Goal: Transaction & Acquisition: Purchase product/service

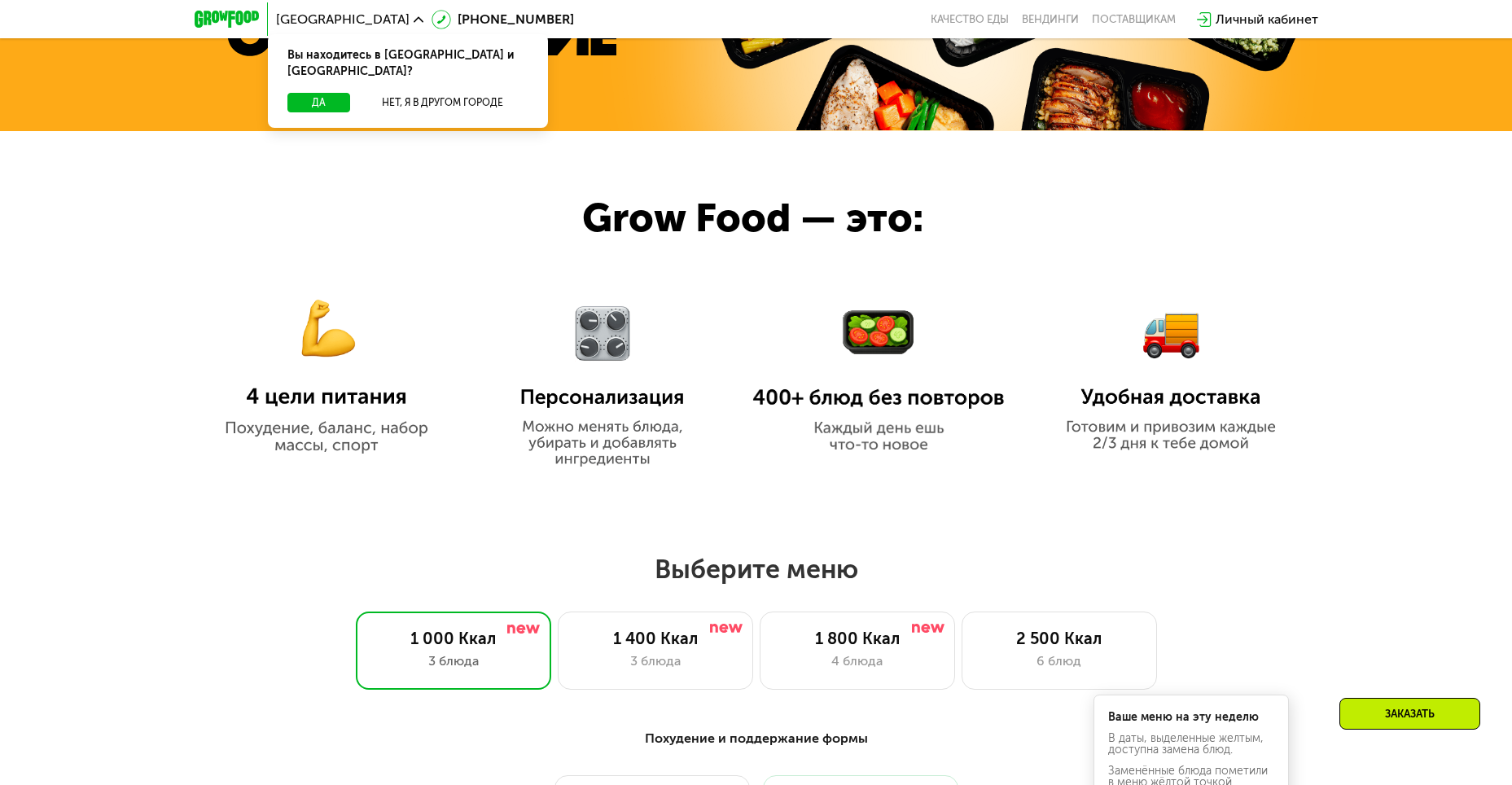
scroll to position [978, 0]
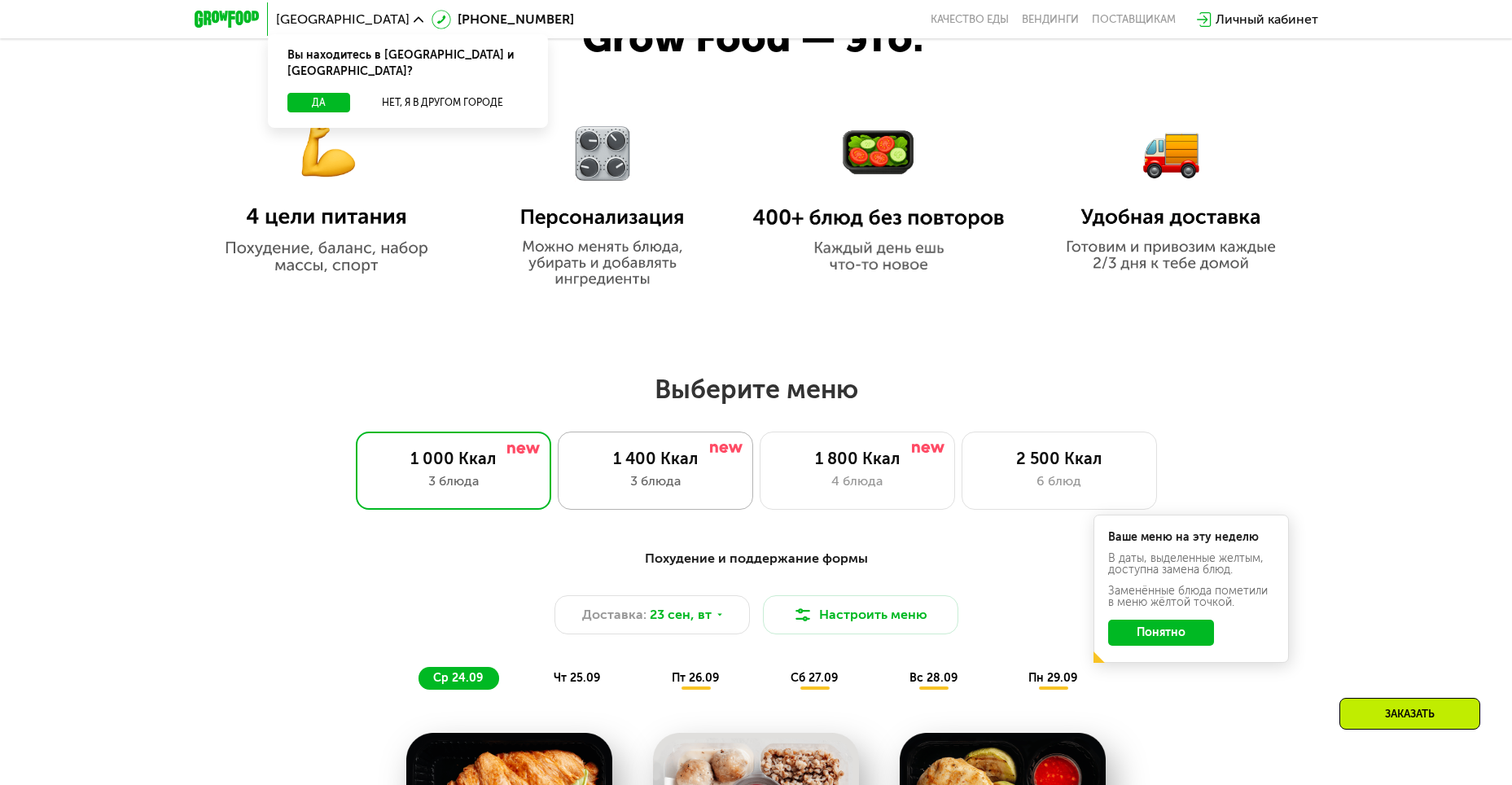
click at [709, 474] on div "1 400 Ккал 3 блюда" at bounding box center [656, 470] width 196 height 78
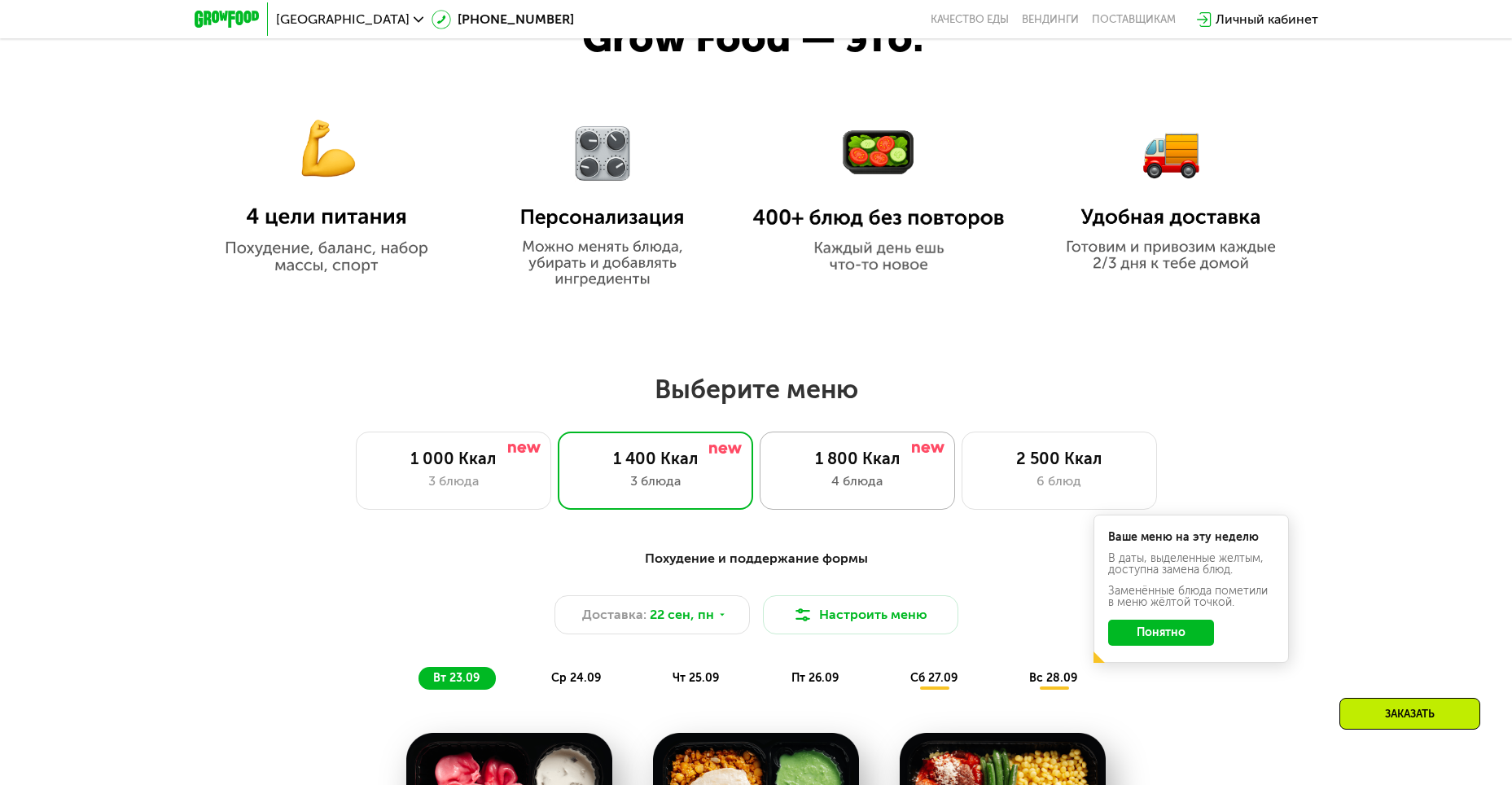
click at [841, 461] on div "1 800 Ккал" at bounding box center [857, 458] width 161 height 20
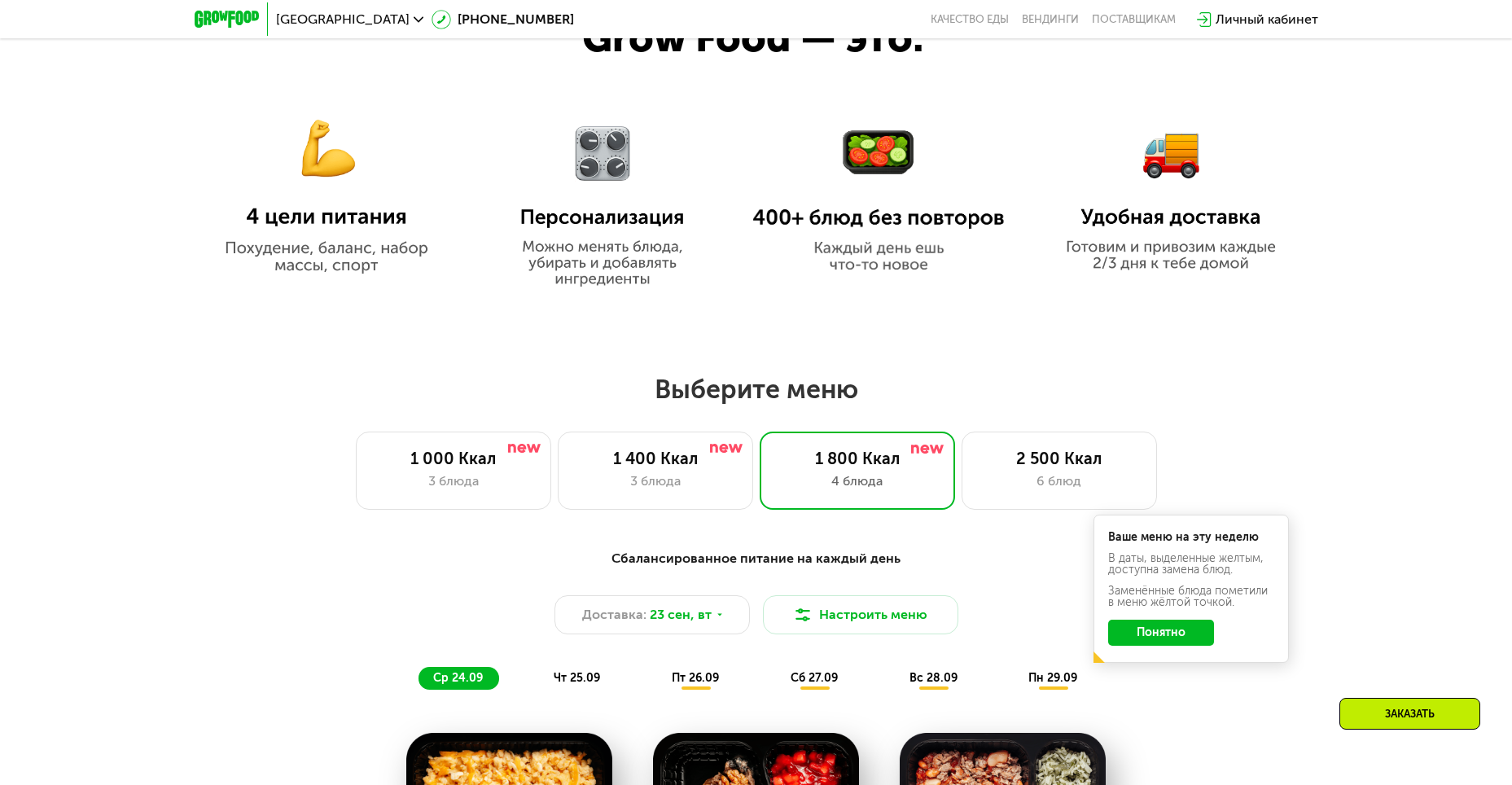
click at [1134, 637] on button "Понятно" at bounding box center [1161, 633] width 106 height 26
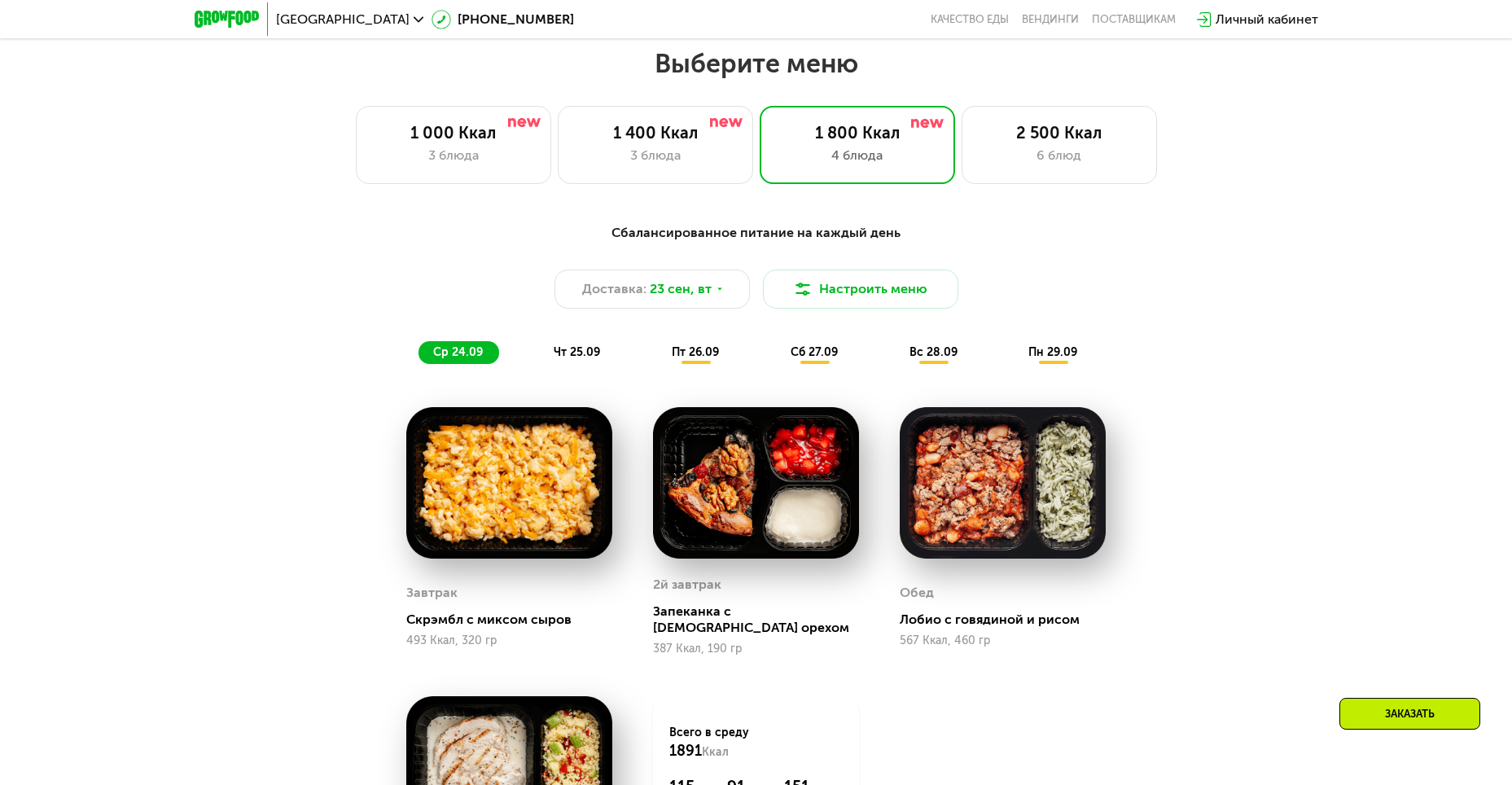
scroll to position [1466, 0]
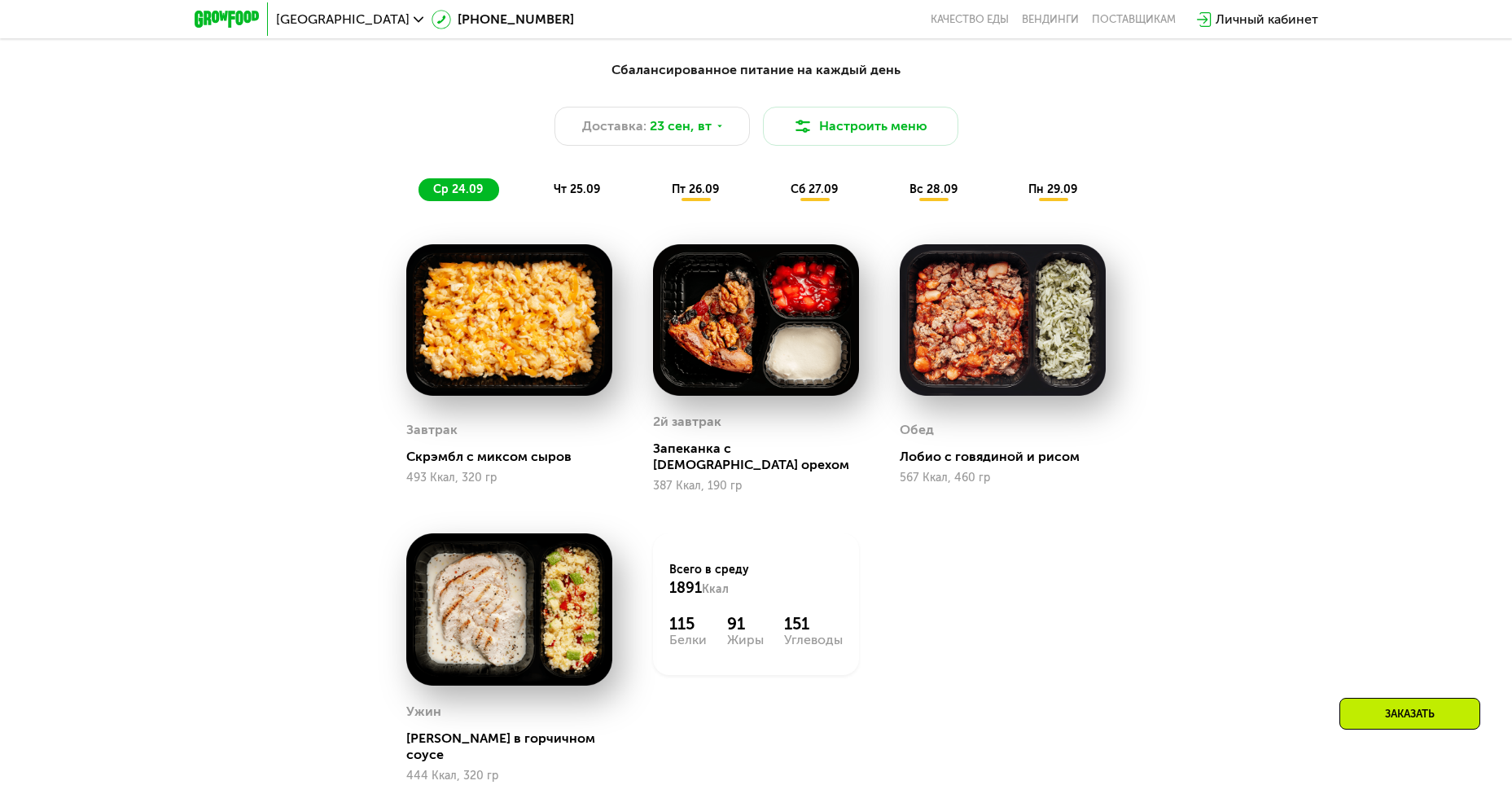
click at [577, 186] on div "чт 25.09" at bounding box center [577, 190] width 77 height 23
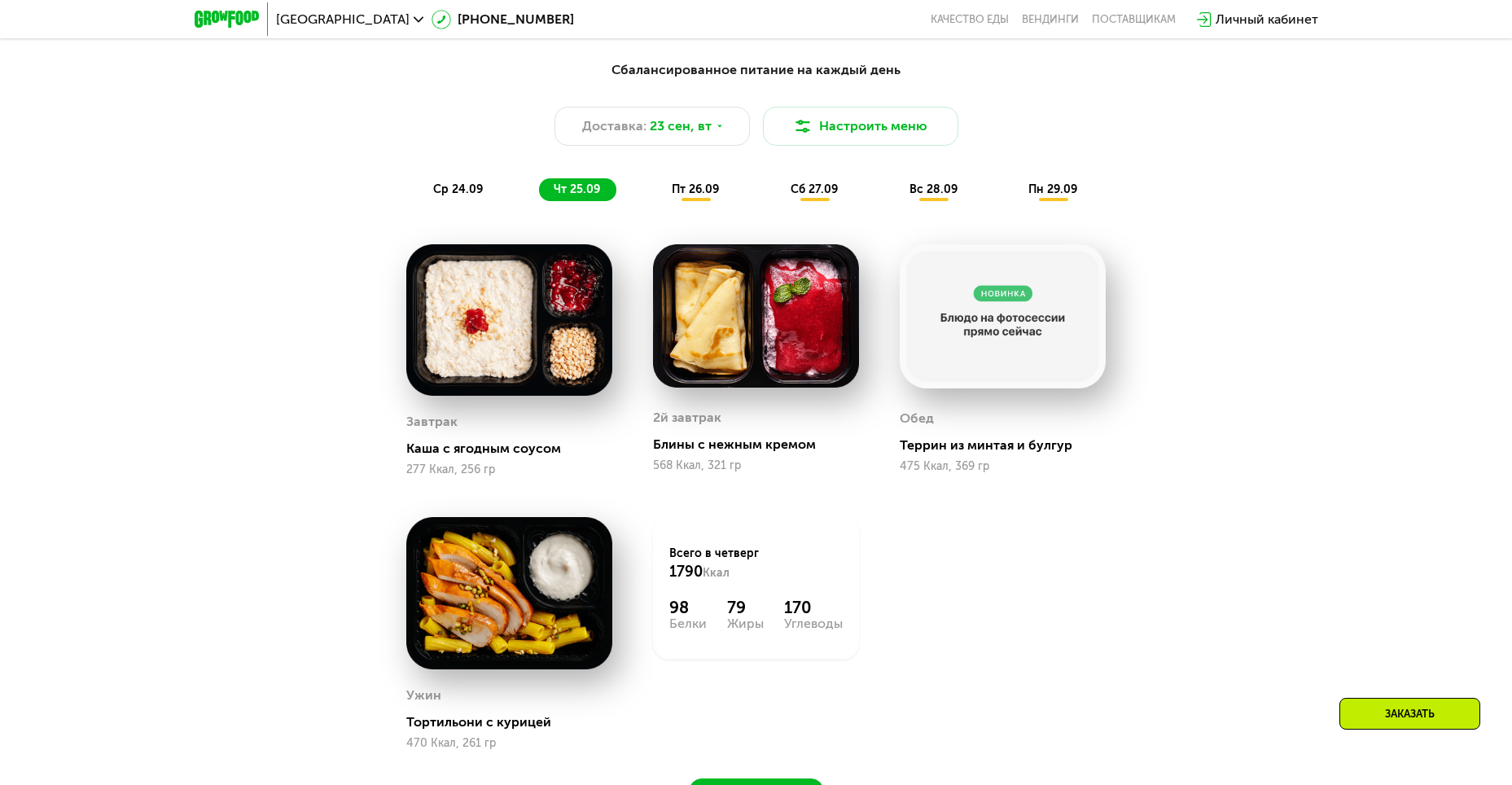
click at [543, 338] on img at bounding box center [509, 321] width 206 height 152
click at [487, 368] on img at bounding box center [509, 321] width 206 height 152
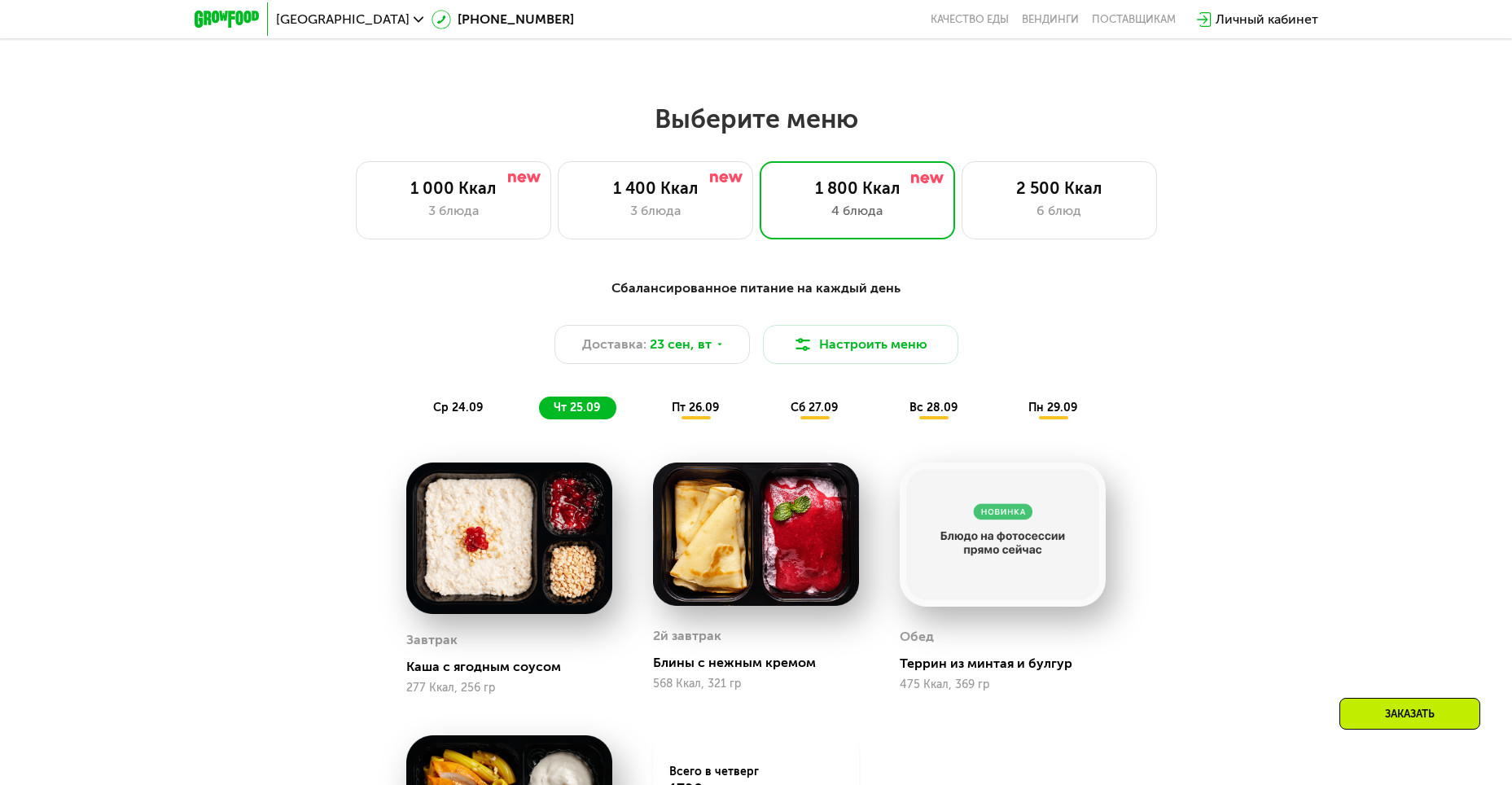
scroll to position [1221, 0]
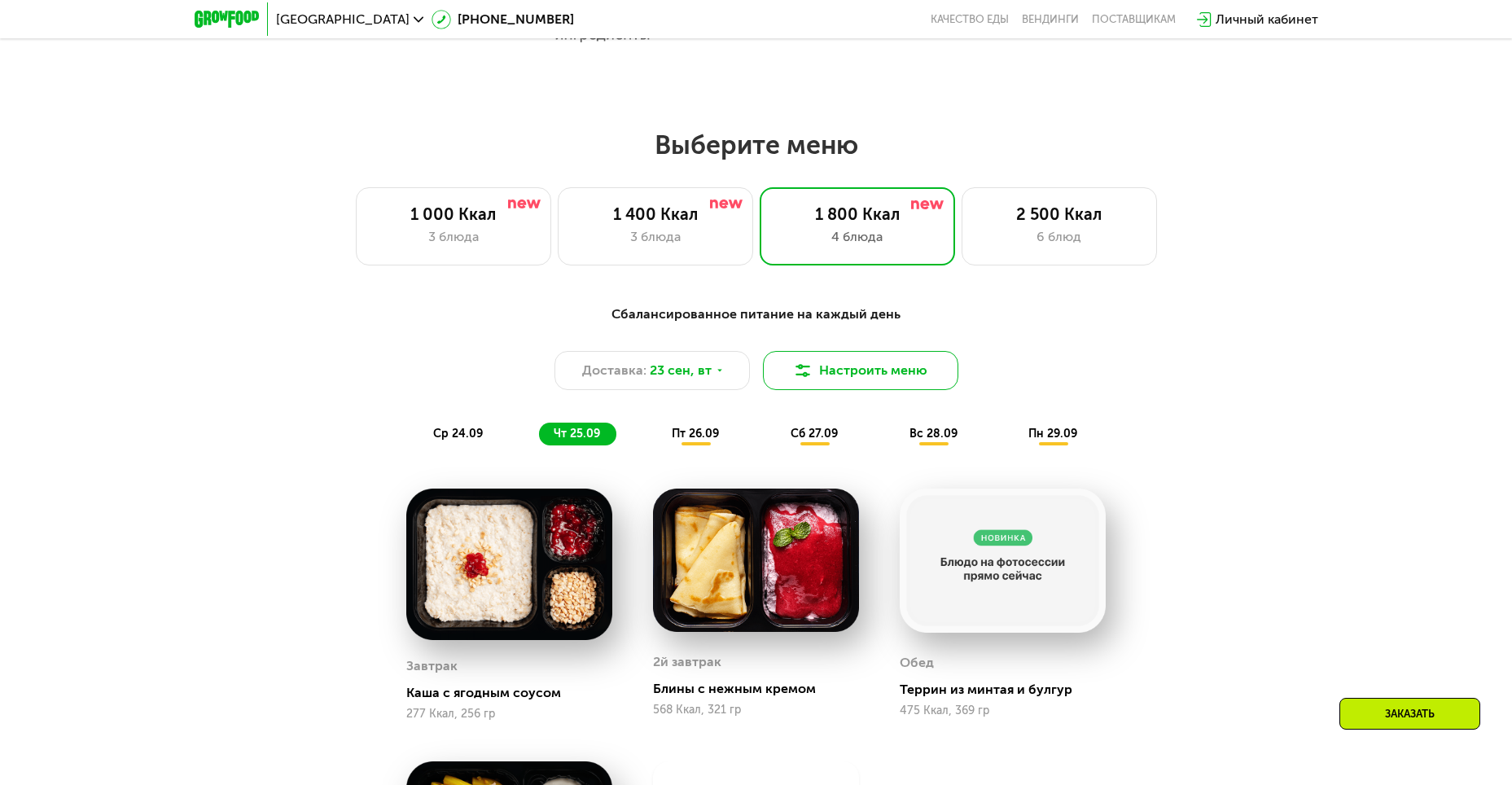
click at [863, 369] on button "Настроить меню" at bounding box center [861, 370] width 196 height 39
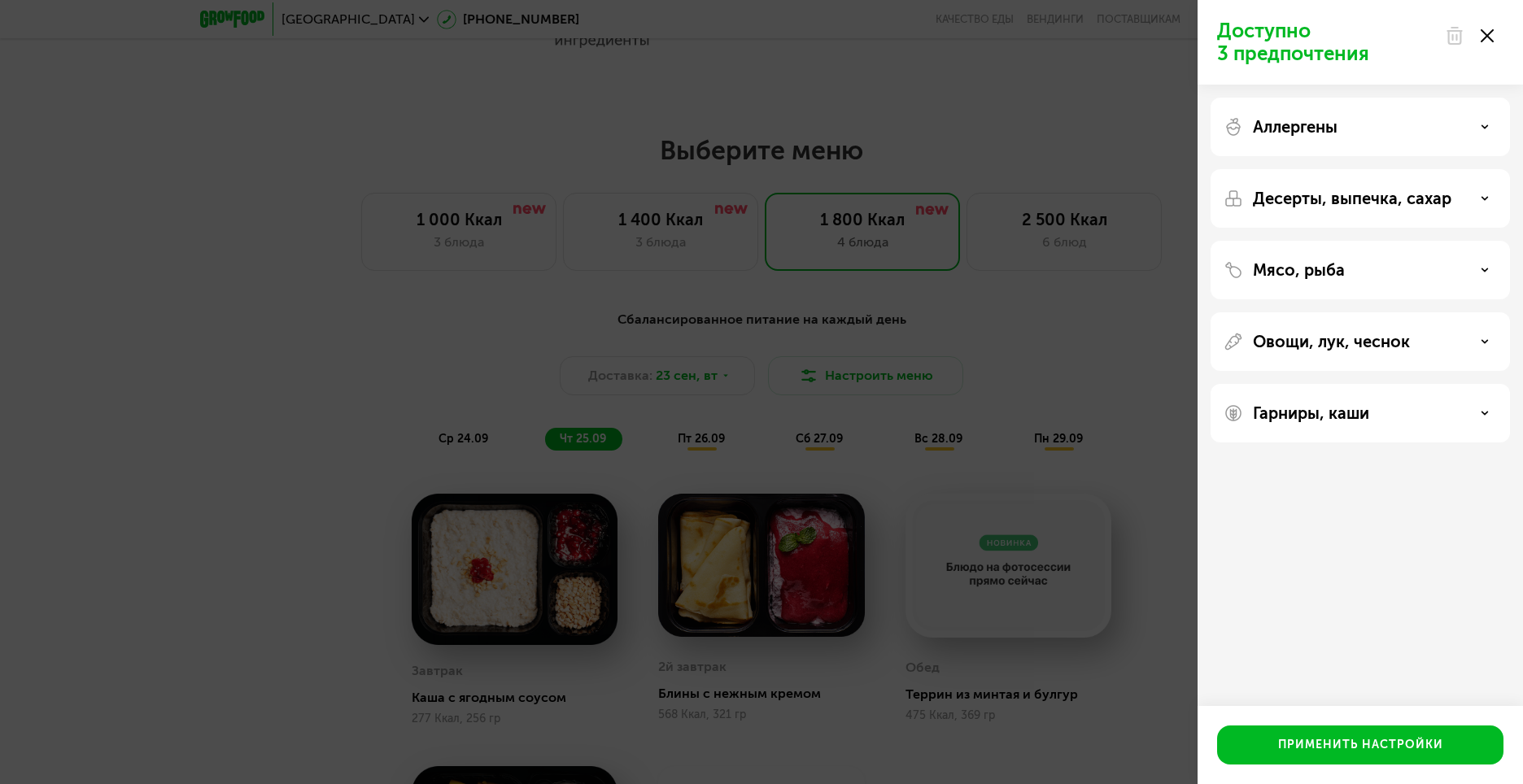
click at [1484, 36] on icon at bounding box center [1487, 35] width 13 height 13
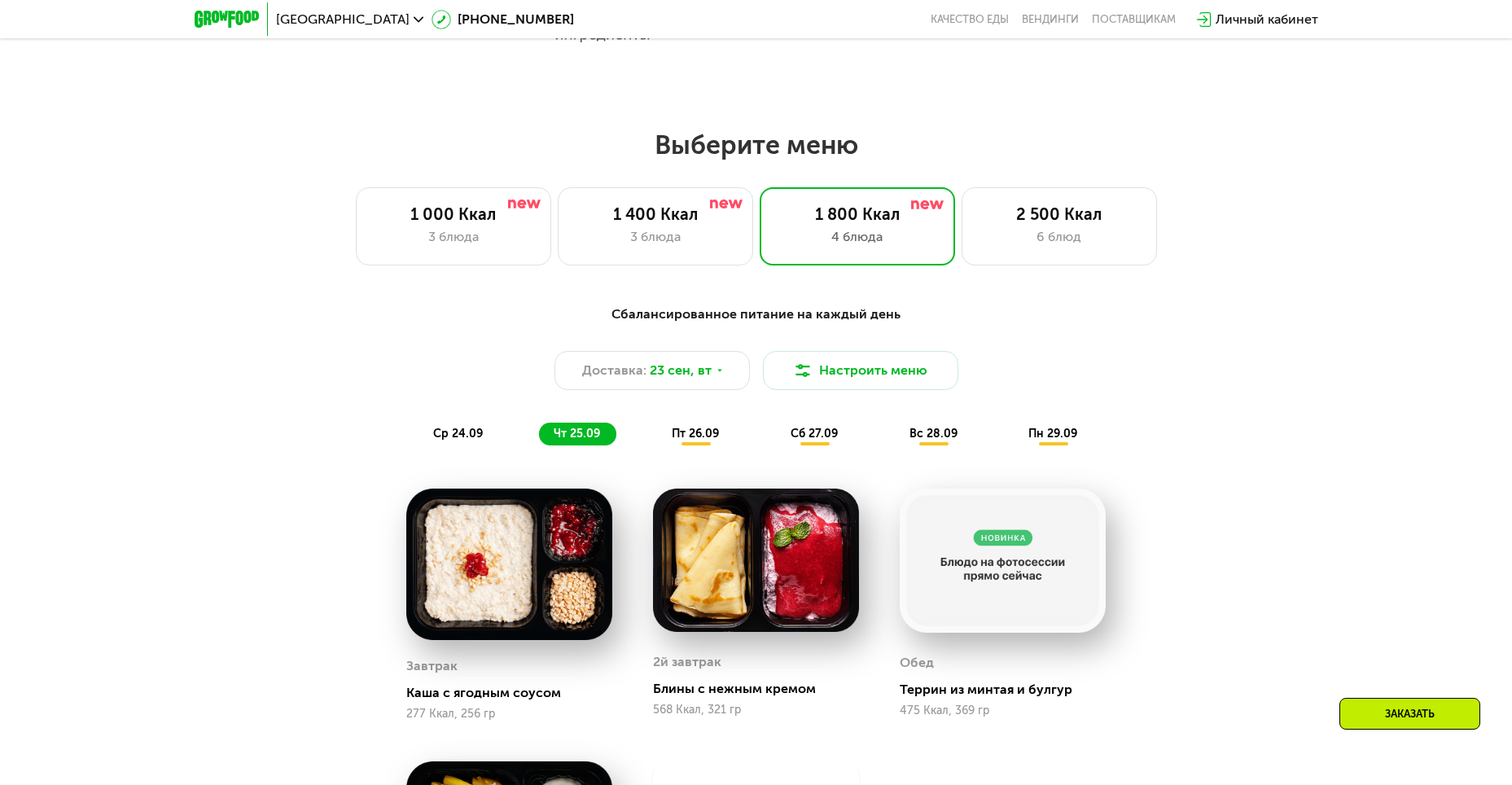
click at [712, 436] on span "пт 26.09" at bounding box center [695, 433] width 47 height 14
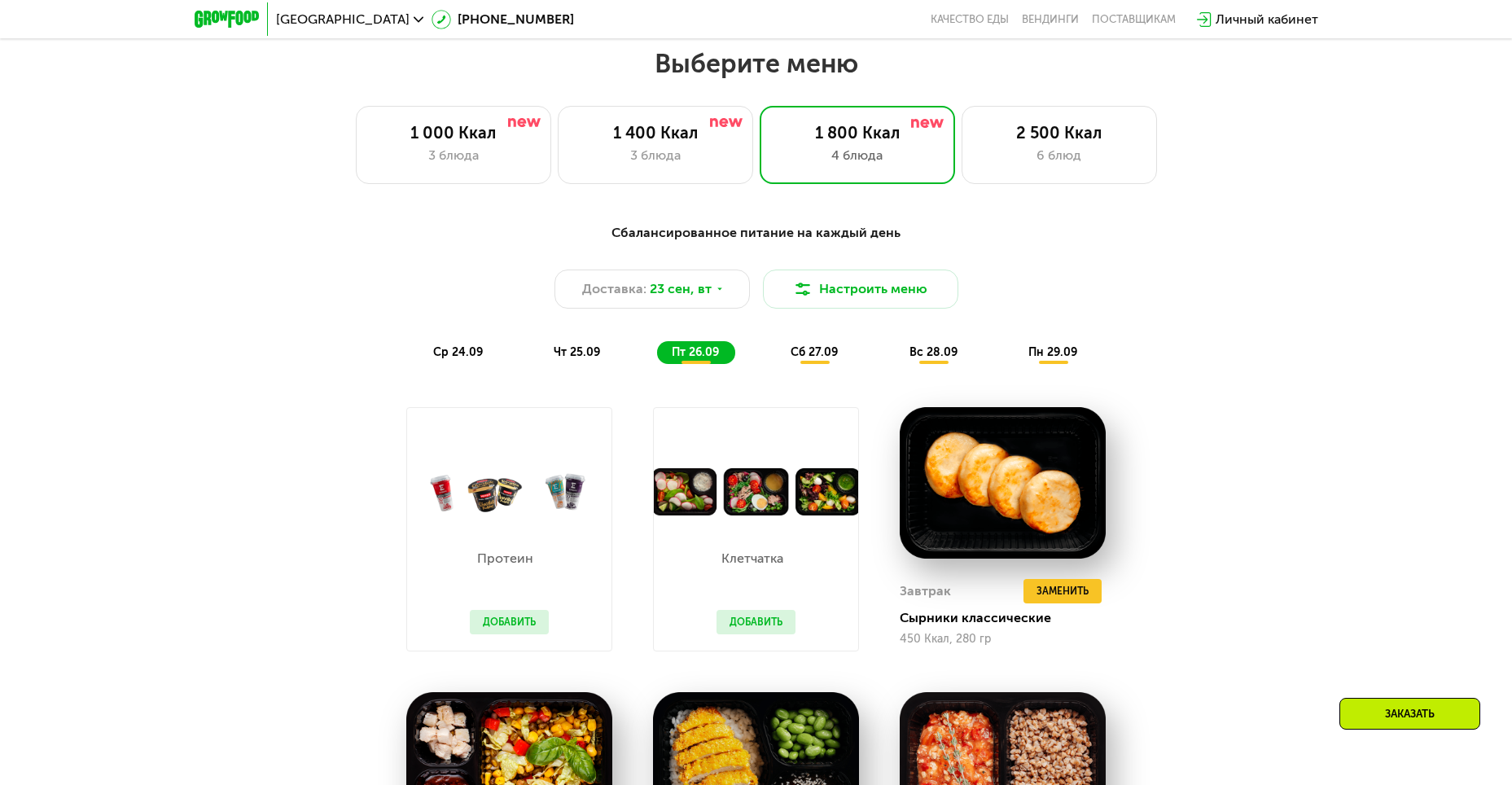
scroll to position [1466, 0]
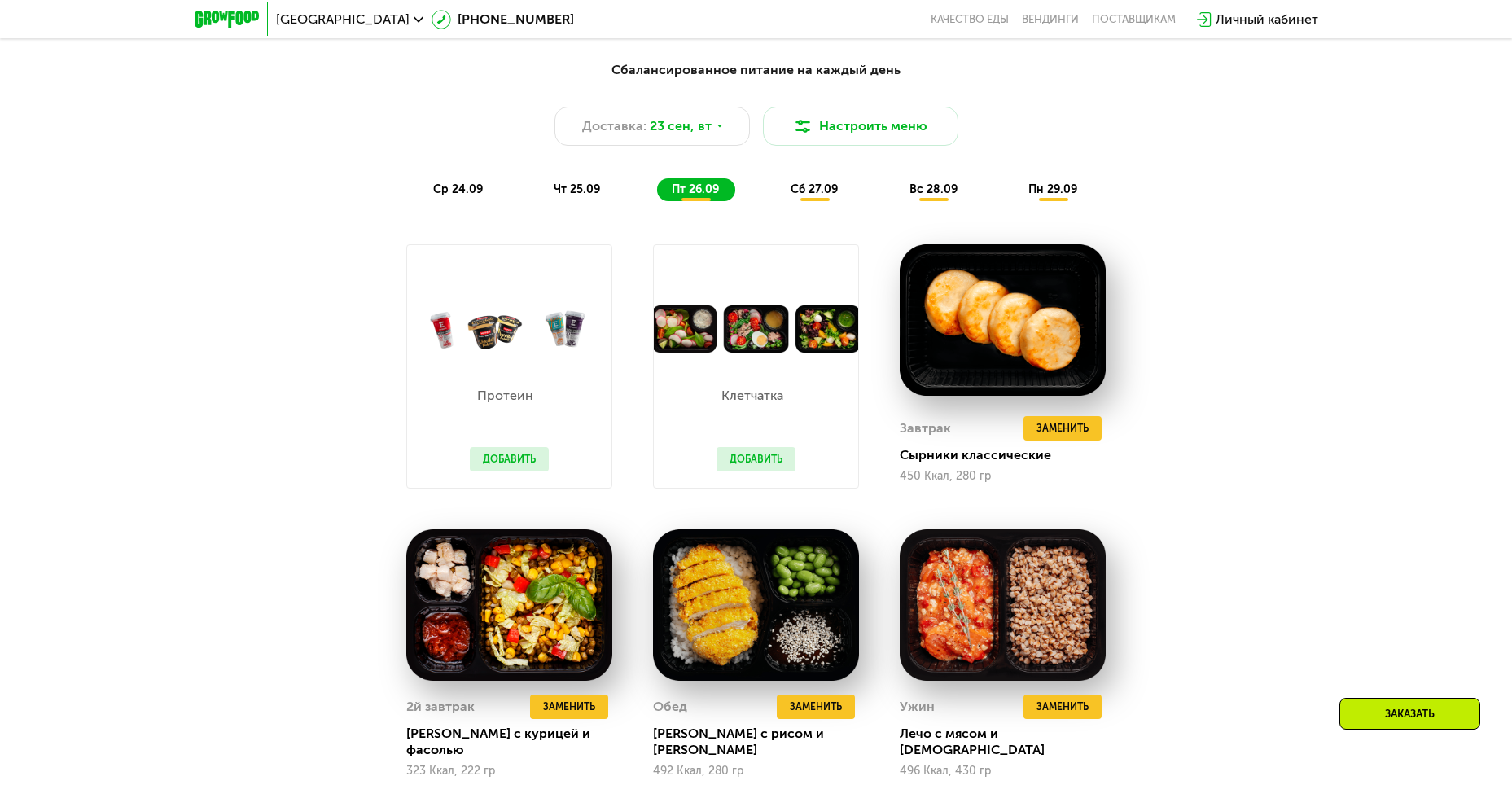
click at [752, 466] on button "Добавить" at bounding box center [756, 459] width 79 height 24
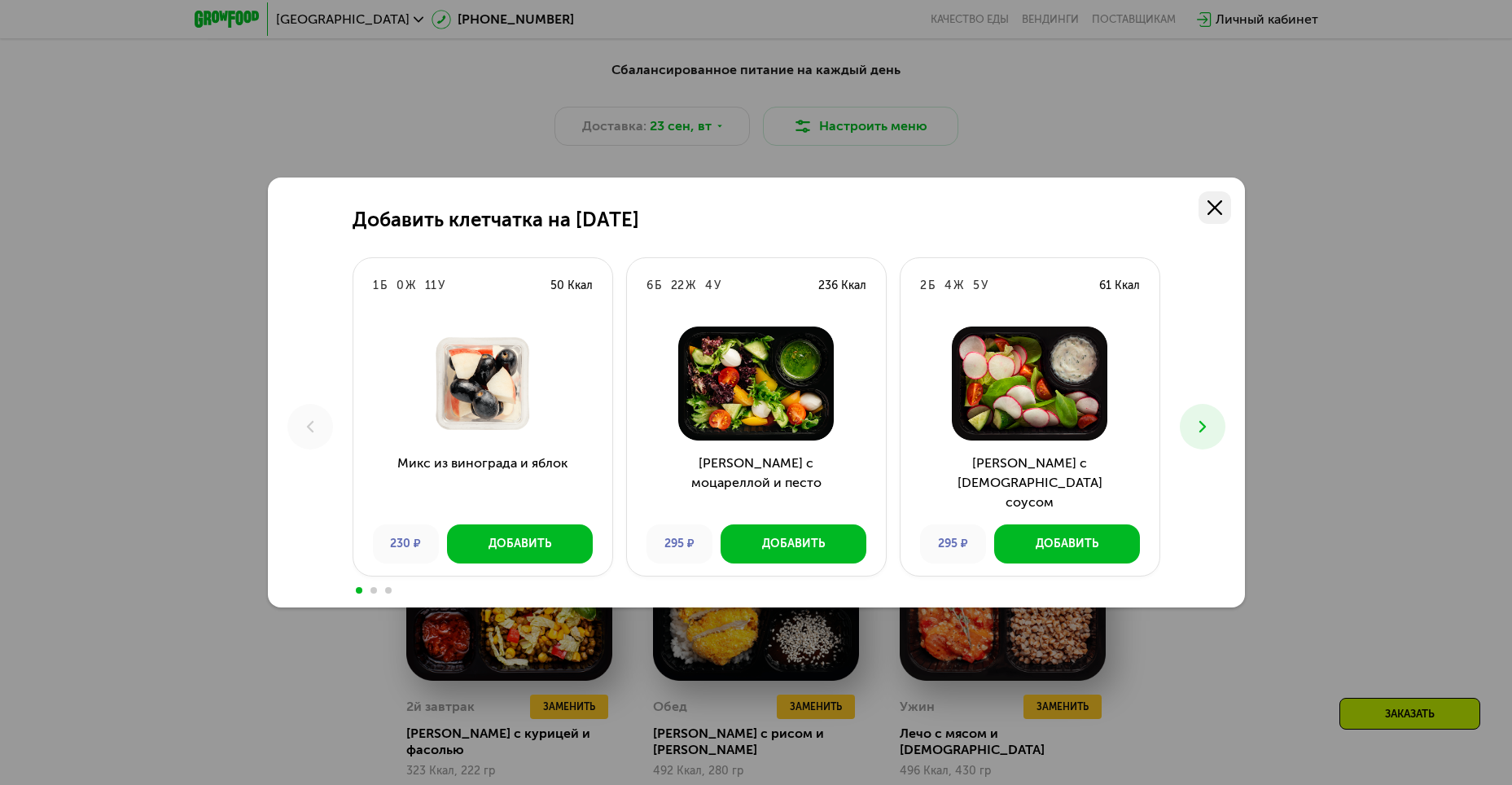
click at [1212, 200] on link at bounding box center [1214, 208] width 33 height 33
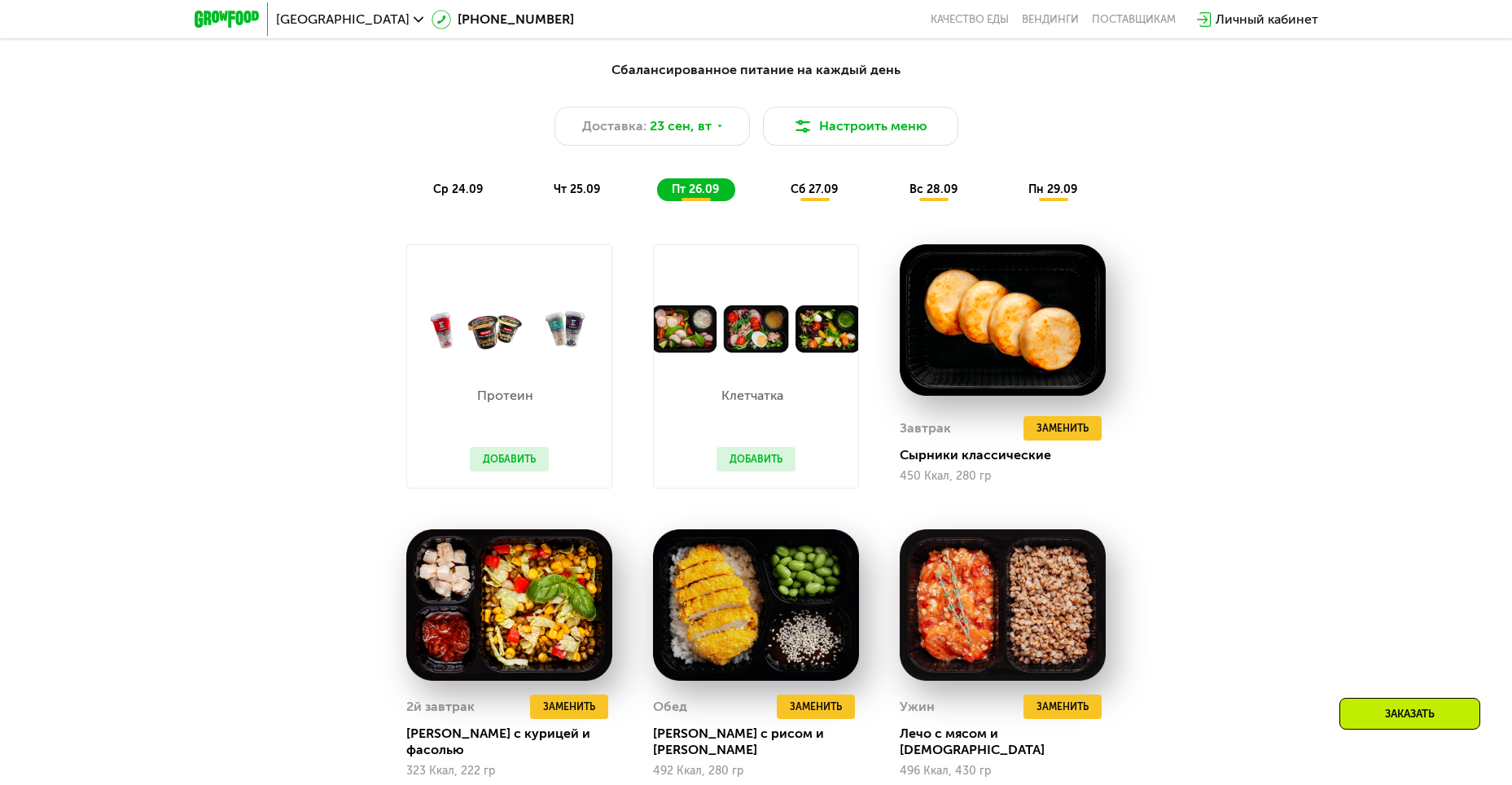
click at [805, 189] on span "сб 27.09" at bounding box center [814, 190] width 47 height 14
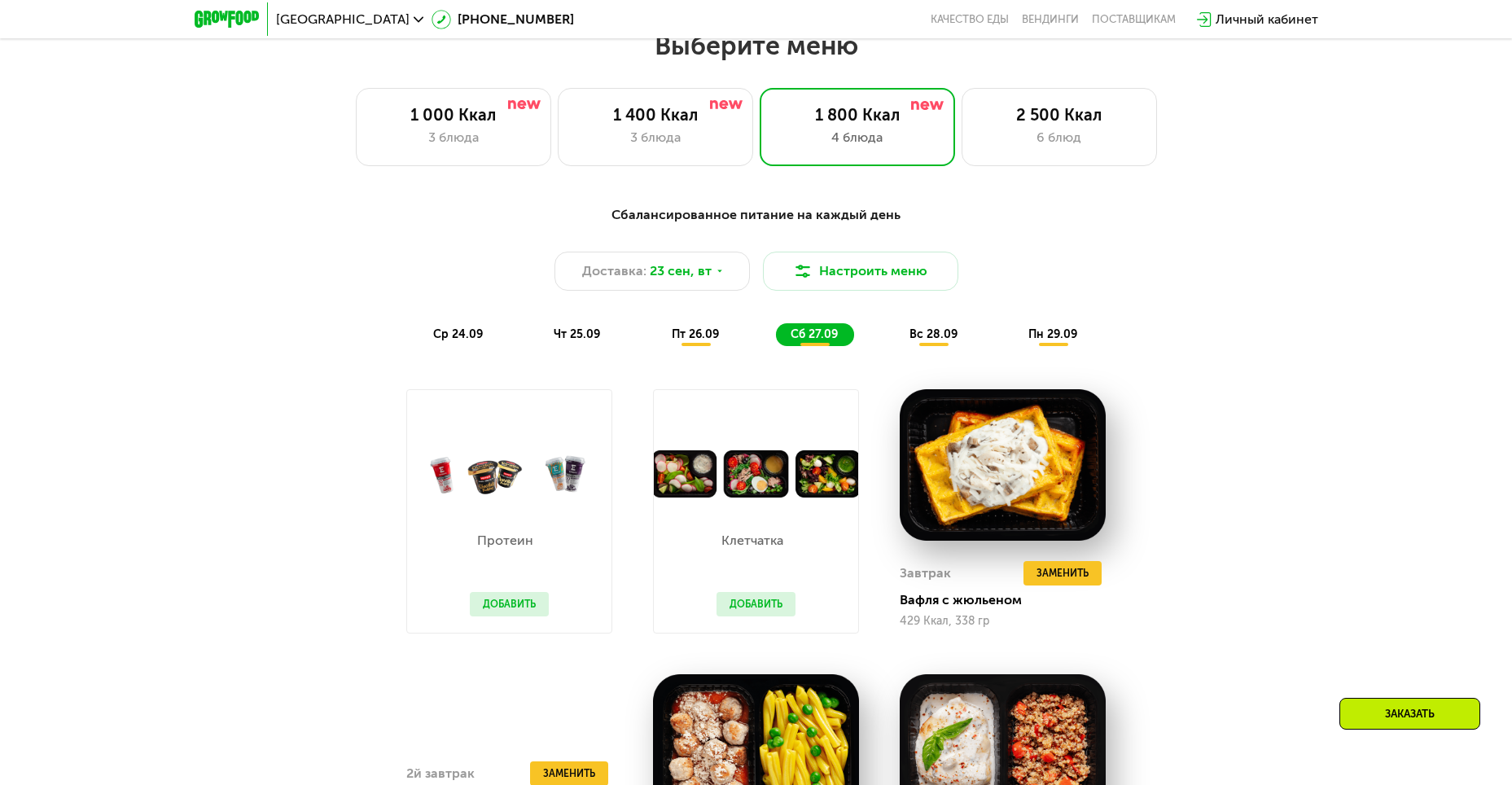
scroll to position [1303, 0]
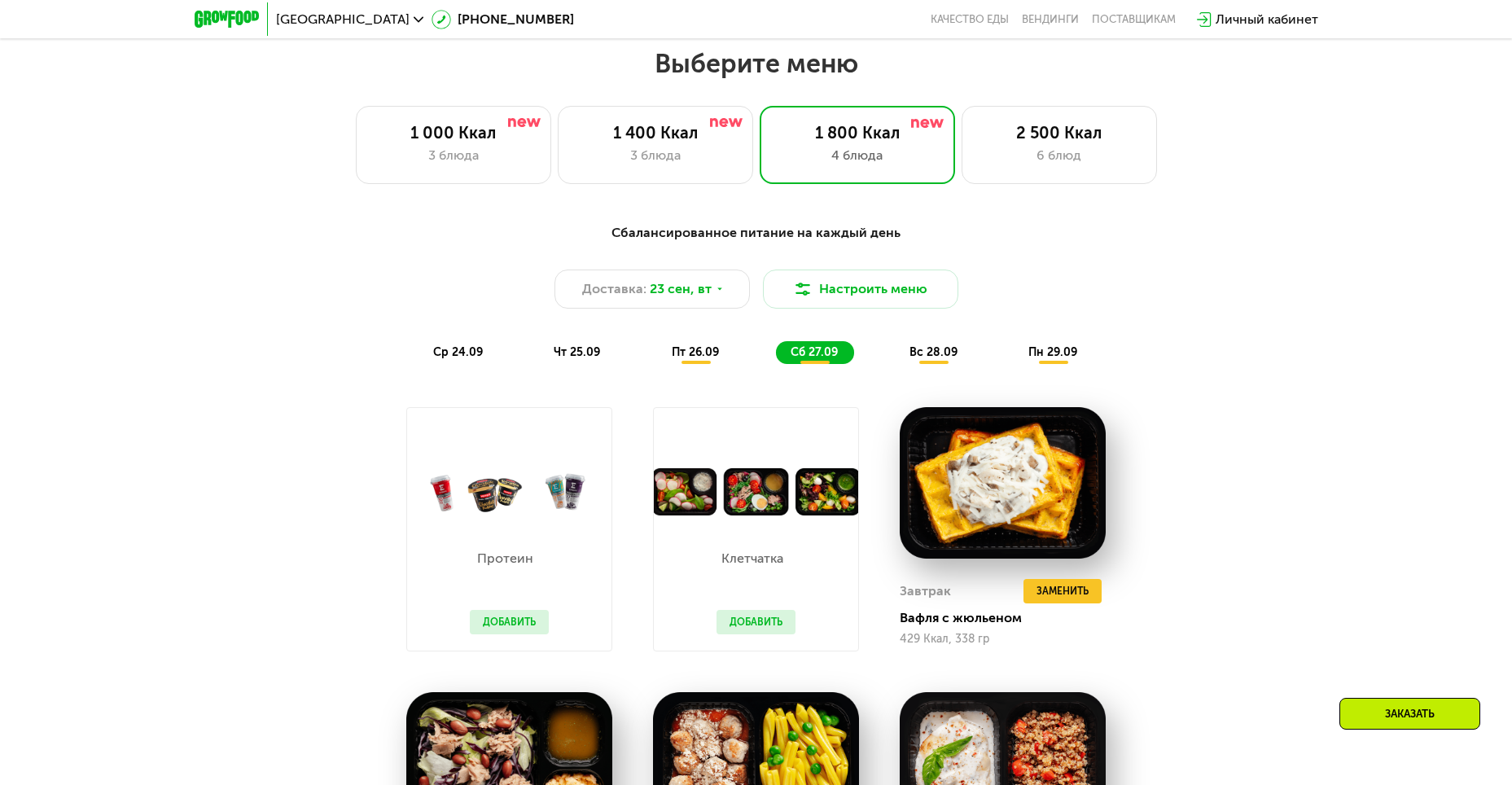
click at [929, 349] on div "вс 28.09" at bounding box center [934, 353] width 79 height 23
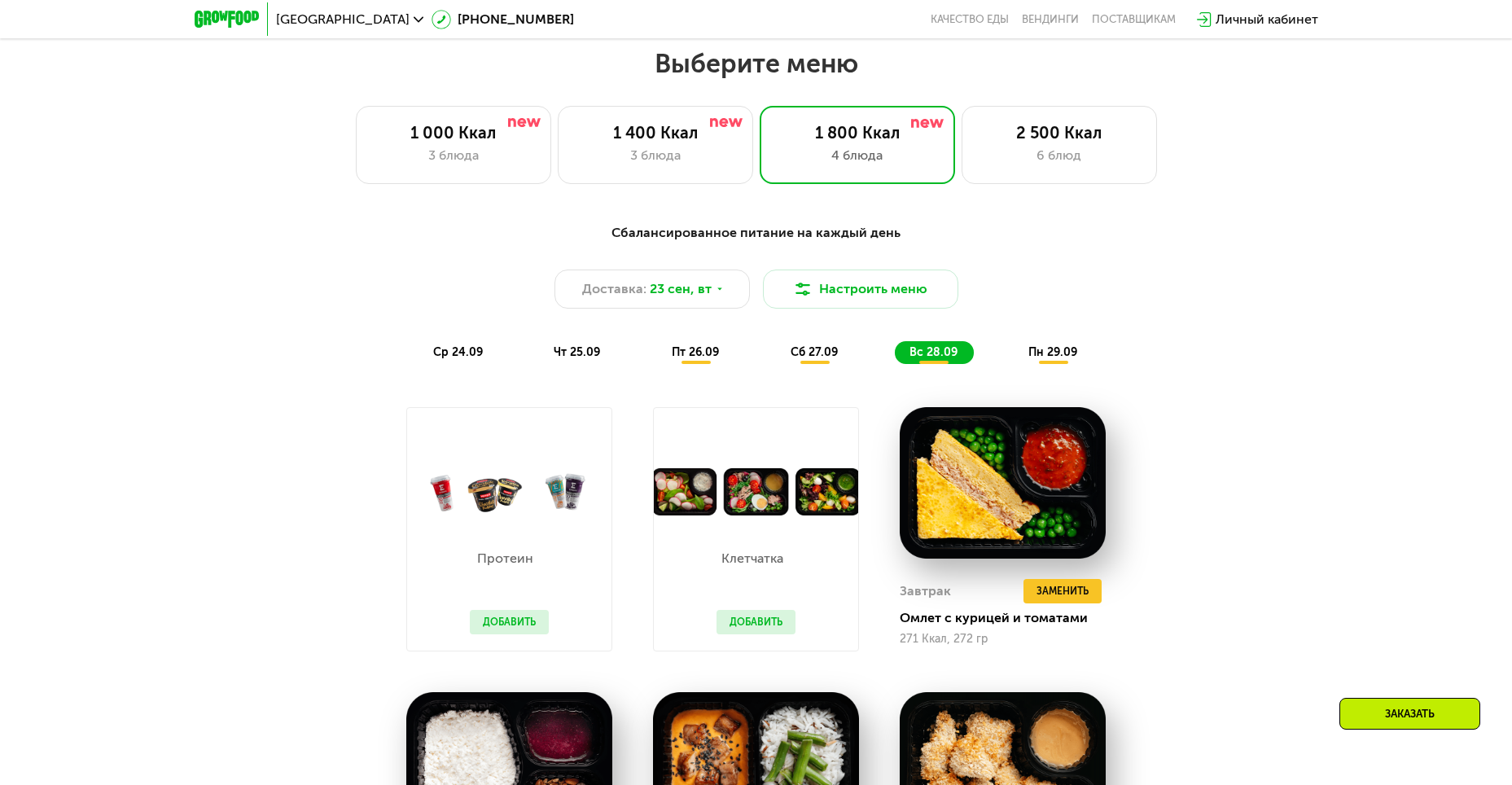
click at [1058, 351] on span "пн 29.09" at bounding box center [1053, 353] width 49 height 14
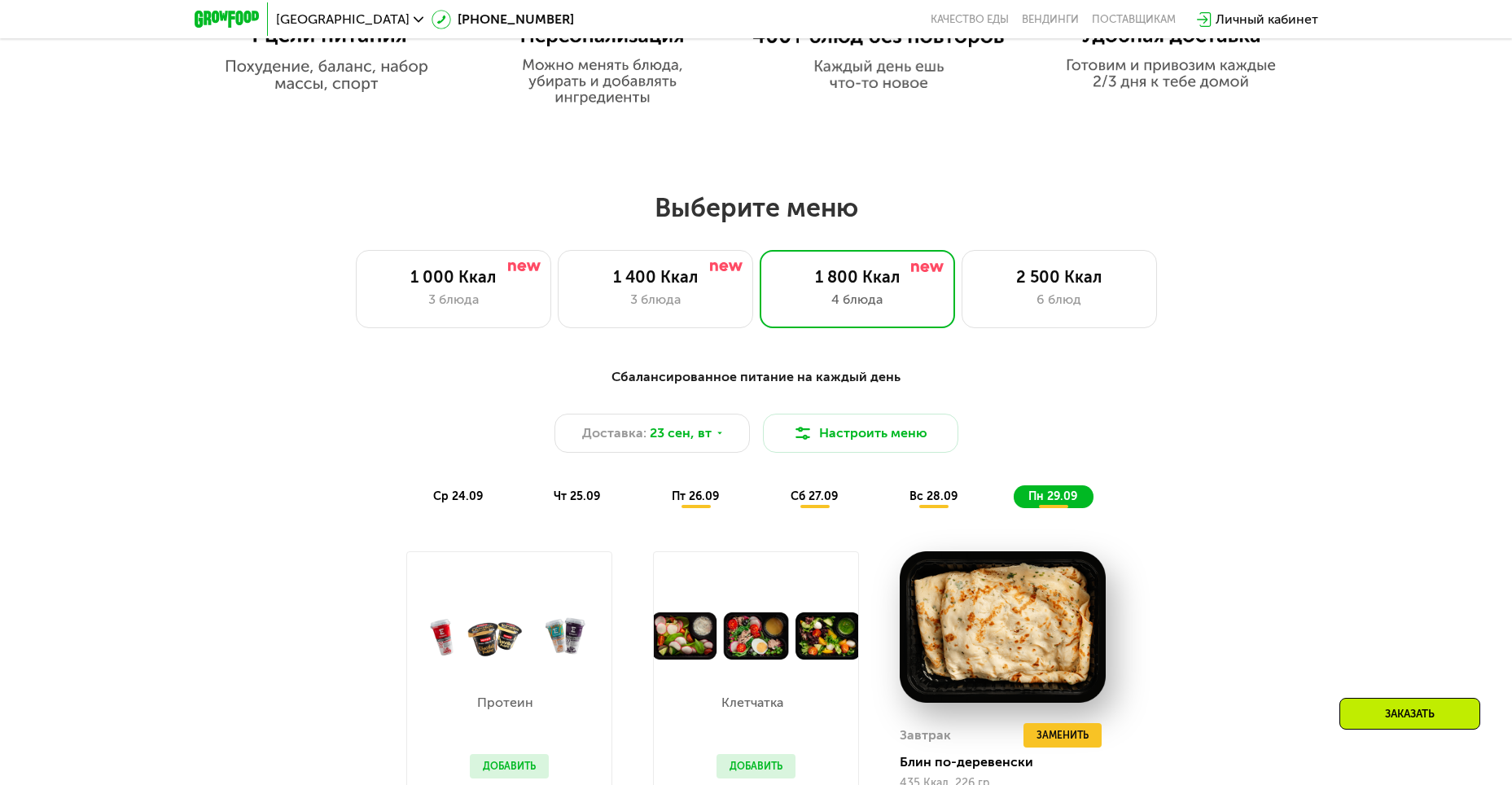
scroll to position [1141, 0]
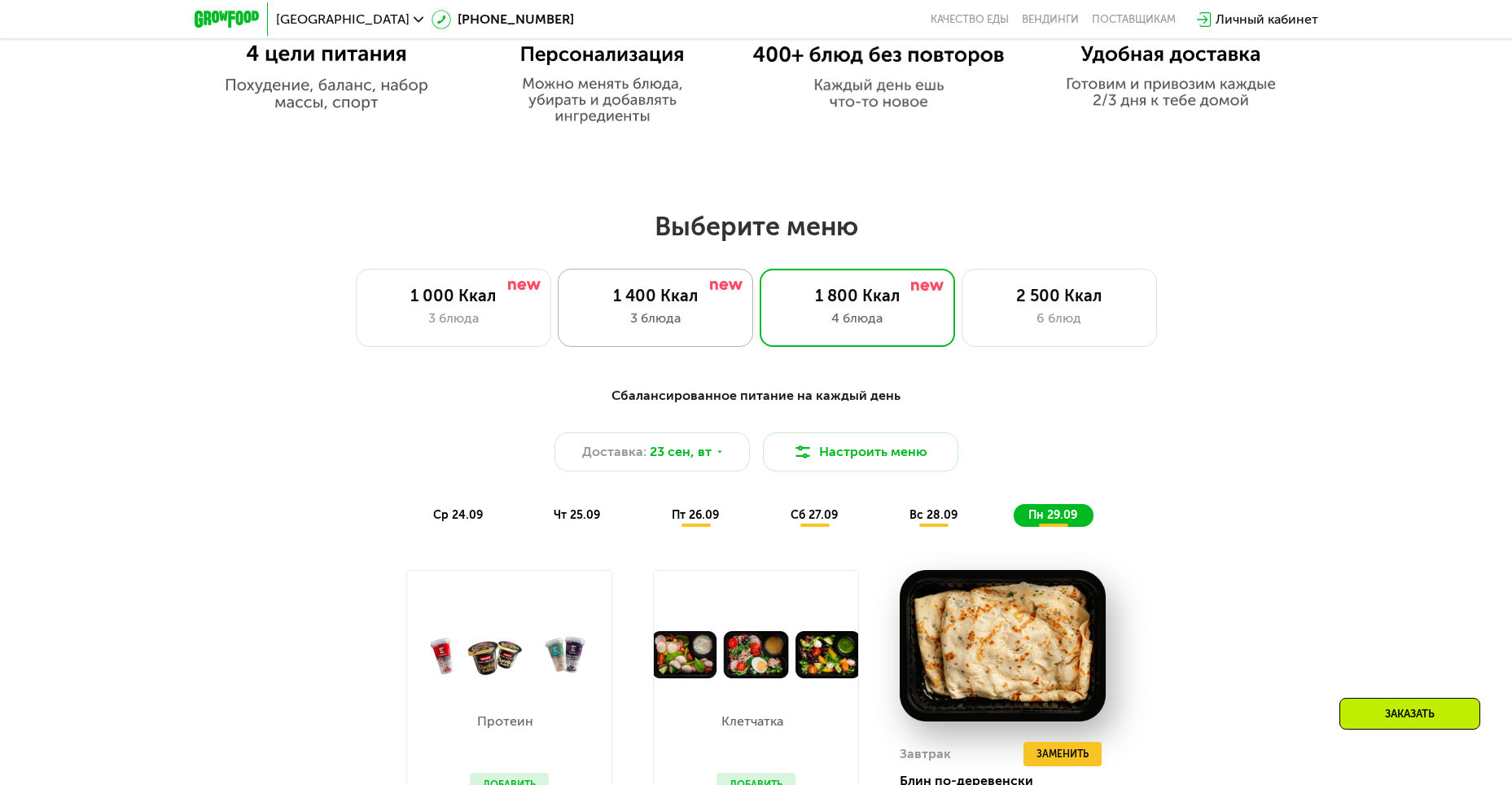
click at [721, 316] on div "3 блюда" at bounding box center [655, 319] width 161 height 20
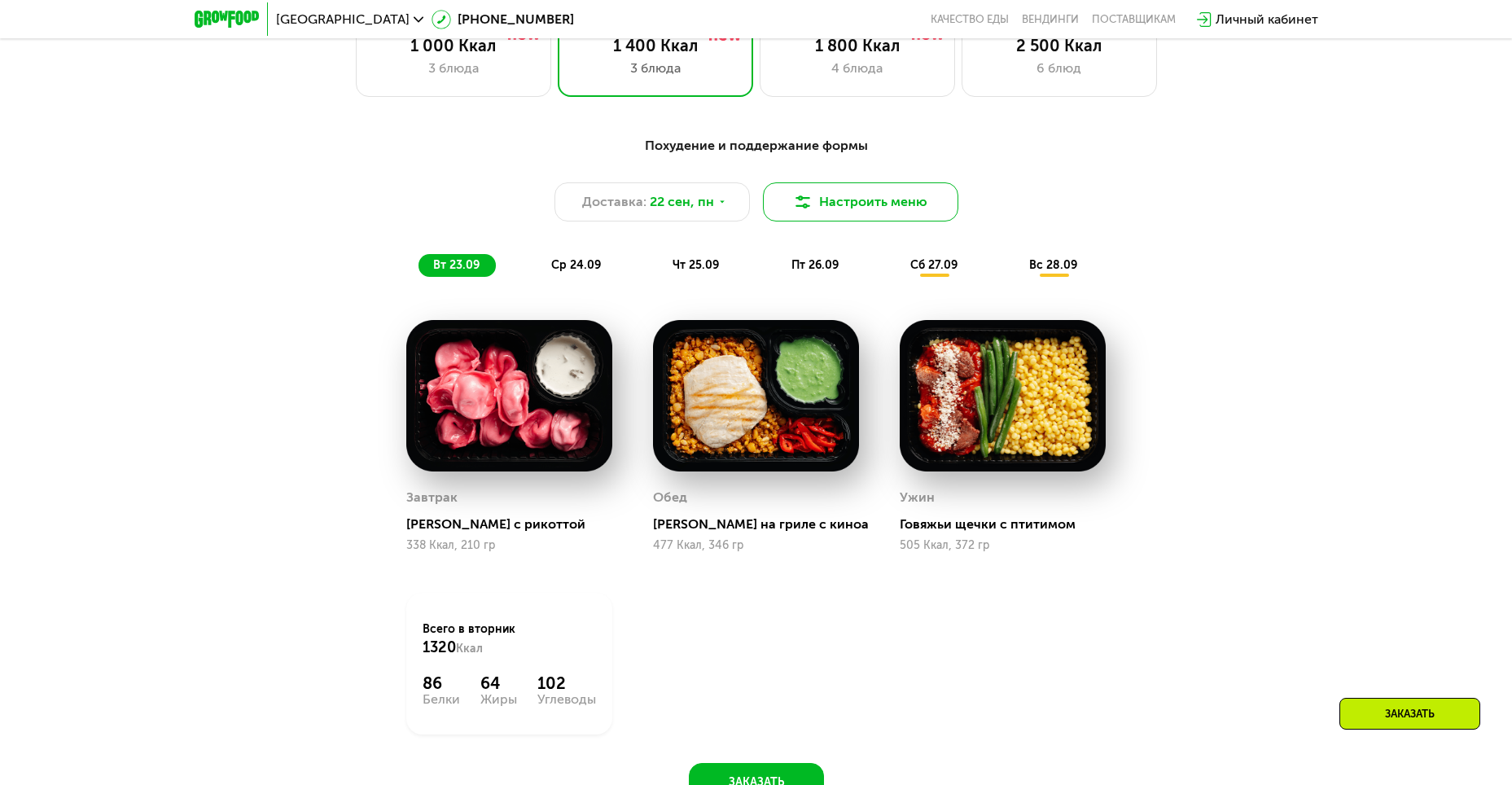
scroll to position [1466, 0]
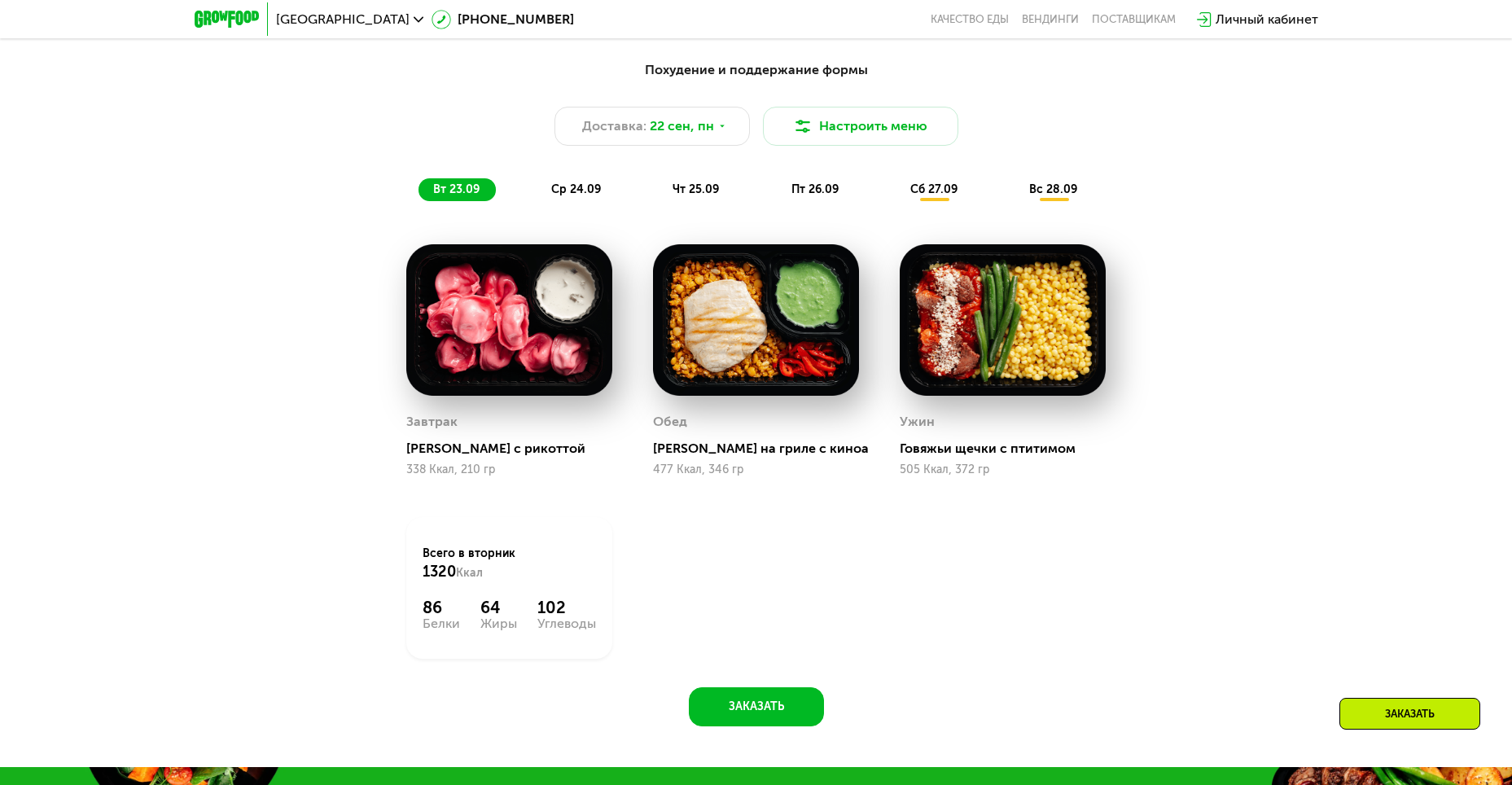
click at [597, 192] on span "ср 24.09" at bounding box center [576, 190] width 50 height 14
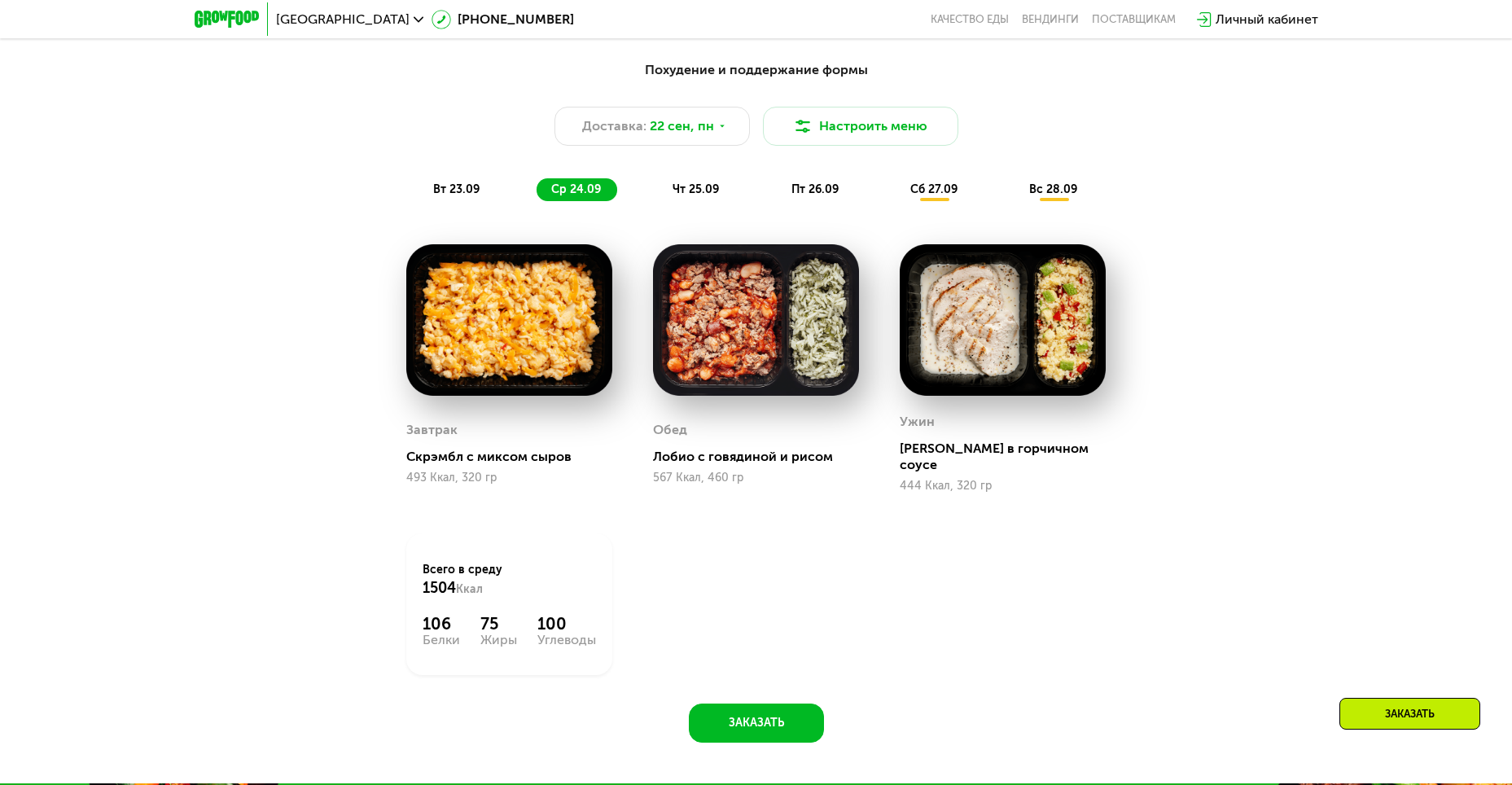
click at [690, 201] on div "чт 25.09" at bounding box center [696, 190] width 77 height 23
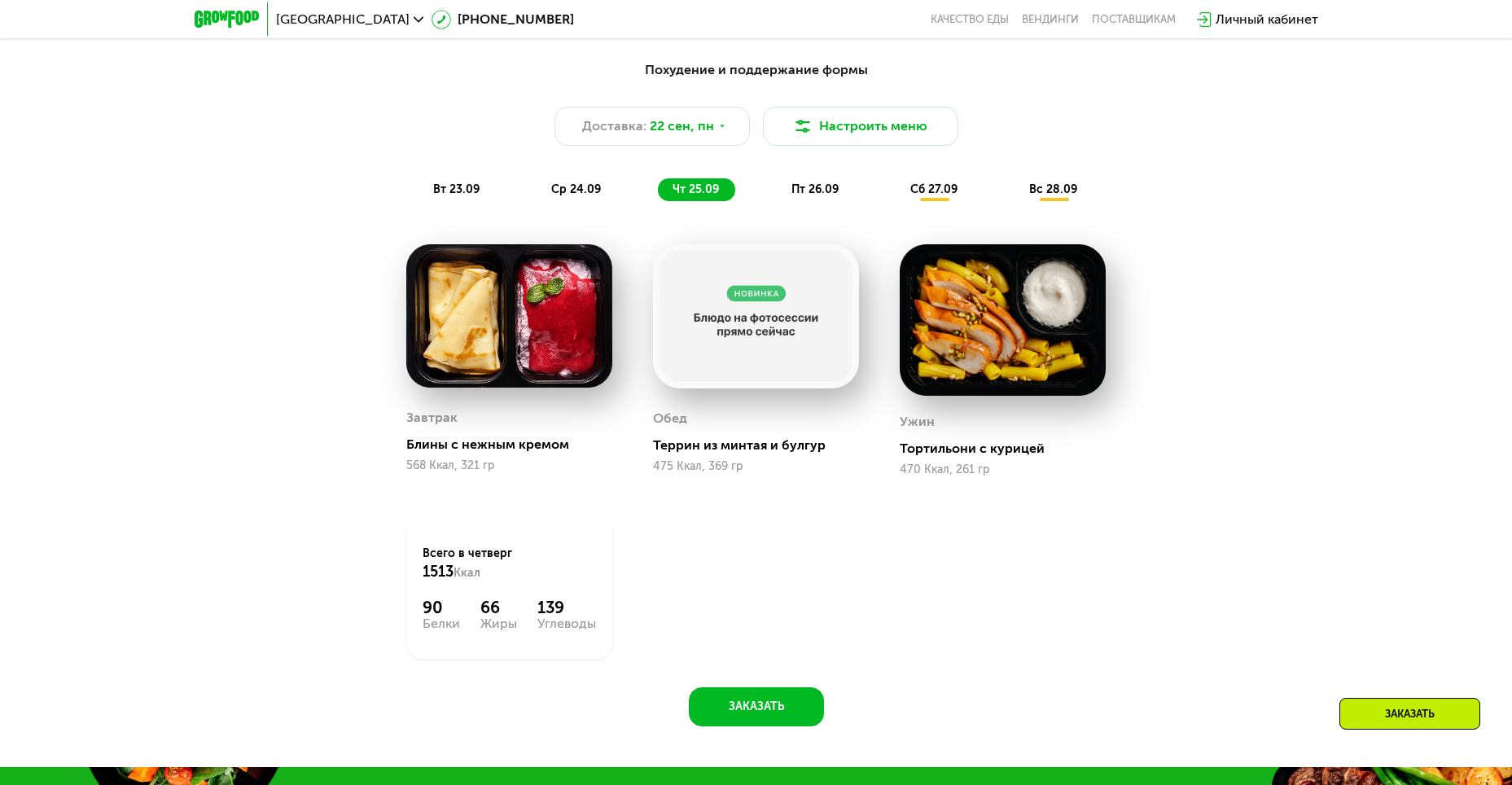
click at [801, 183] on div "Похудение и поддержание формы Доставка: [DATE] Настроить меню вт 23.09 ср 24.09…" at bounding box center [756, 130] width 964 height 141
click at [799, 191] on span "пт 26.09" at bounding box center [815, 190] width 47 height 14
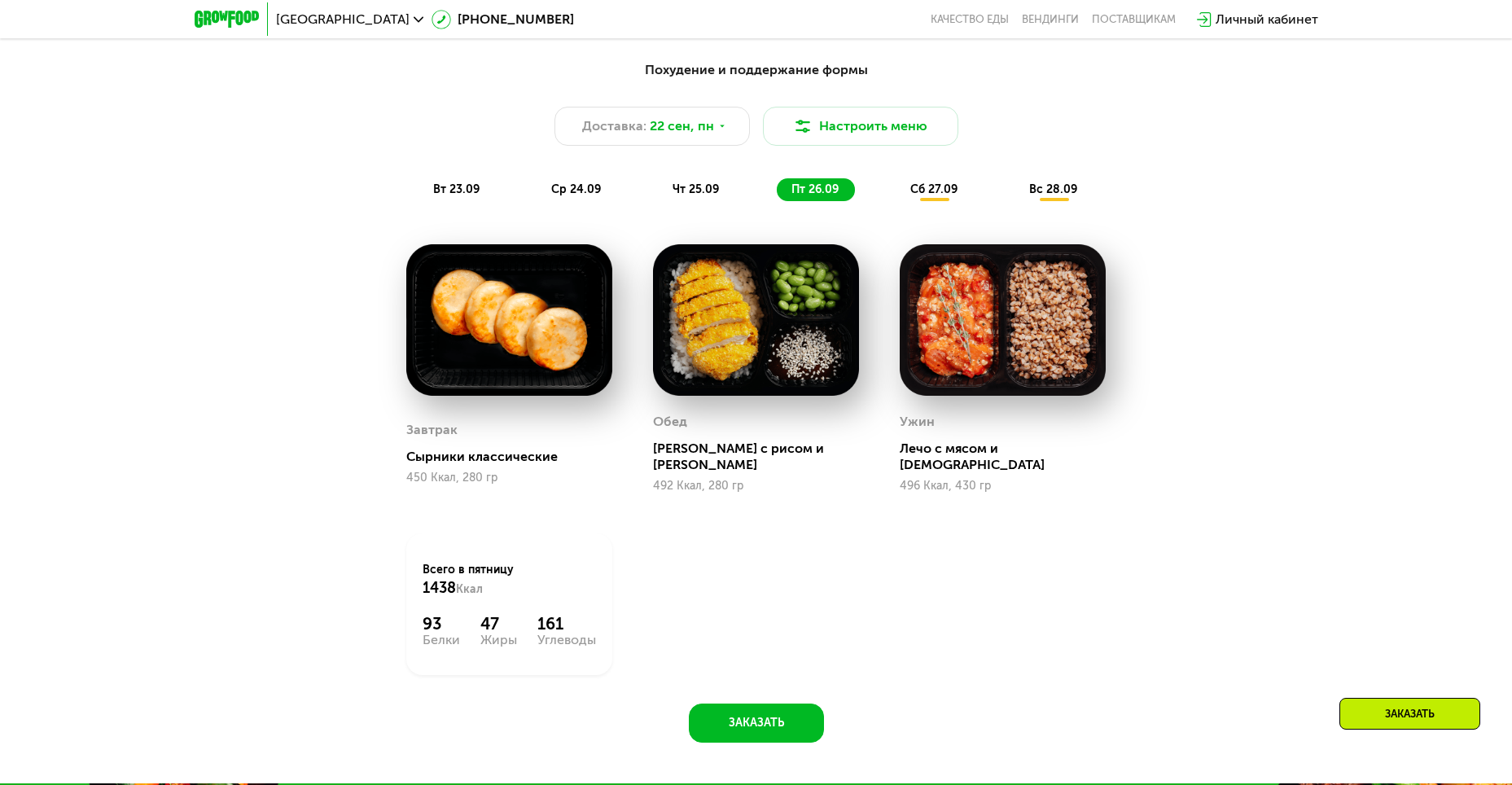
click at [922, 197] on span "сб 27.09" at bounding box center [934, 190] width 47 height 14
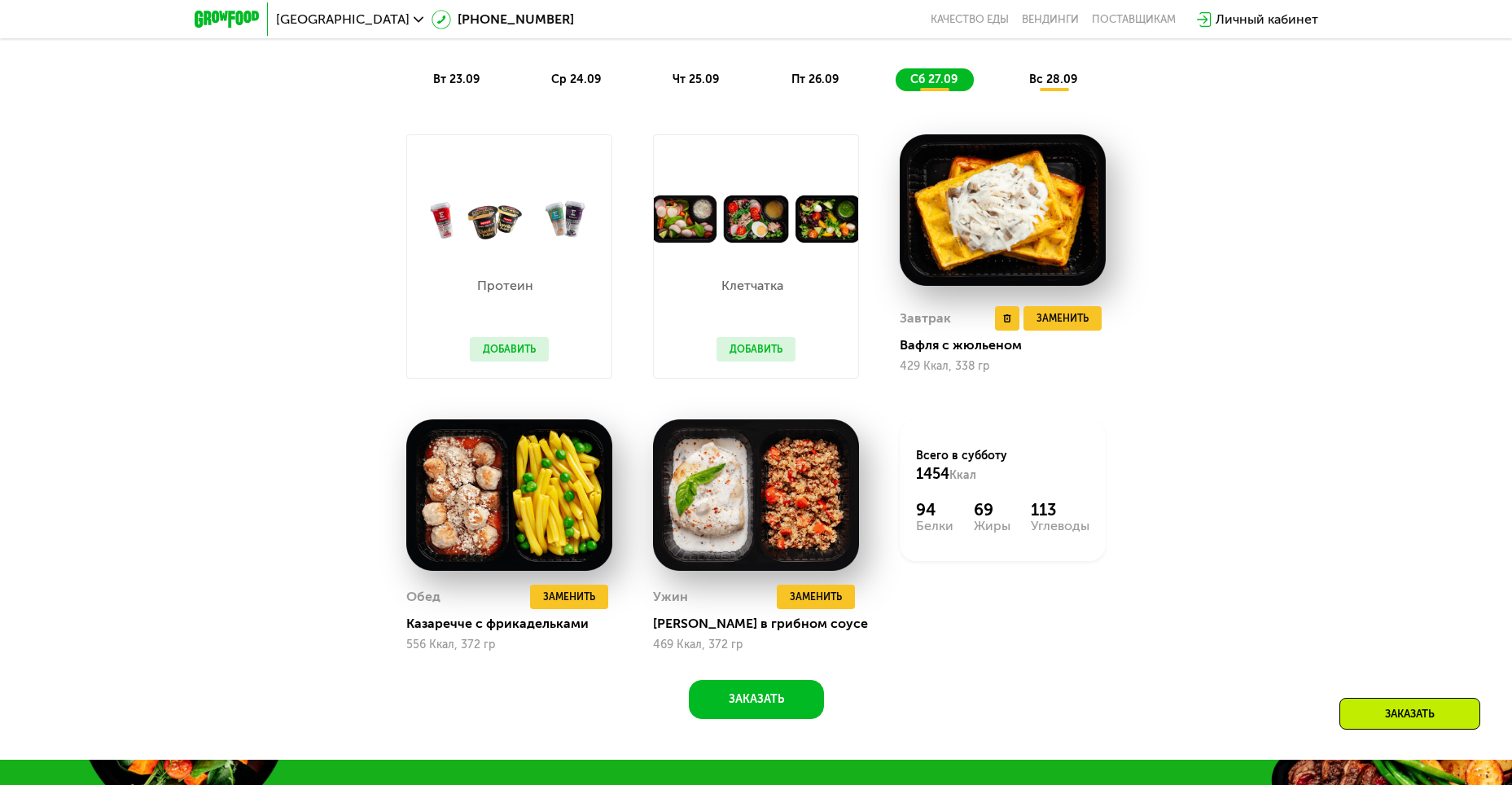
scroll to position [1547, 0]
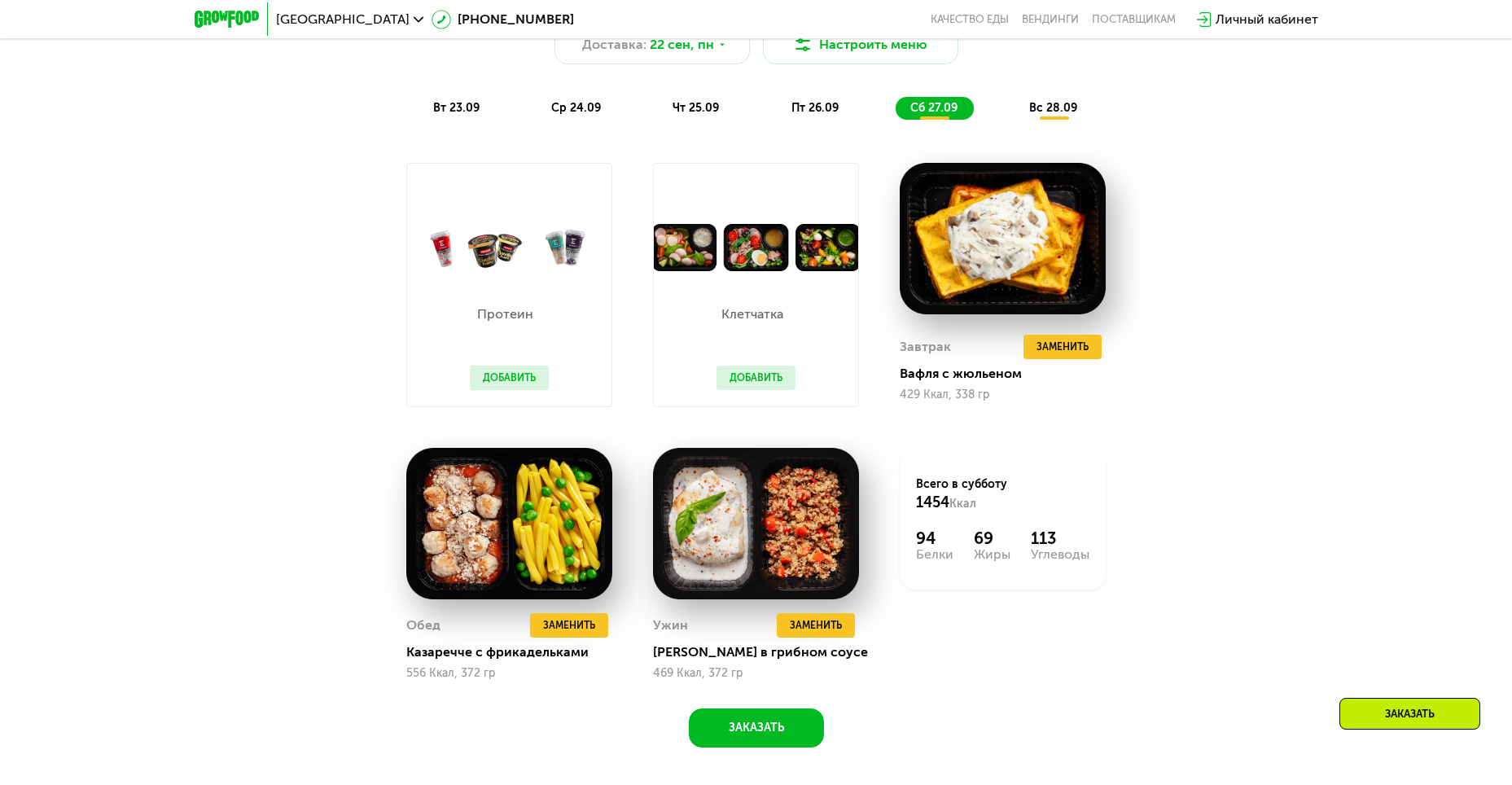
click at [1041, 109] on span "вс 28.09" at bounding box center [1054, 108] width 48 height 14
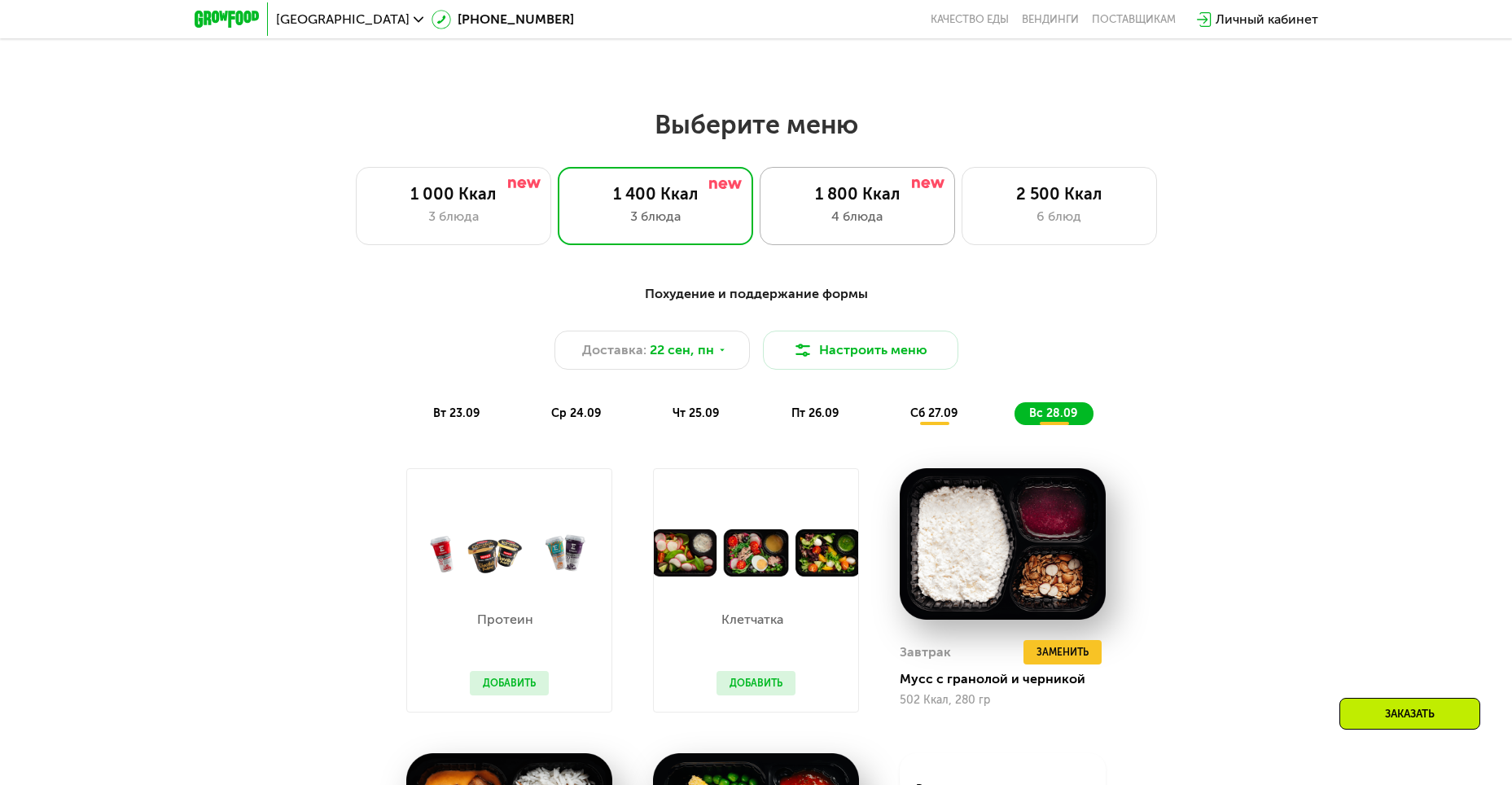
scroll to position [1059, 0]
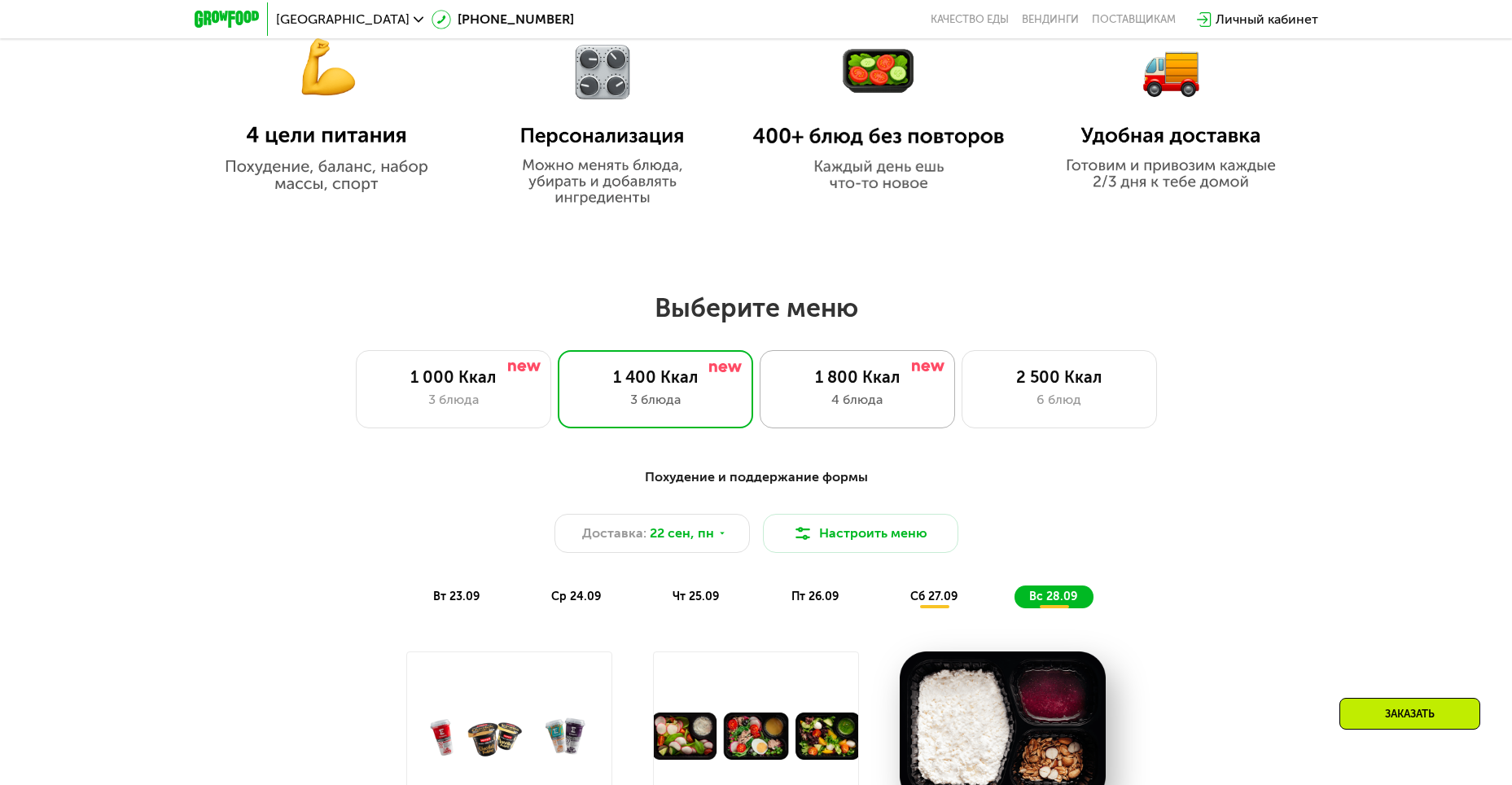
click at [921, 387] on div "1 800 Ккал" at bounding box center [857, 378] width 161 height 20
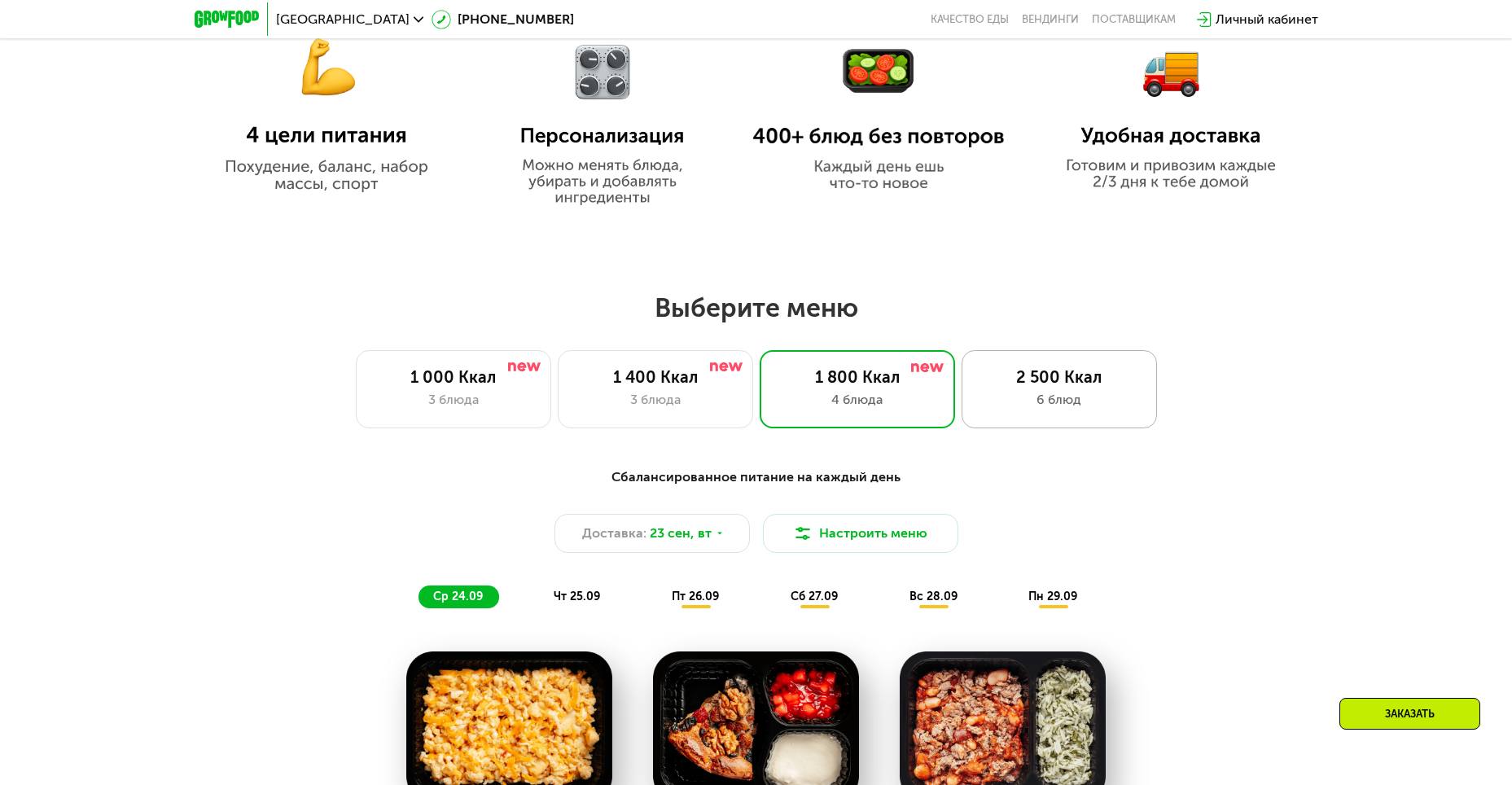
click at [1038, 416] on div "2 500 Ккал 6 блюд" at bounding box center [1060, 390] width 196 height 78
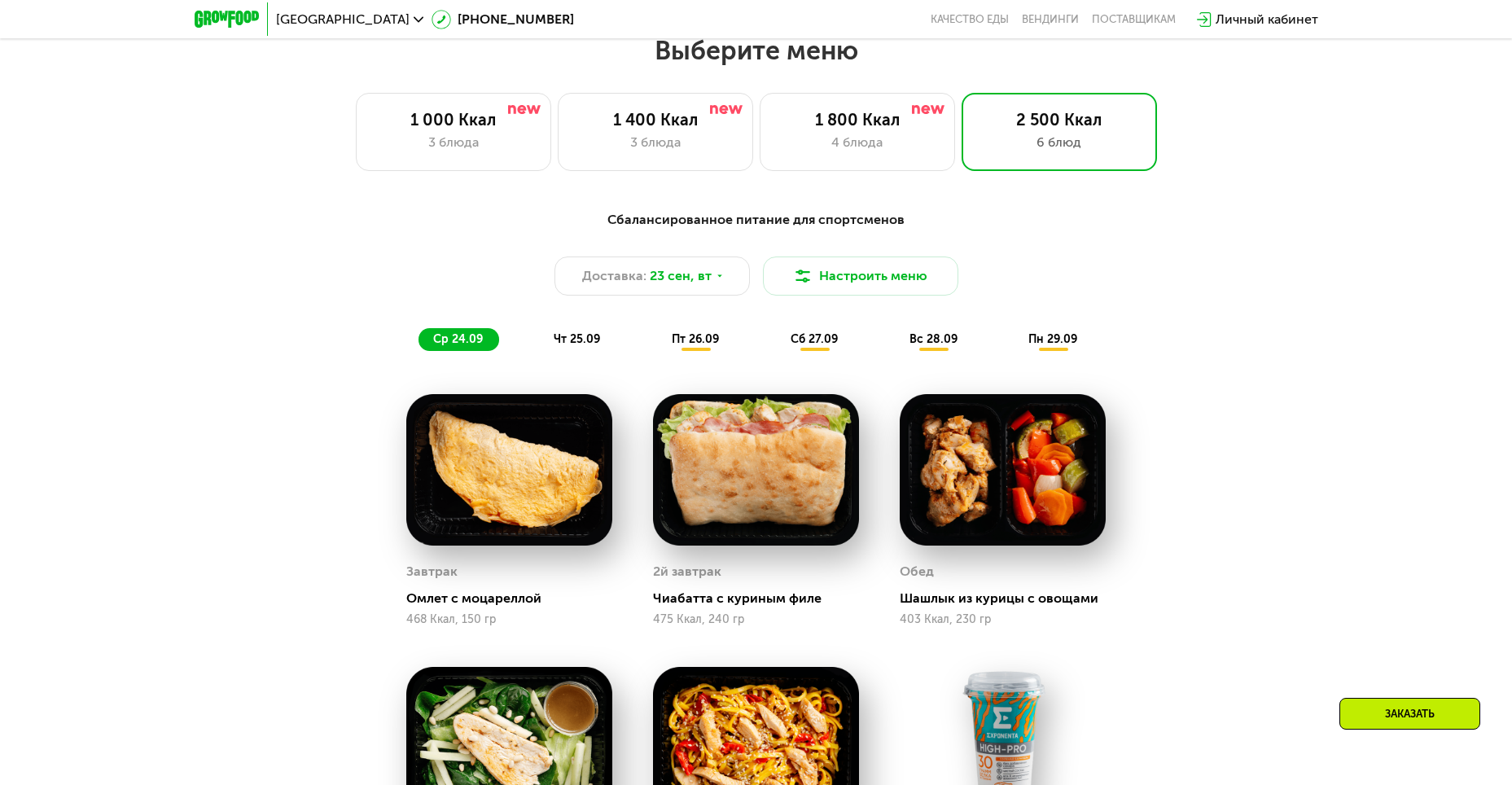
scroll to position [1303, 0]
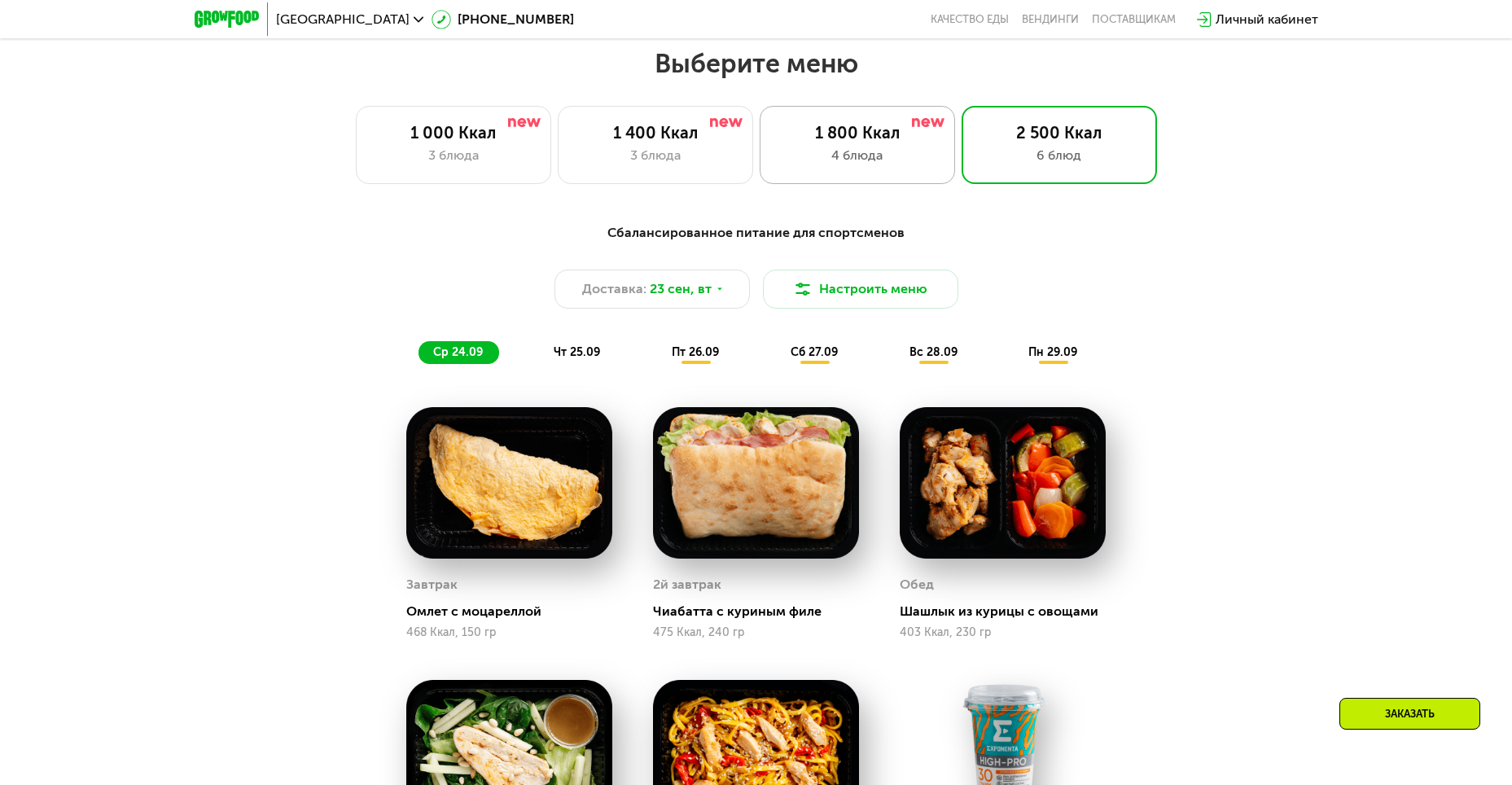
click at [813, 139] on div "1 800 Ккал" at bounding box center [857, 133] width 161 height 20
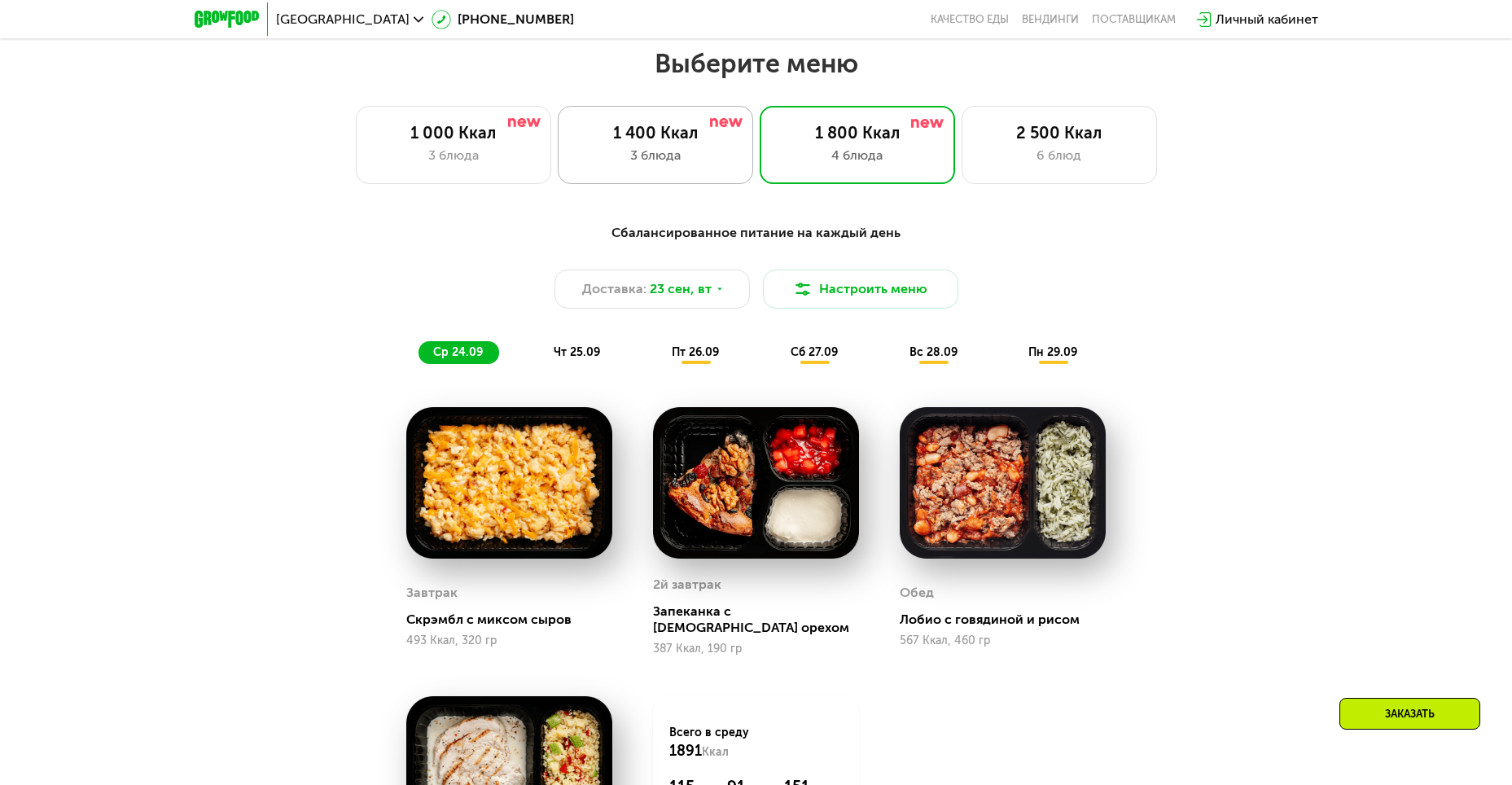
click at [702, 149] on div "1 400 Ккал 3 блюда" at bounding box center [656, 145] width 196 height 78
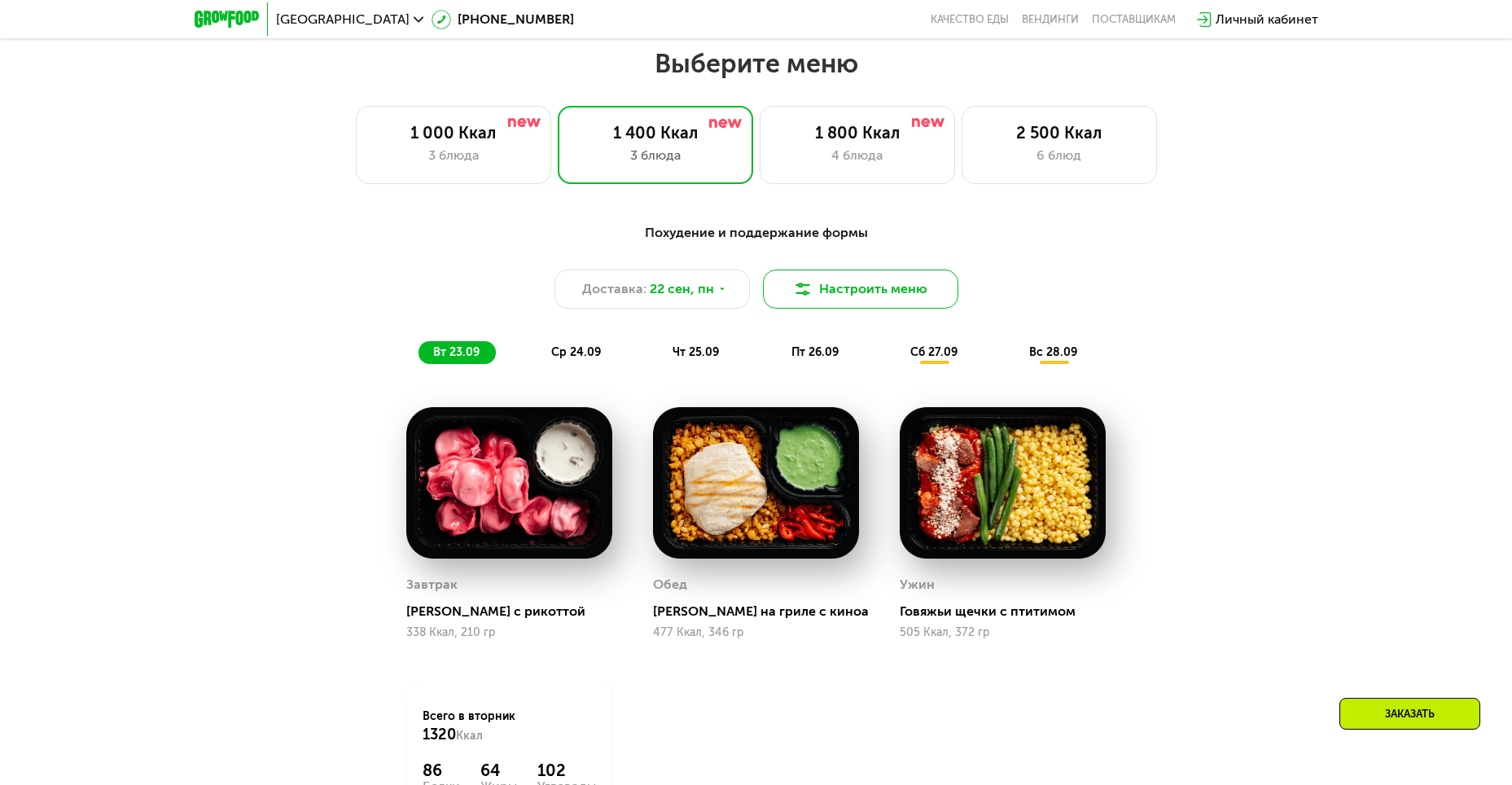
click at [794, 291] on img at bounding box center [803, 290] width 20 height 20
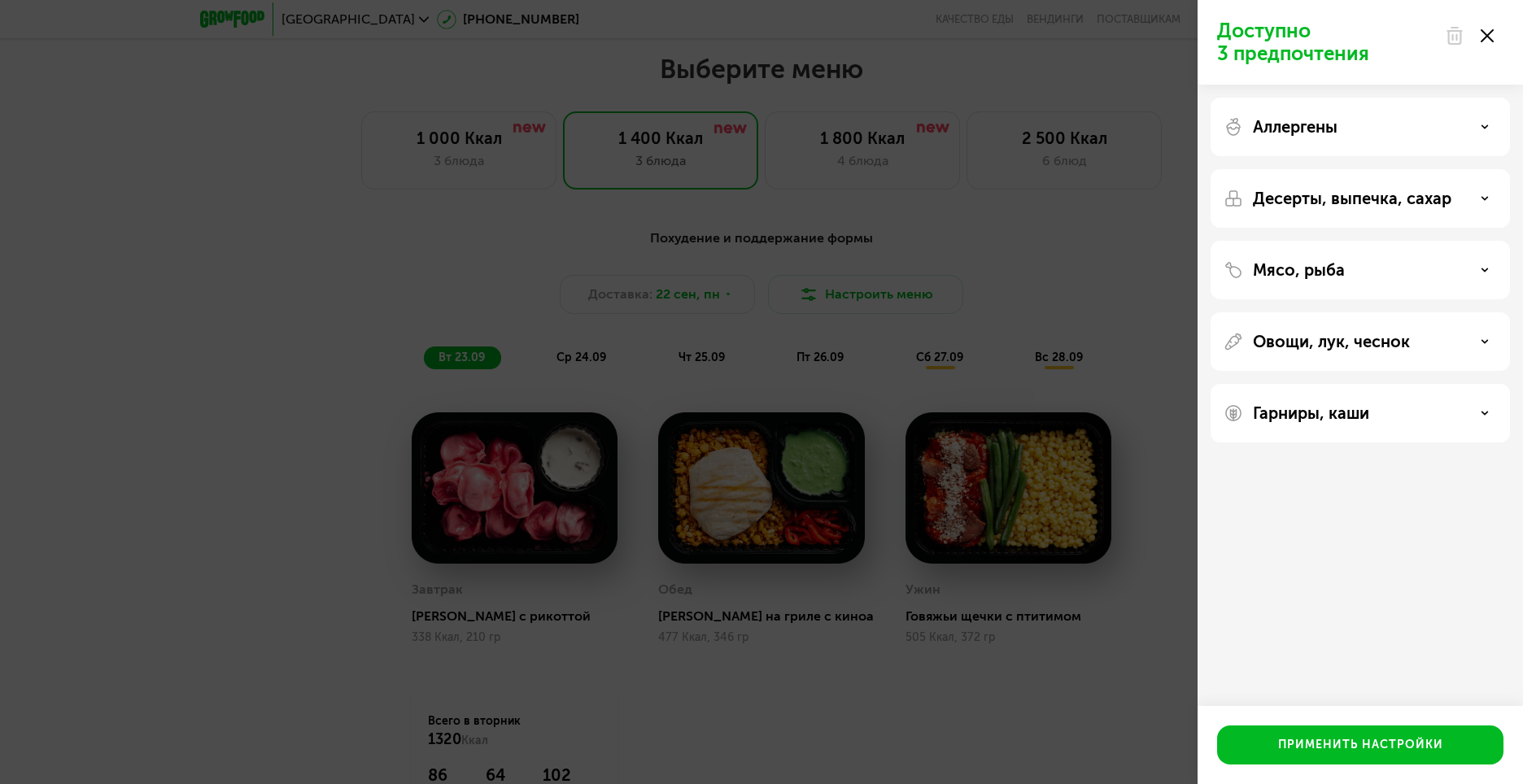
click at [1394, 196] on p "Десерты, выпечка, сахар" at bounding box center [1352, 198] width 199 height 20
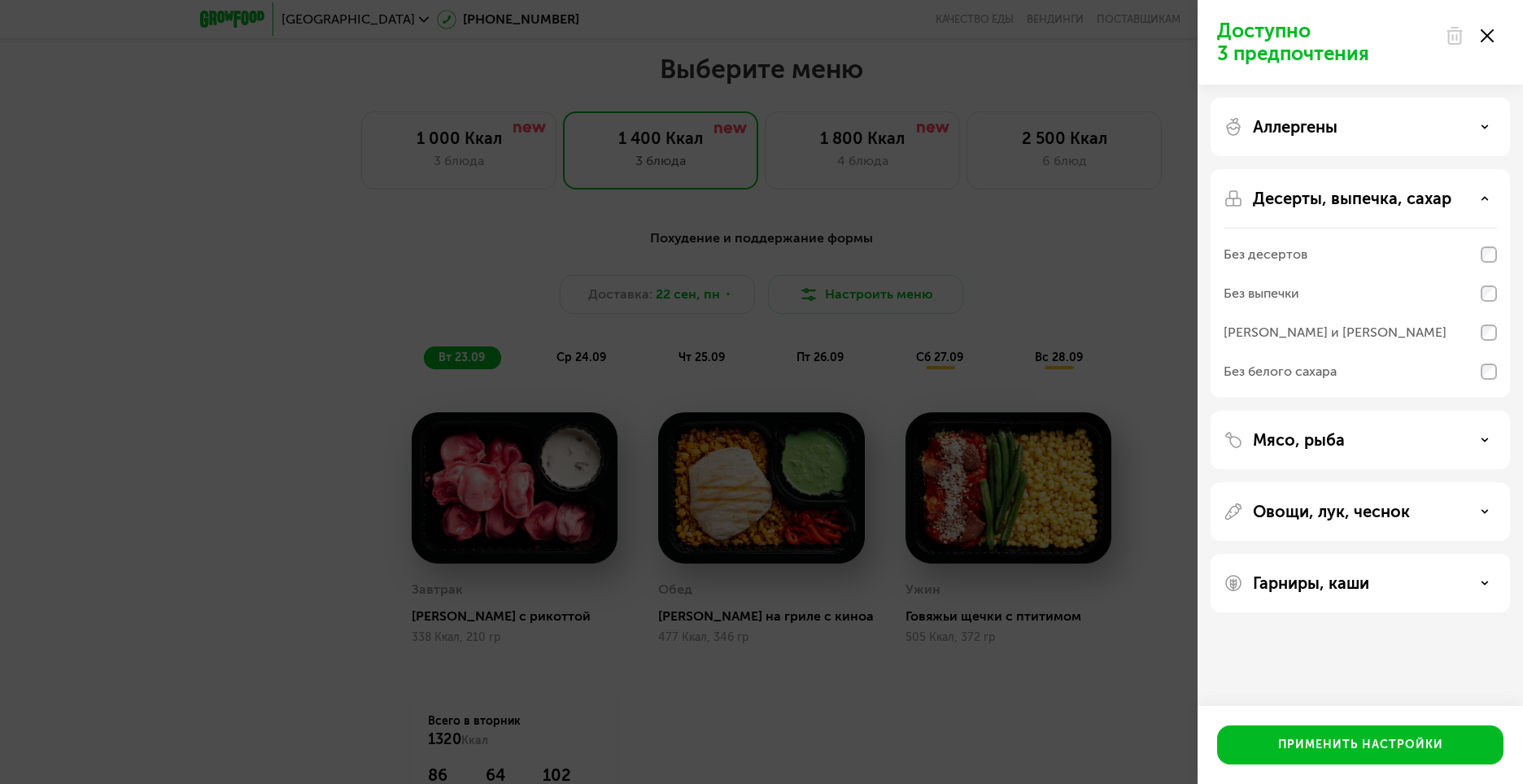
click at [1394, 196] on p "Десерты, выпечка, сахар" at bounding box center [1352, 198] width 199 height 20
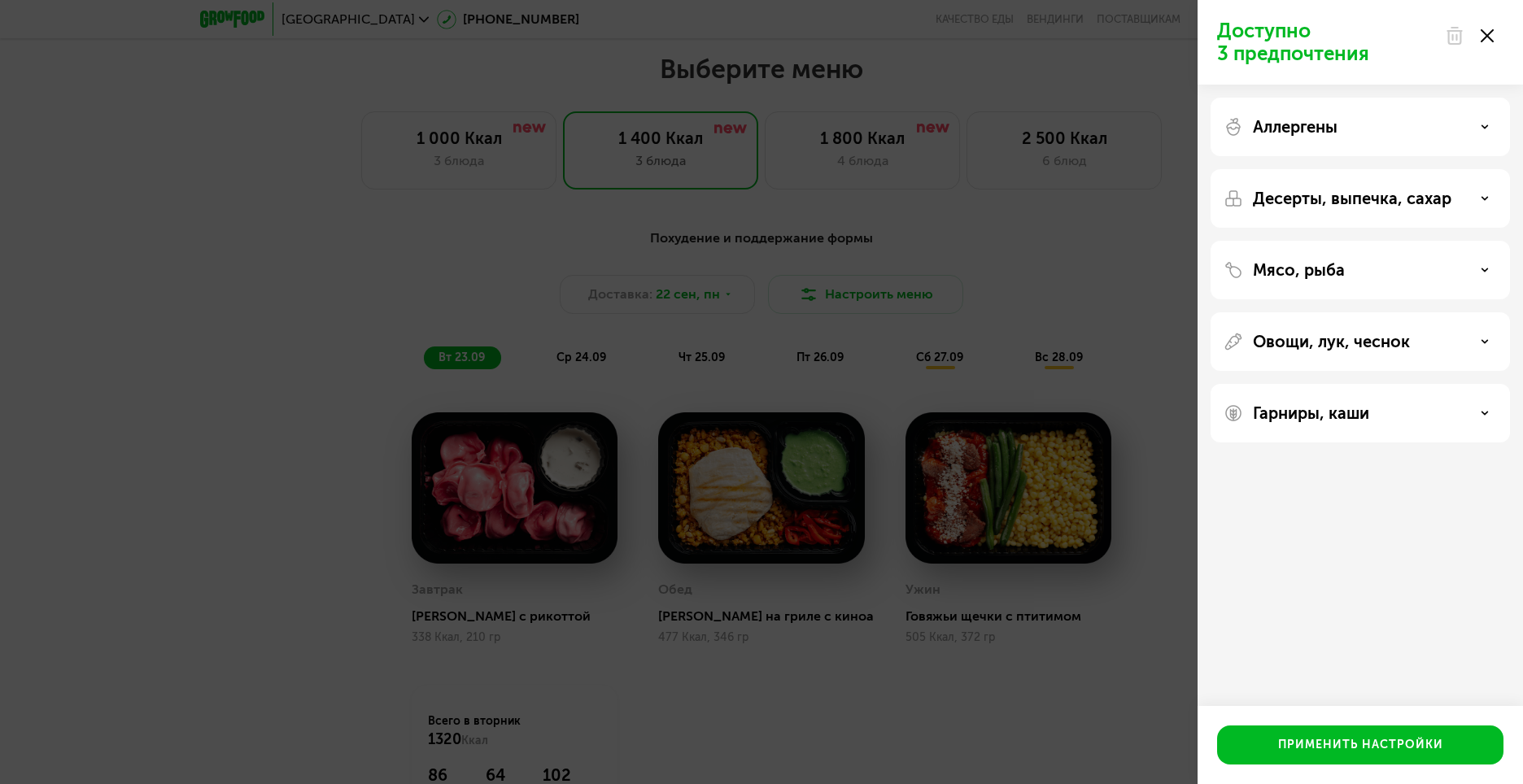
click at [1400, 408] on div "Гарниры, каши" at bounding box center [1360, 413] width 273 height 20
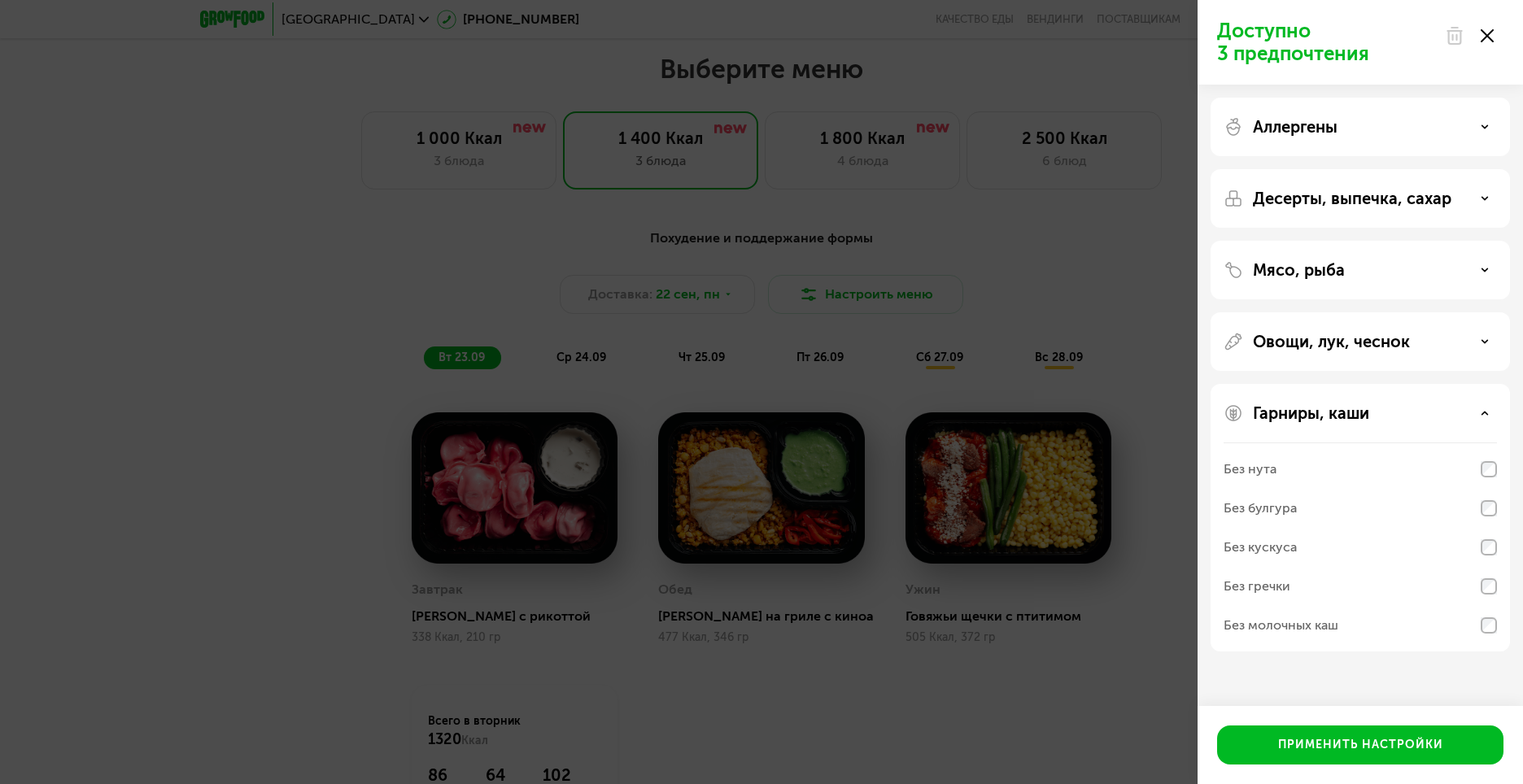
click at [1435, 628] on div "Без молочных каш" at bounding box center [1360, 624] width 273 height 39
click at [1289, 754] on button "Применить настройки" at bounding box center [1360, 744] width 286 height 39
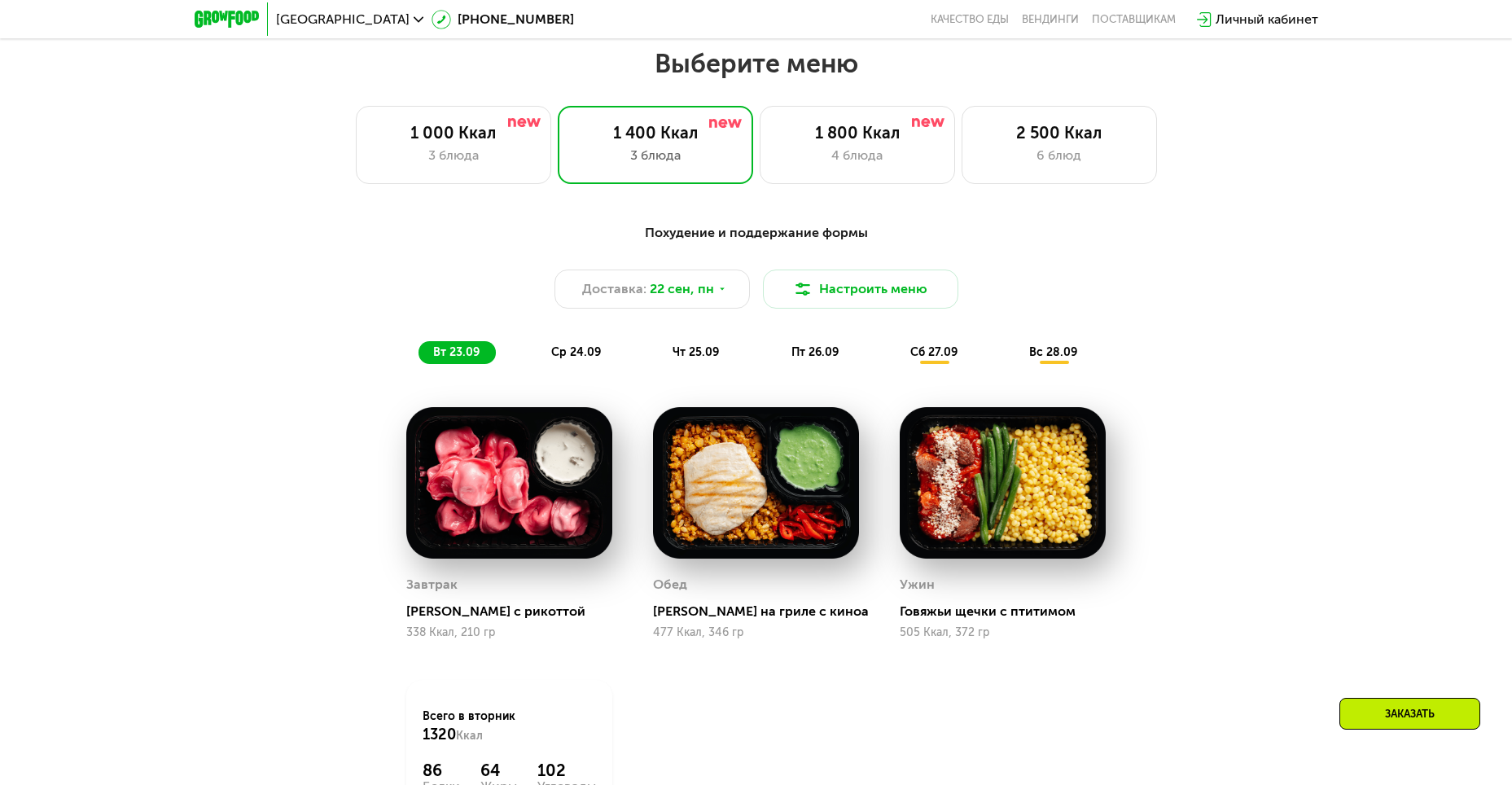
scroll to position [1384, 0]
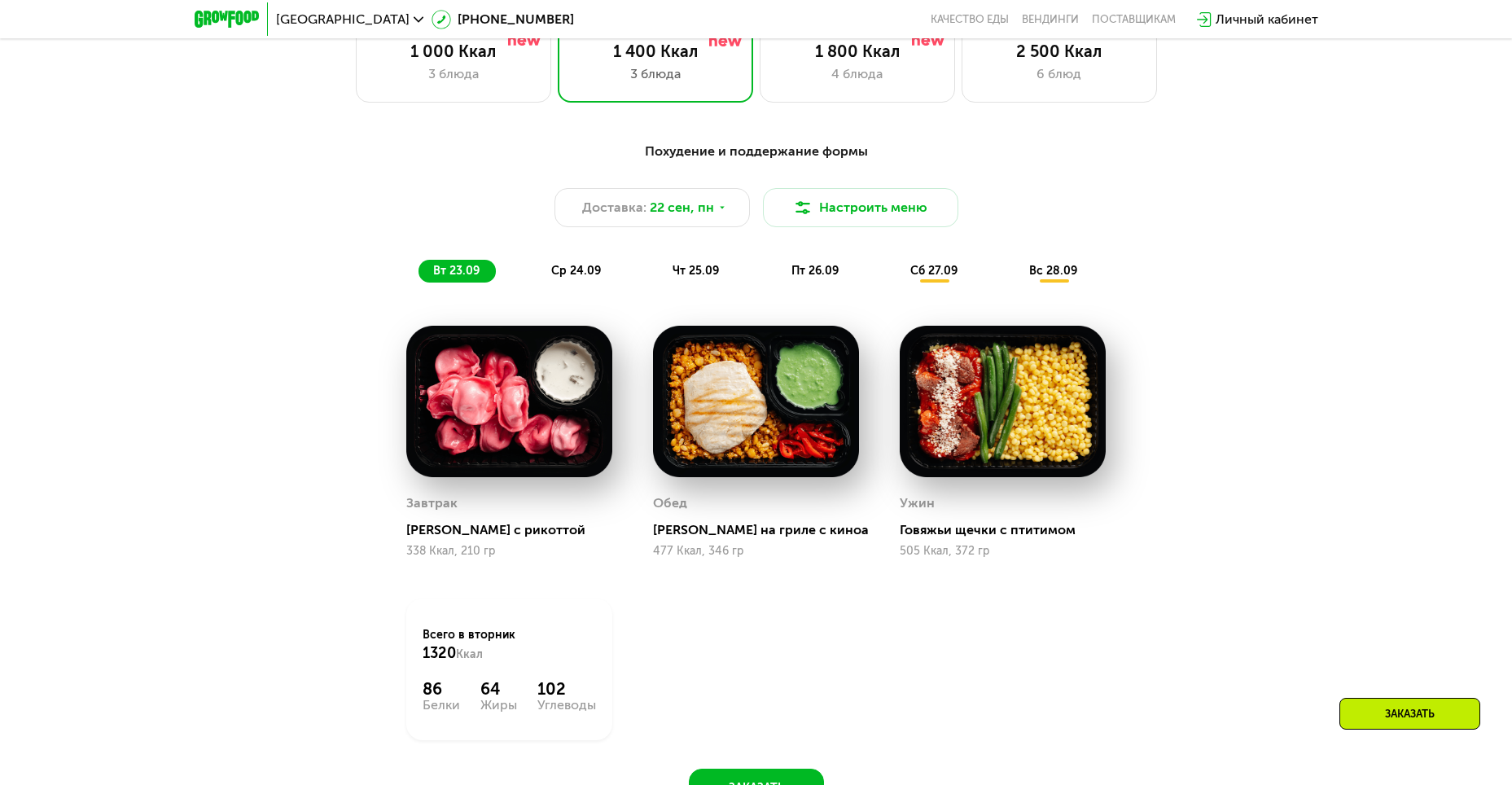
click at [570, 276] on span "ср 24.09" at bounding box center [576, 271] width 50 height 14
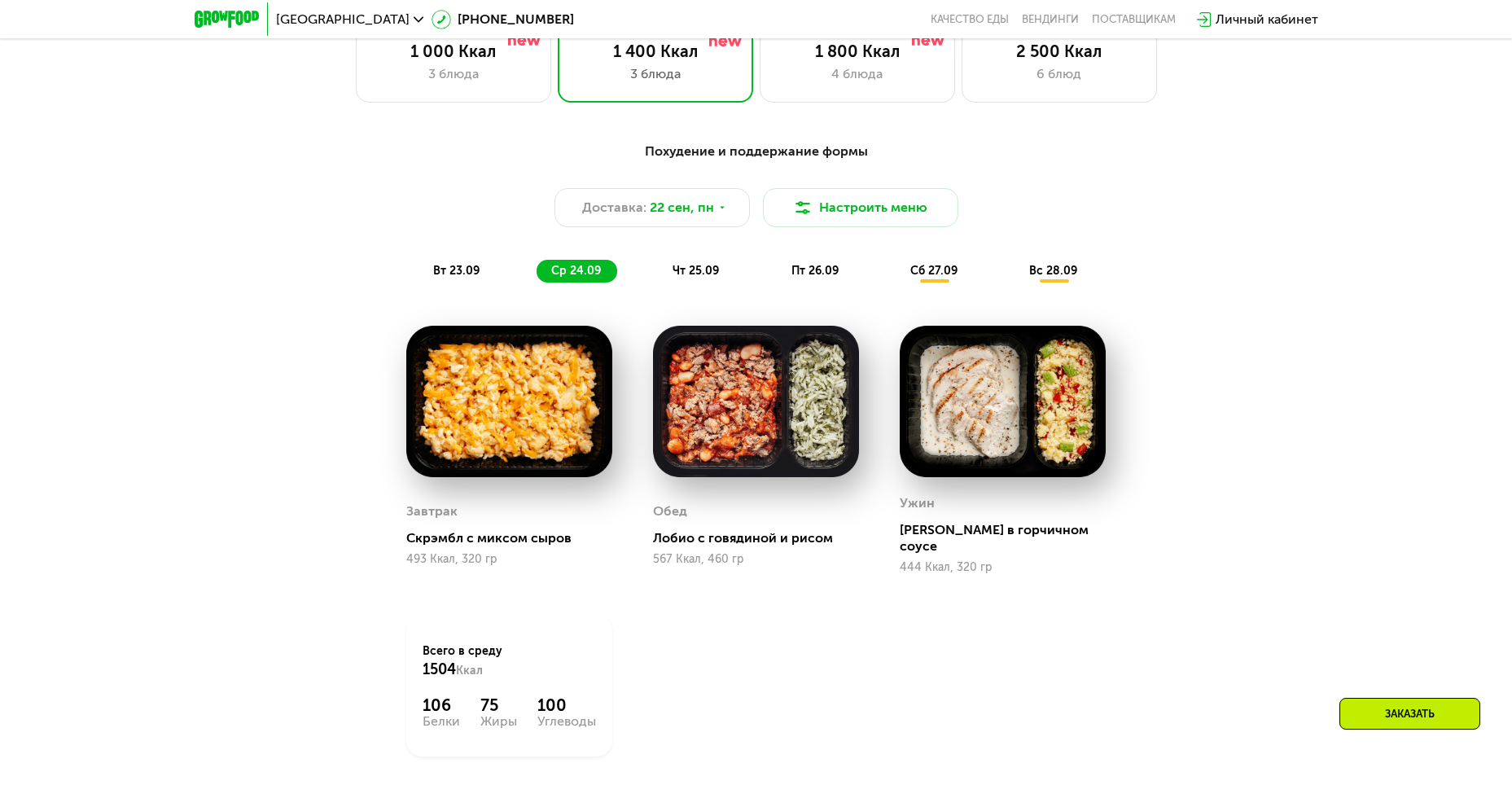
click at [707, 276] on span "чт 25.09" at bounding box center [696, 271] width 46 height 14
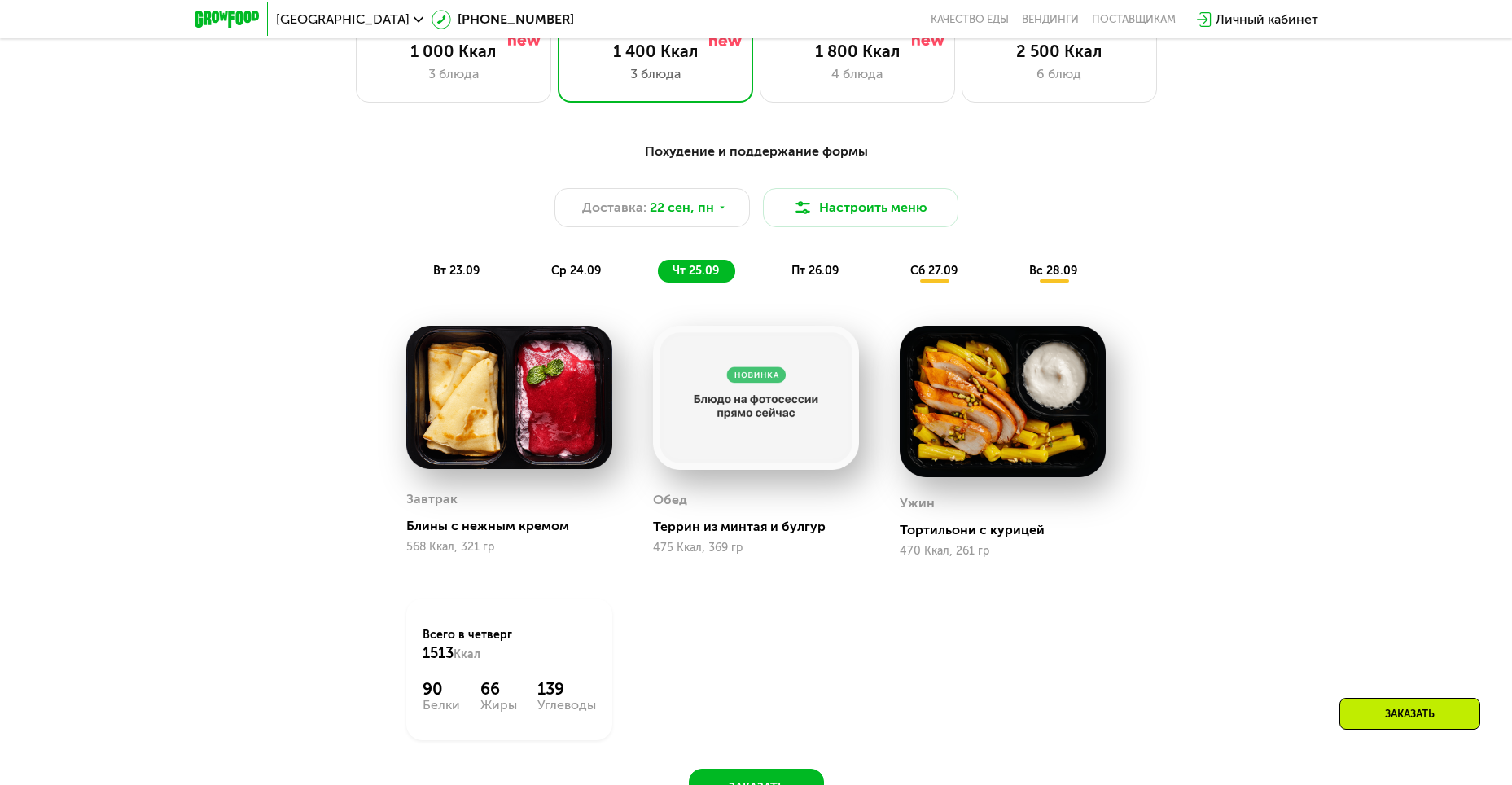
click at [814, 275] on span "пт 26.09" at bounding box center [815, 271] width 47 height 14
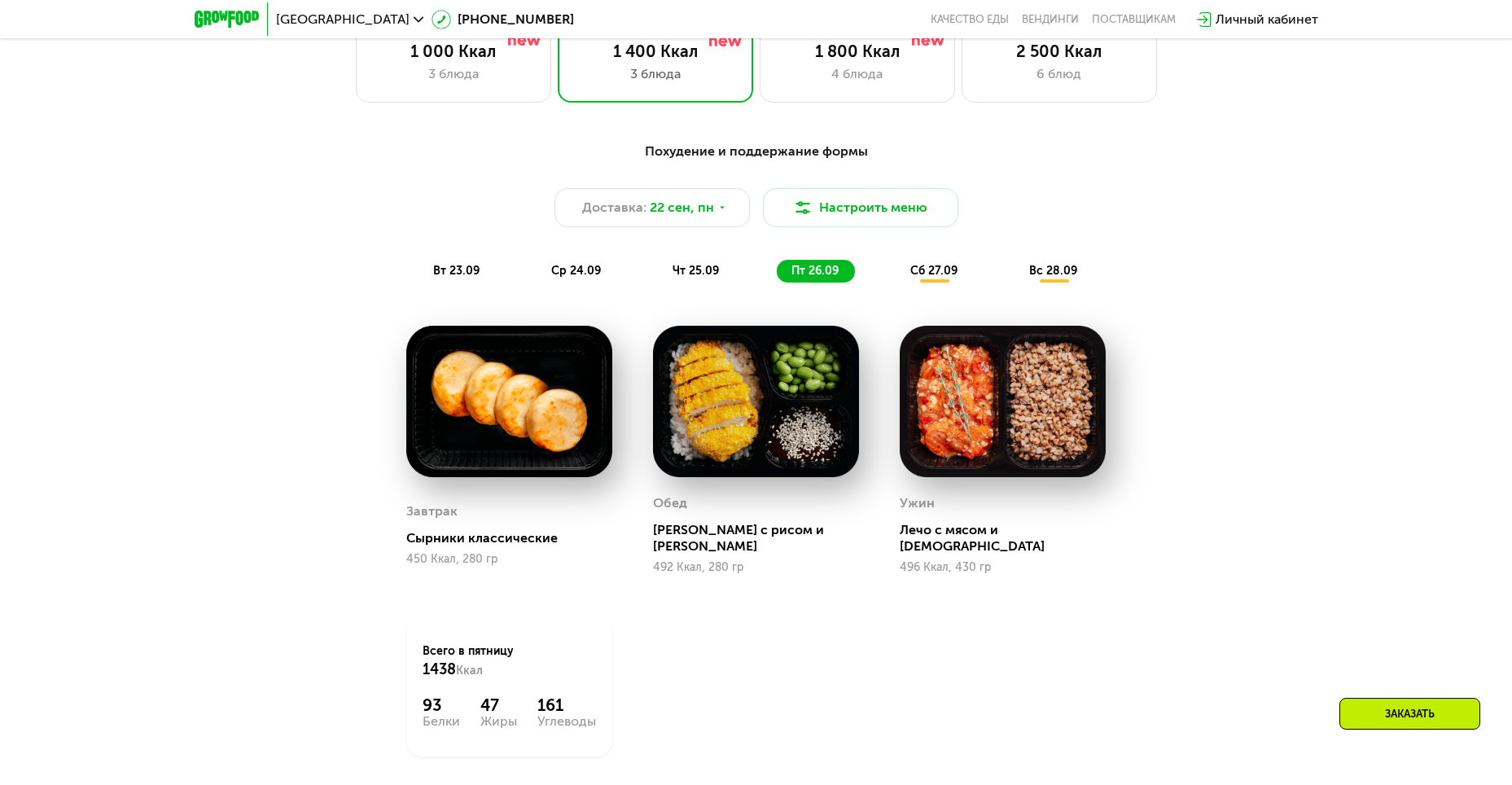
click at [682, 276] on span "чт 25.09" at bounding box center [696, 271] width 46 height 14
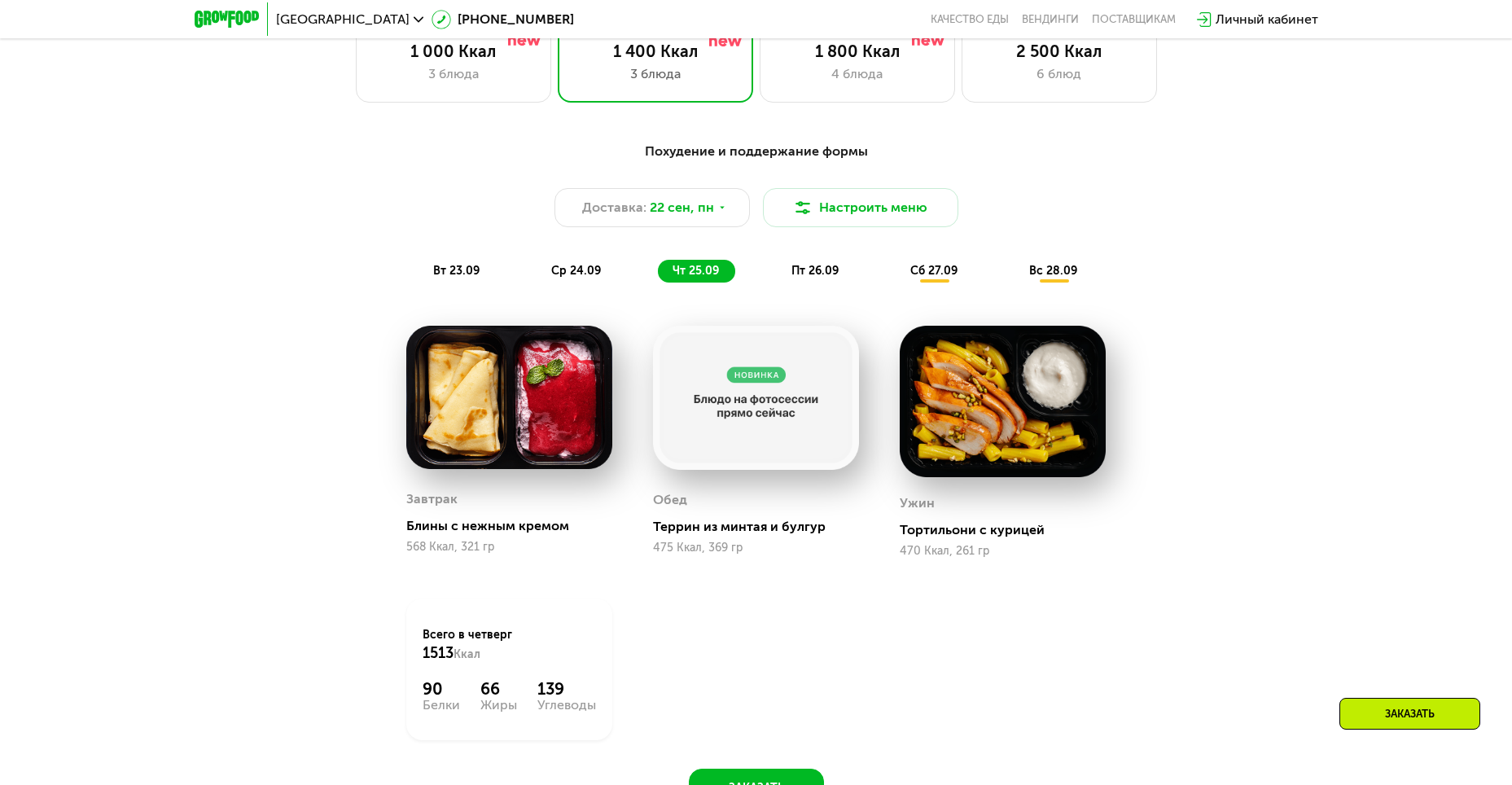
click at [936, 278] on span "сб 27.09" at bounding box center [934, 271] width 47 height 14
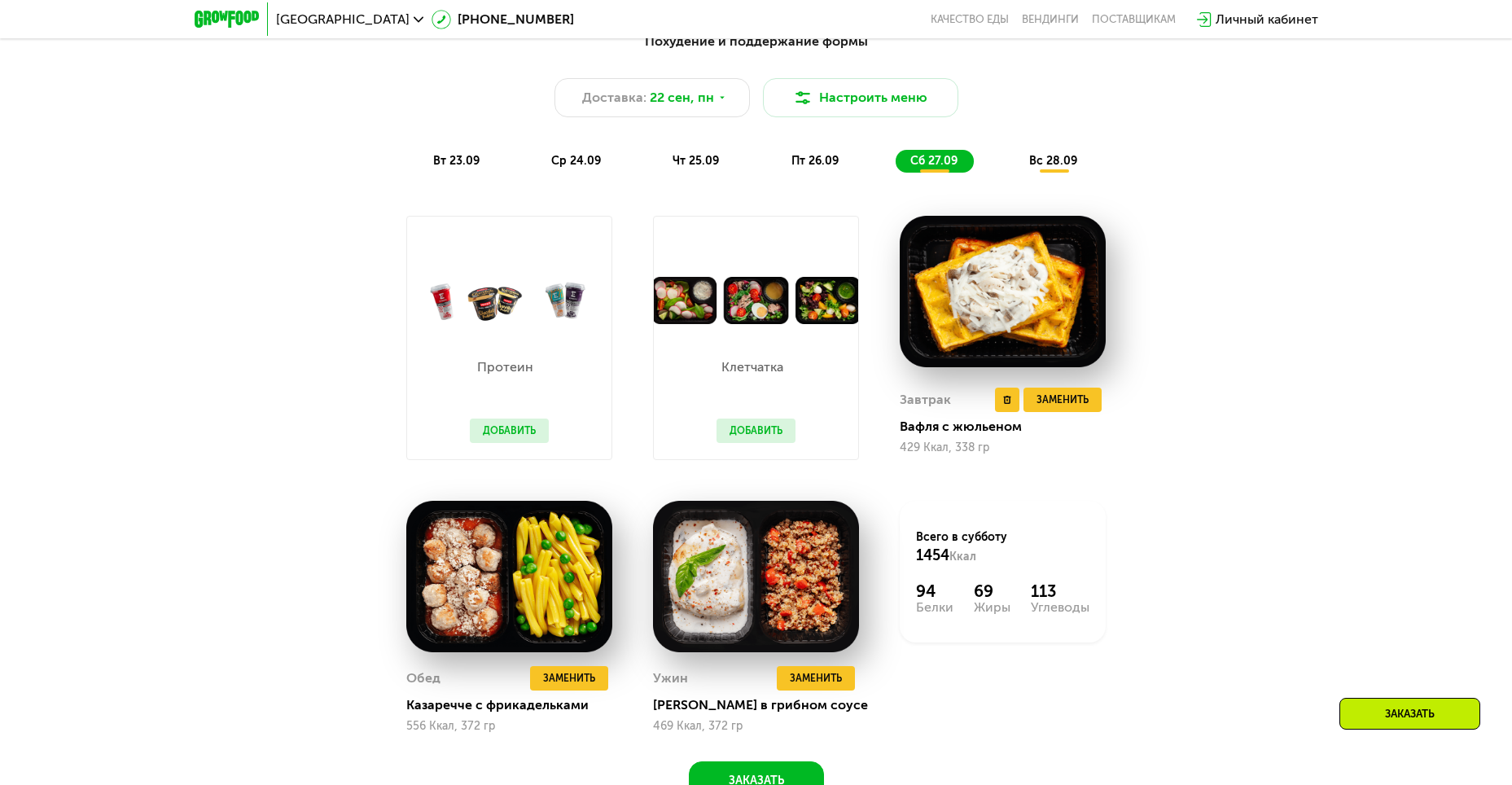
scroll to position [1466, 0]
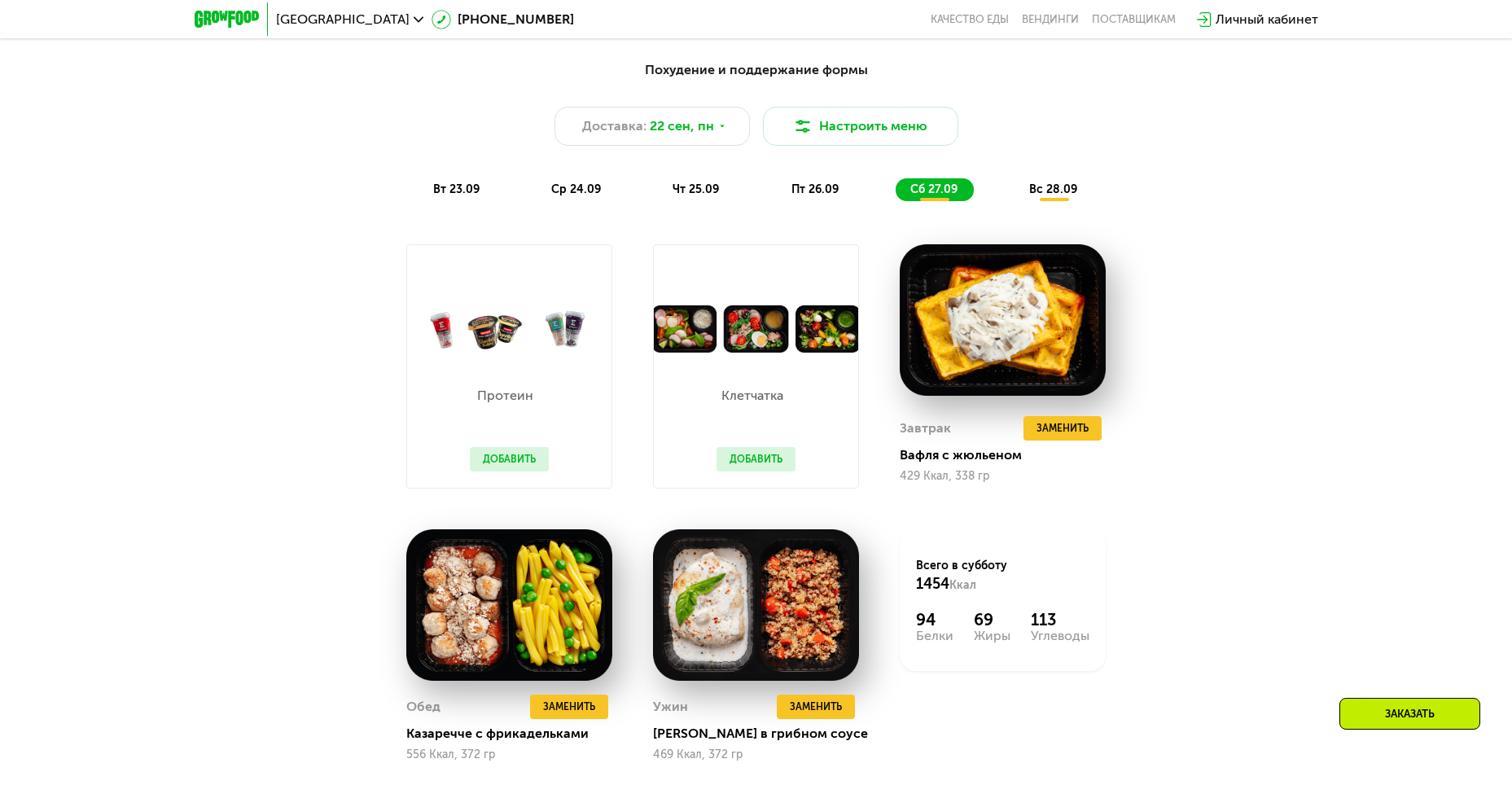
click at [1086, 192] on div "вс 28.09" at bounding box center [1054, 190] width 79 height 23
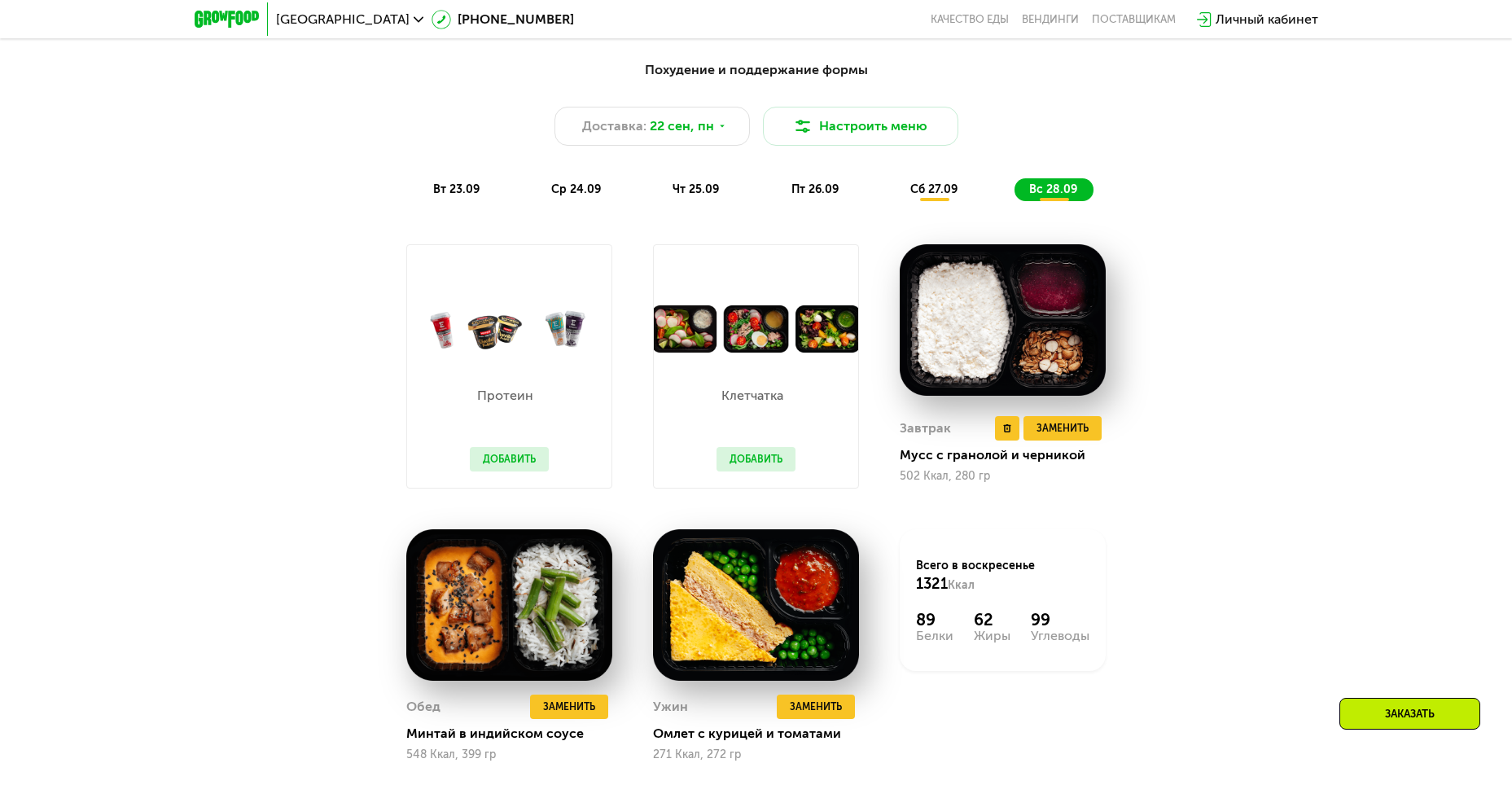
scroll to position [1547, 0]
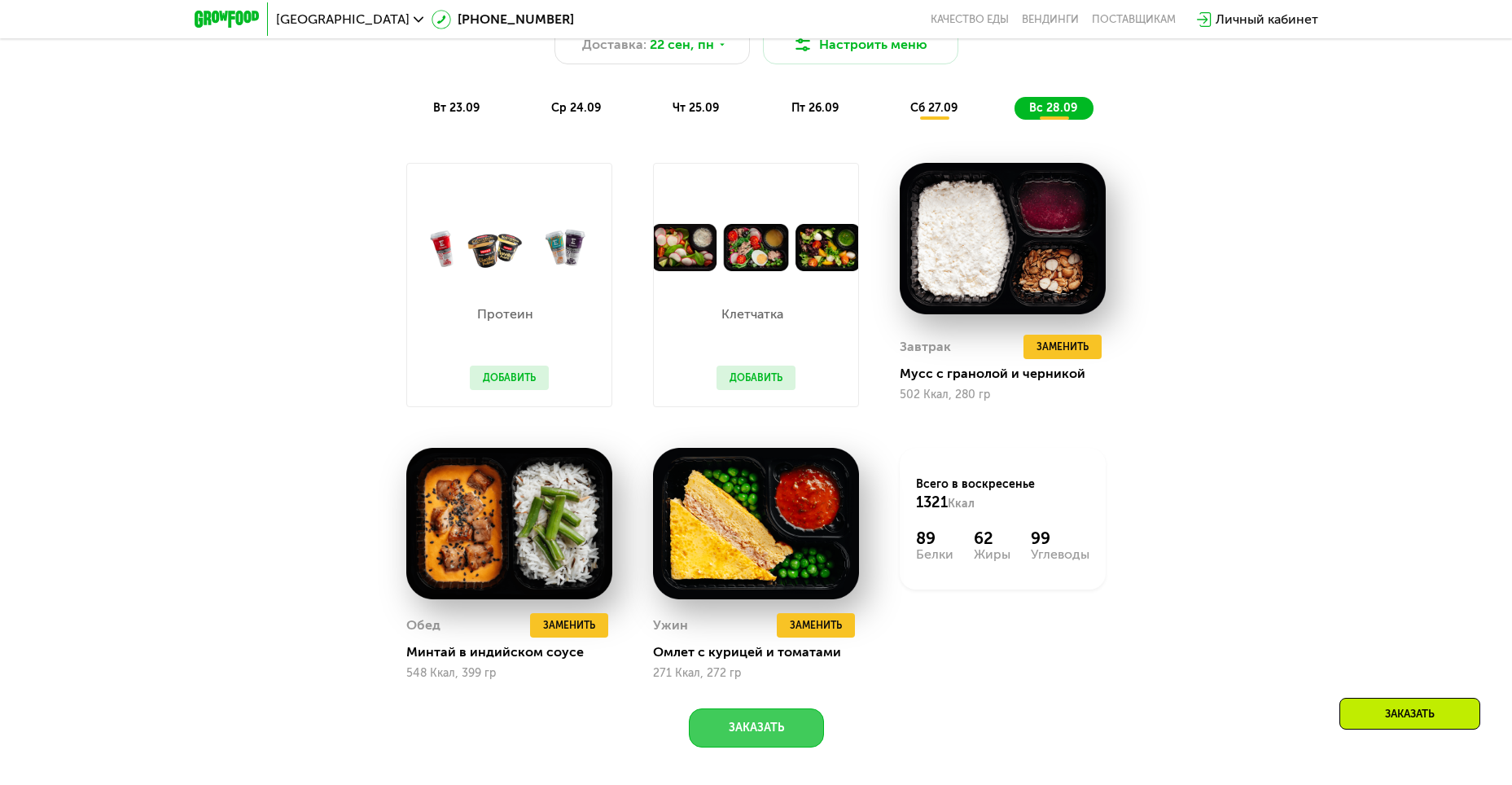
click at [740, 732] on button "Заказать" at bounding box center [756, 727] width 135 height 39
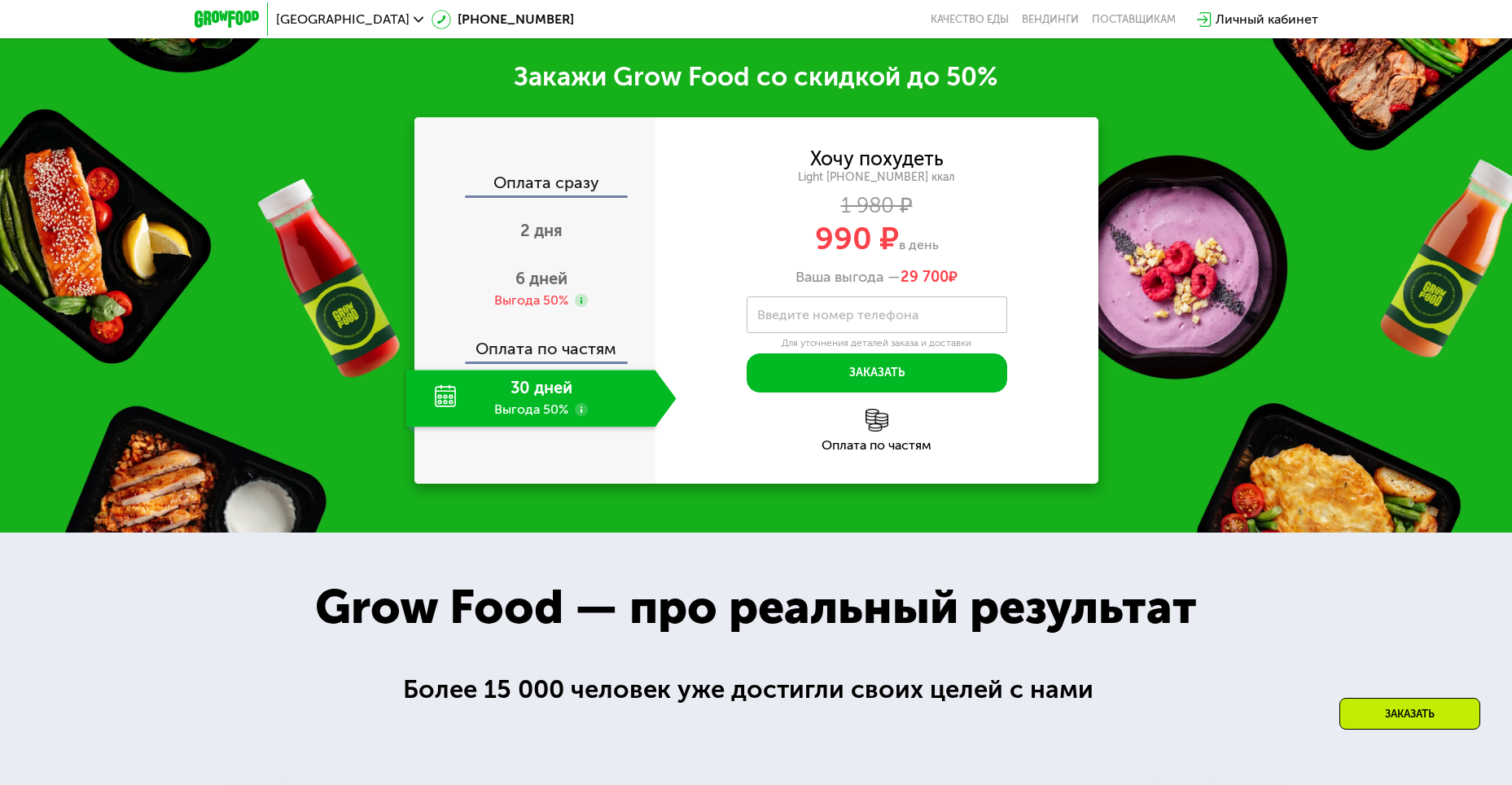
scroll to position [2341, 0]
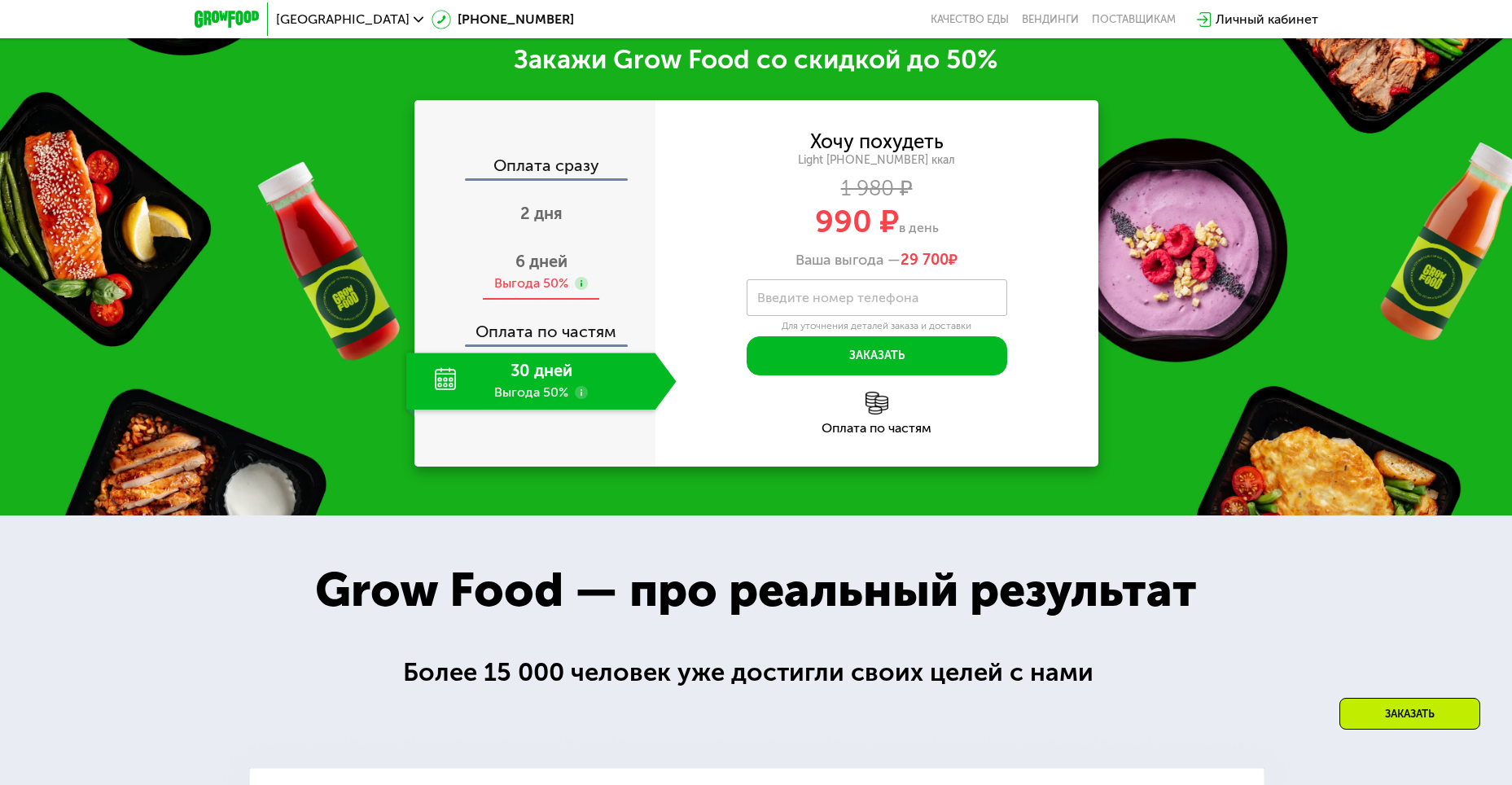
click at [557, 292] on div "Выгода 50%" at bounding box center [531, 284] width 74 height 18
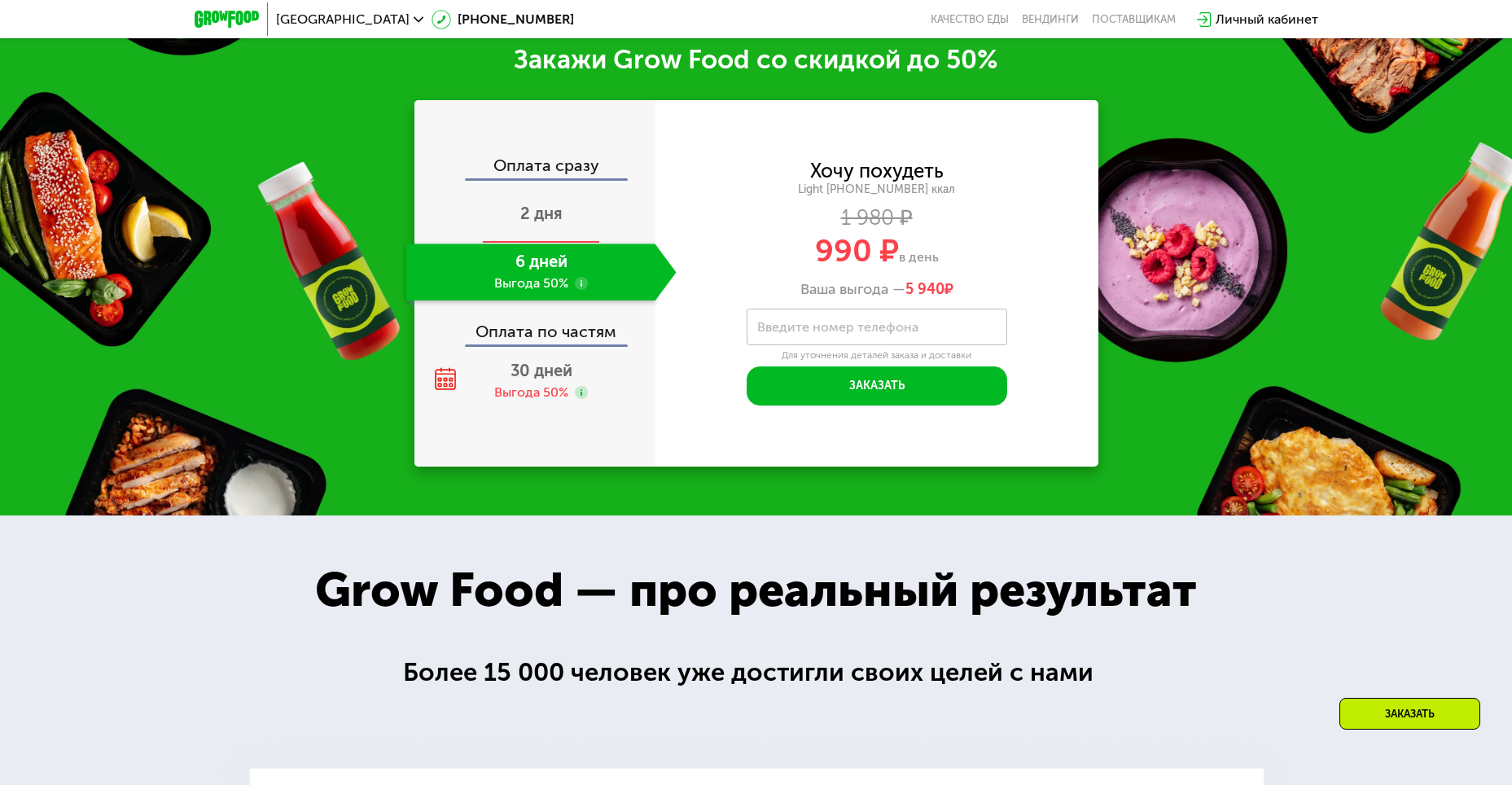
click at [543, 219] on span "2 дня" at bounding box center [541, 214] width 42 height 20
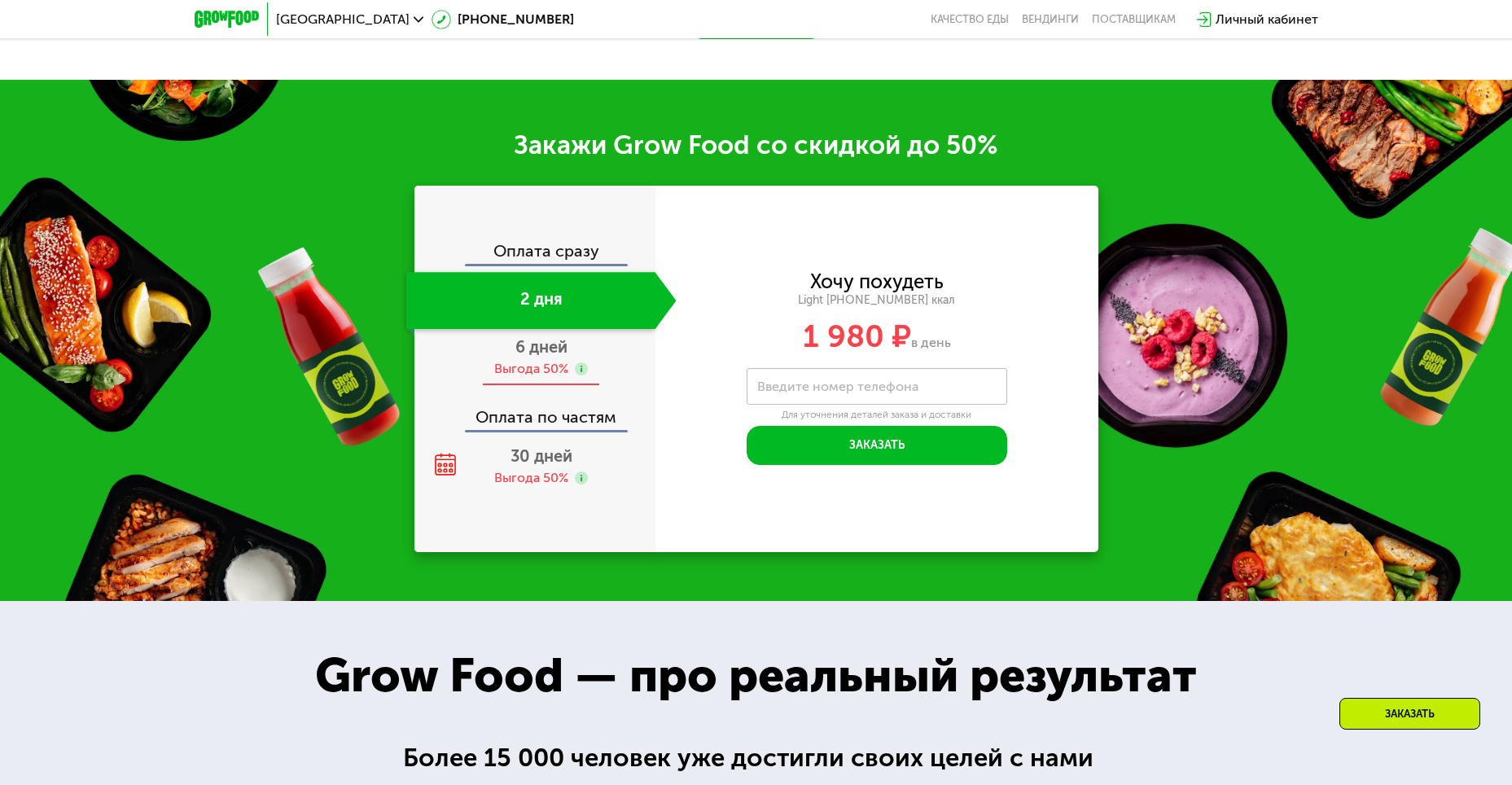
scroll to position [2153, 0]
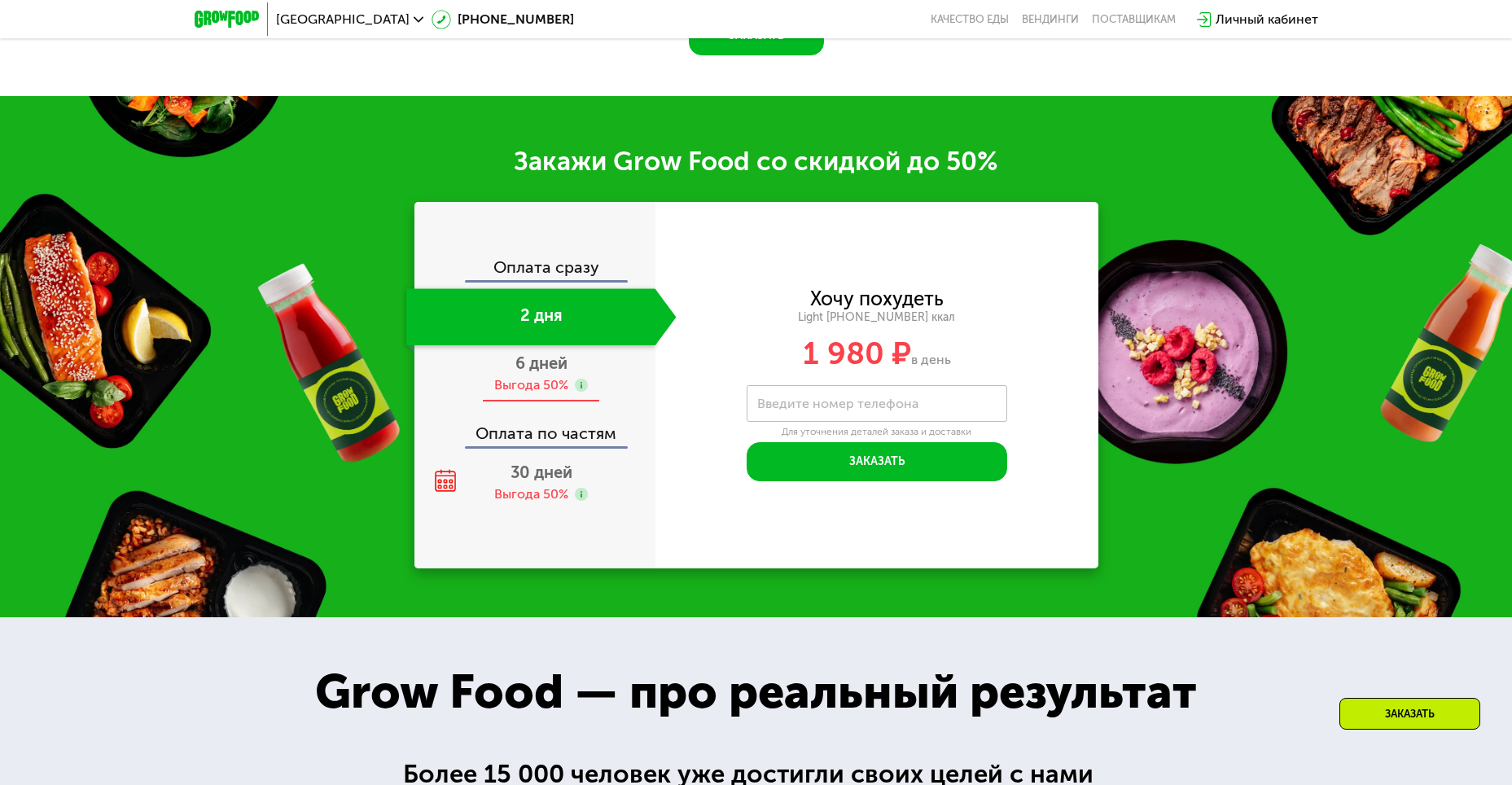
click at [587, 354] on div "6 дней Выгода 50%" at bounding box center [541, 374] width 271 height 57
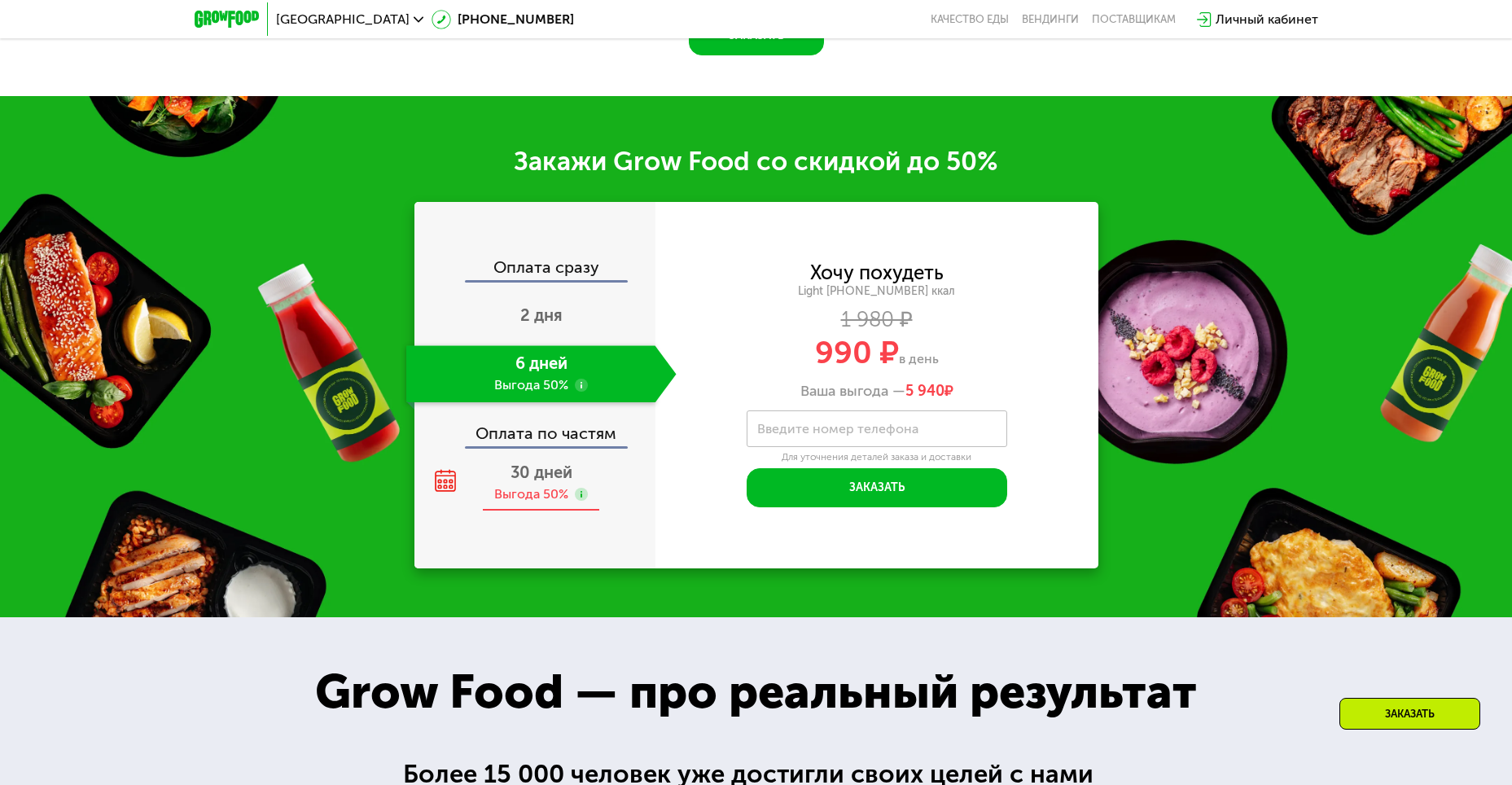
click at [531, 495] on div "30 дней Выгода 50%" at bounding box center [541, 482] width 271 height 57
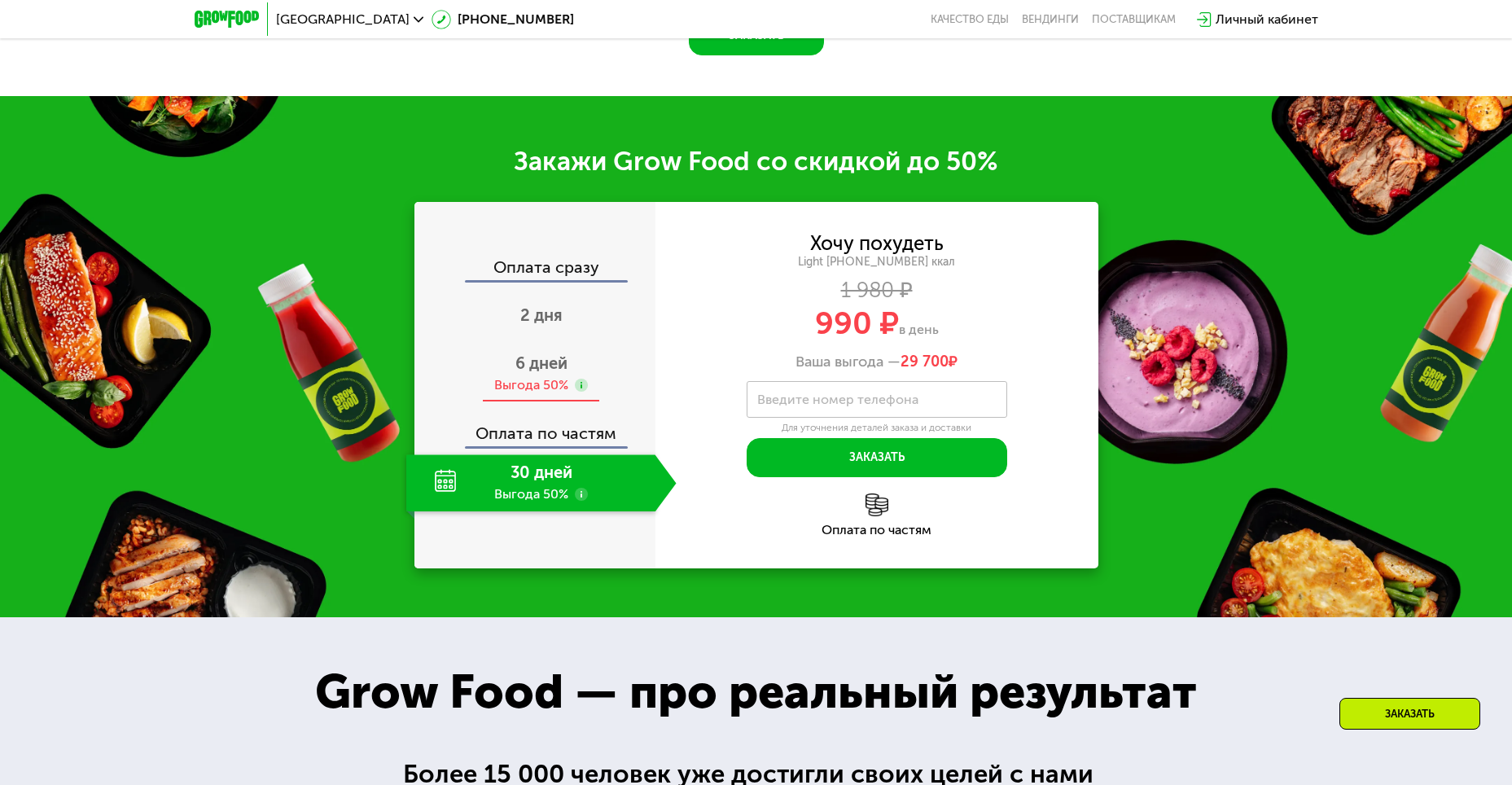
click at [540, 363] on span "6 дней" at bounding box center [541, 364] width 52 height 20
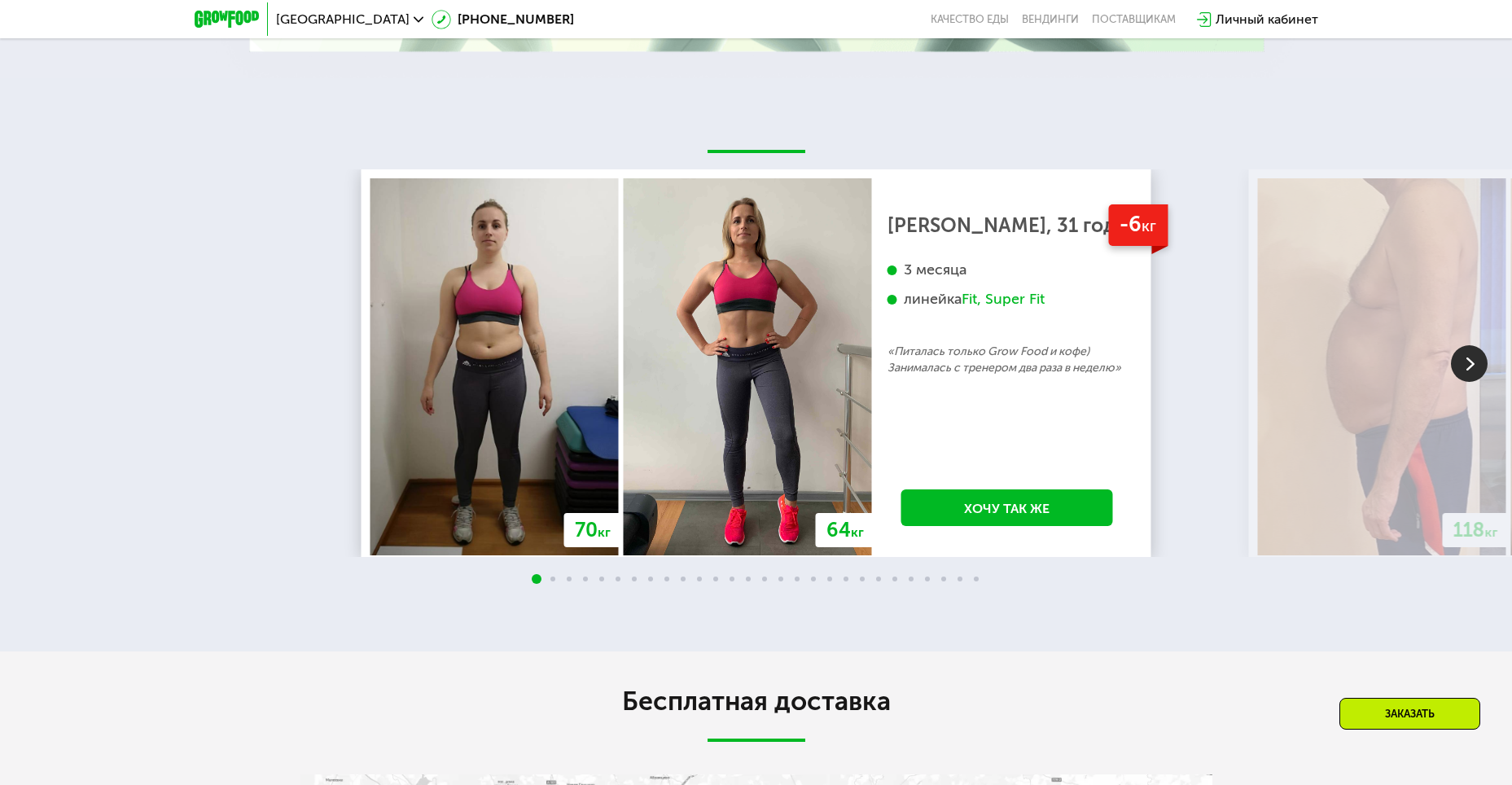
scroll to position [3465, 0]
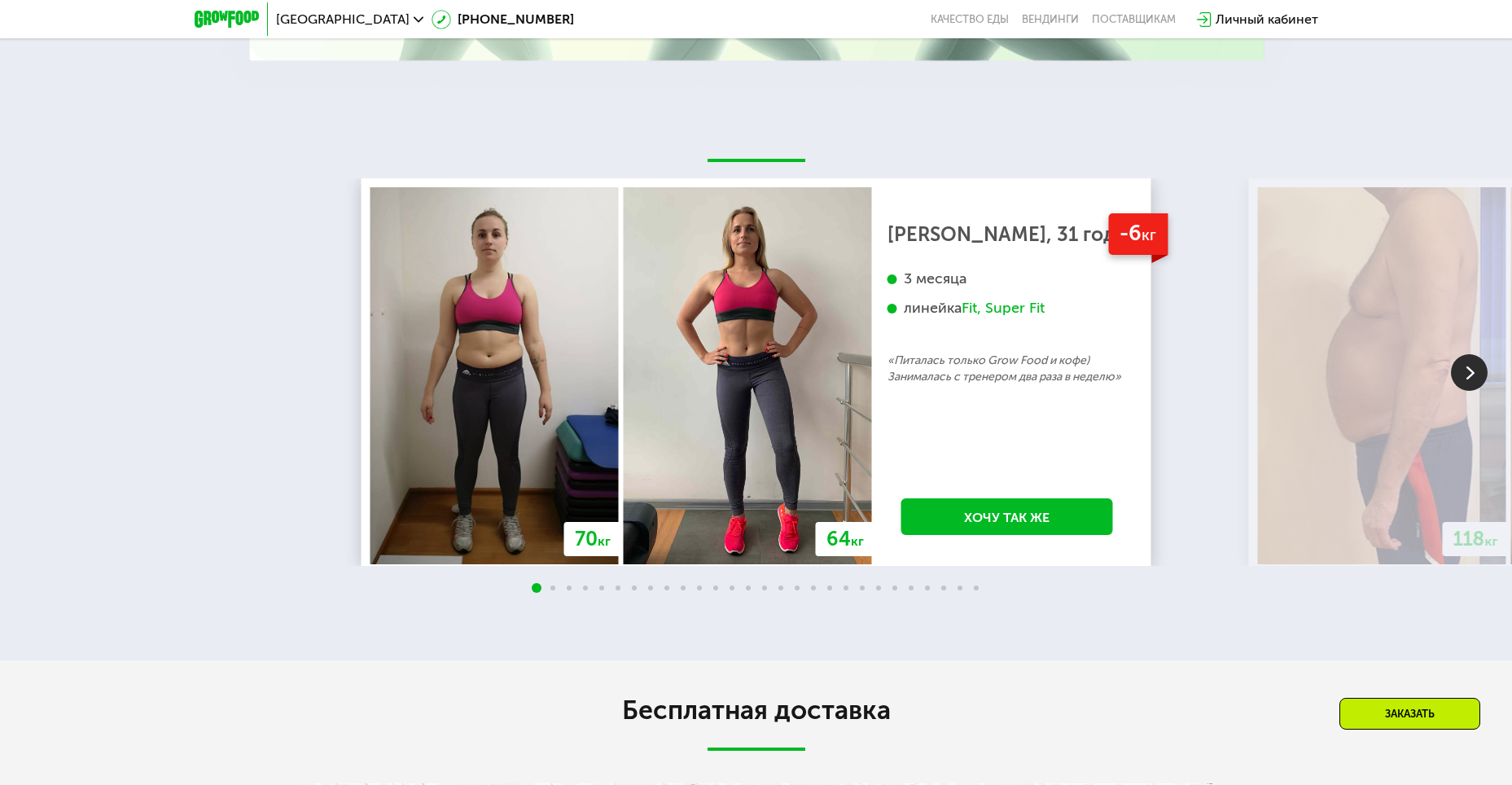
click at [1478, 355] on img at bounding box center [1469, 373] width 37 height 37
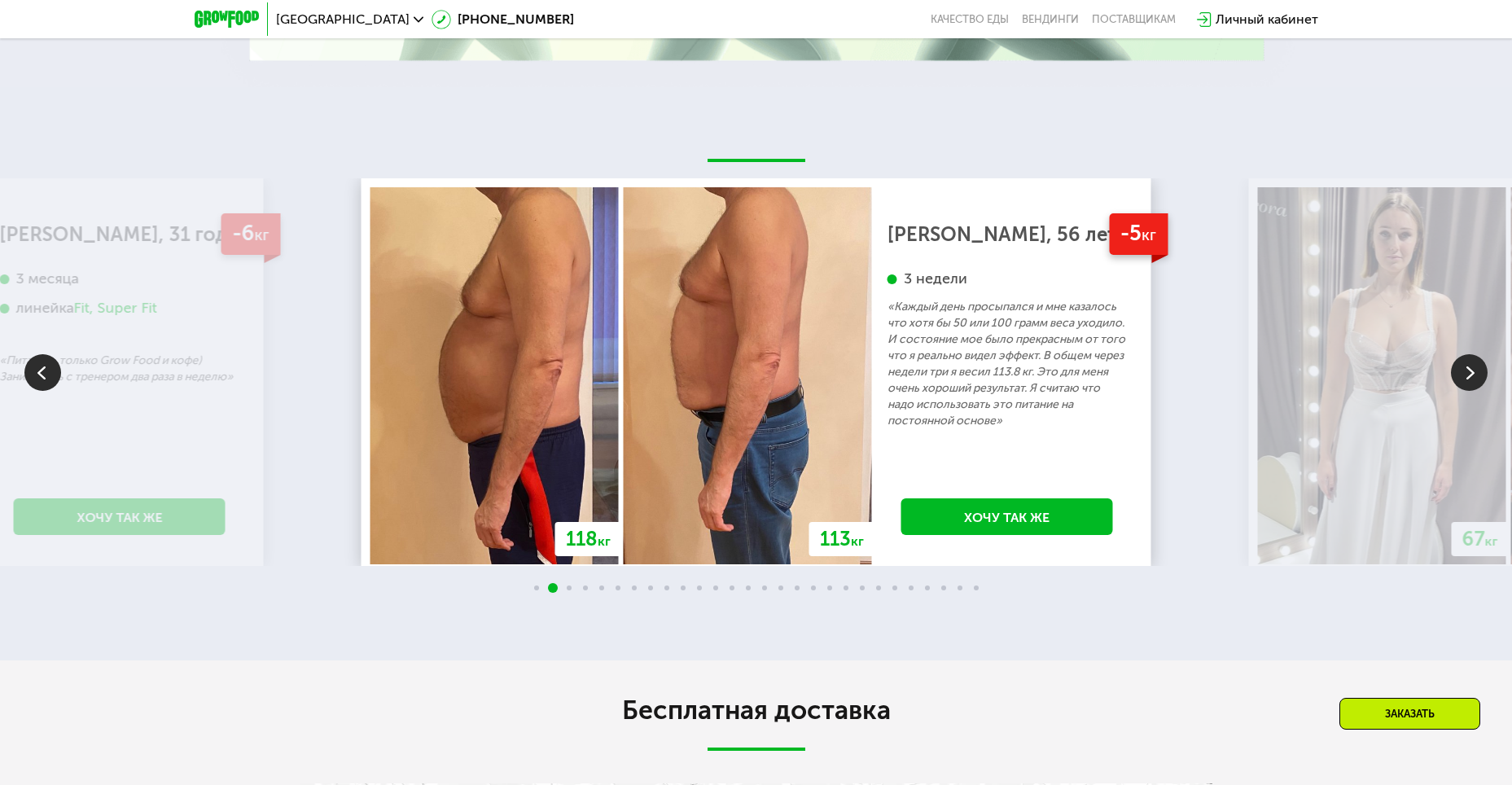
click at [1478, 355] on img at bounding box center [1469, 373] width 37 height 37
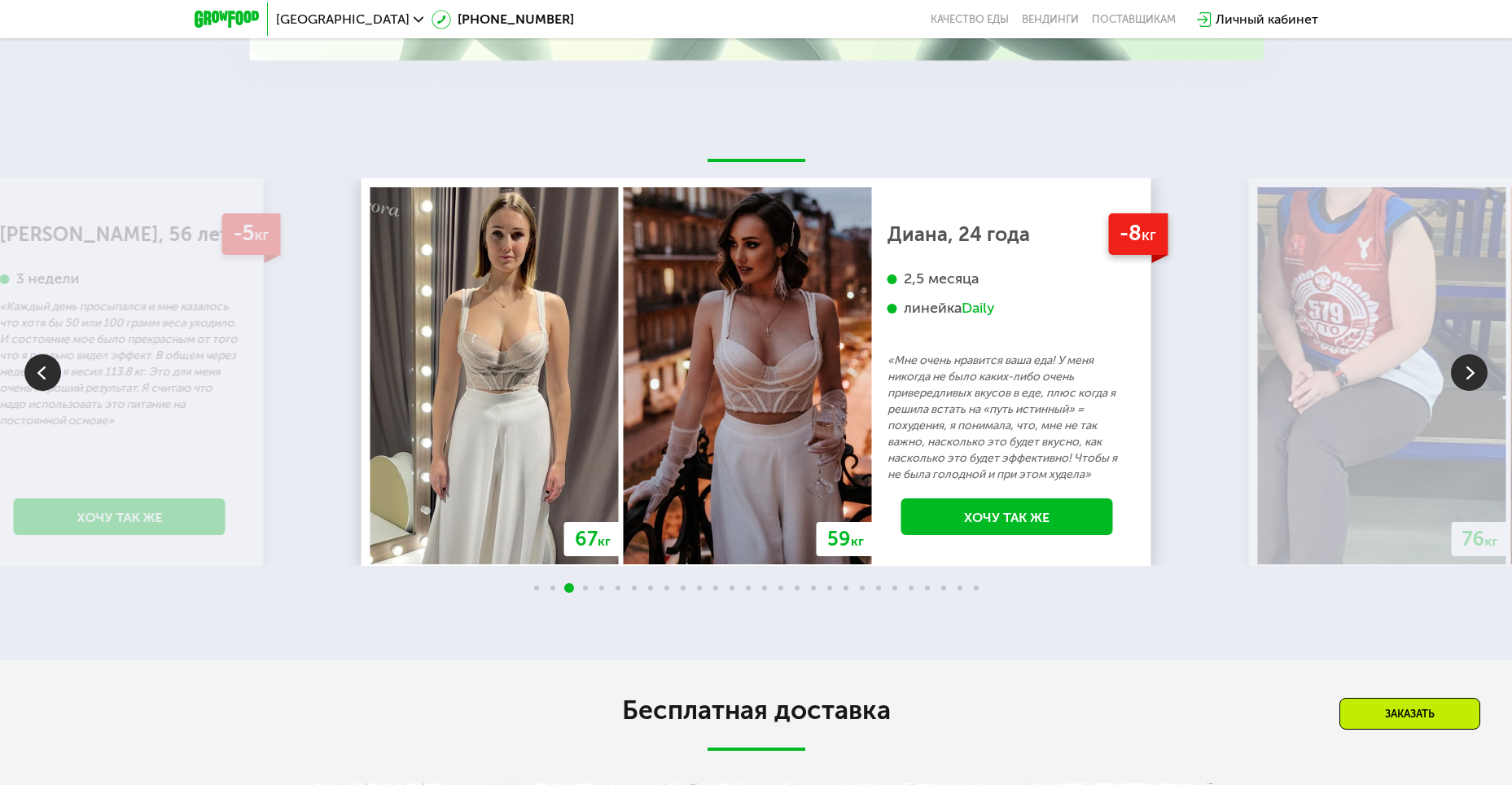
click at [1481, 355] on img at bounding box center [1469, 373] width 37 height 37
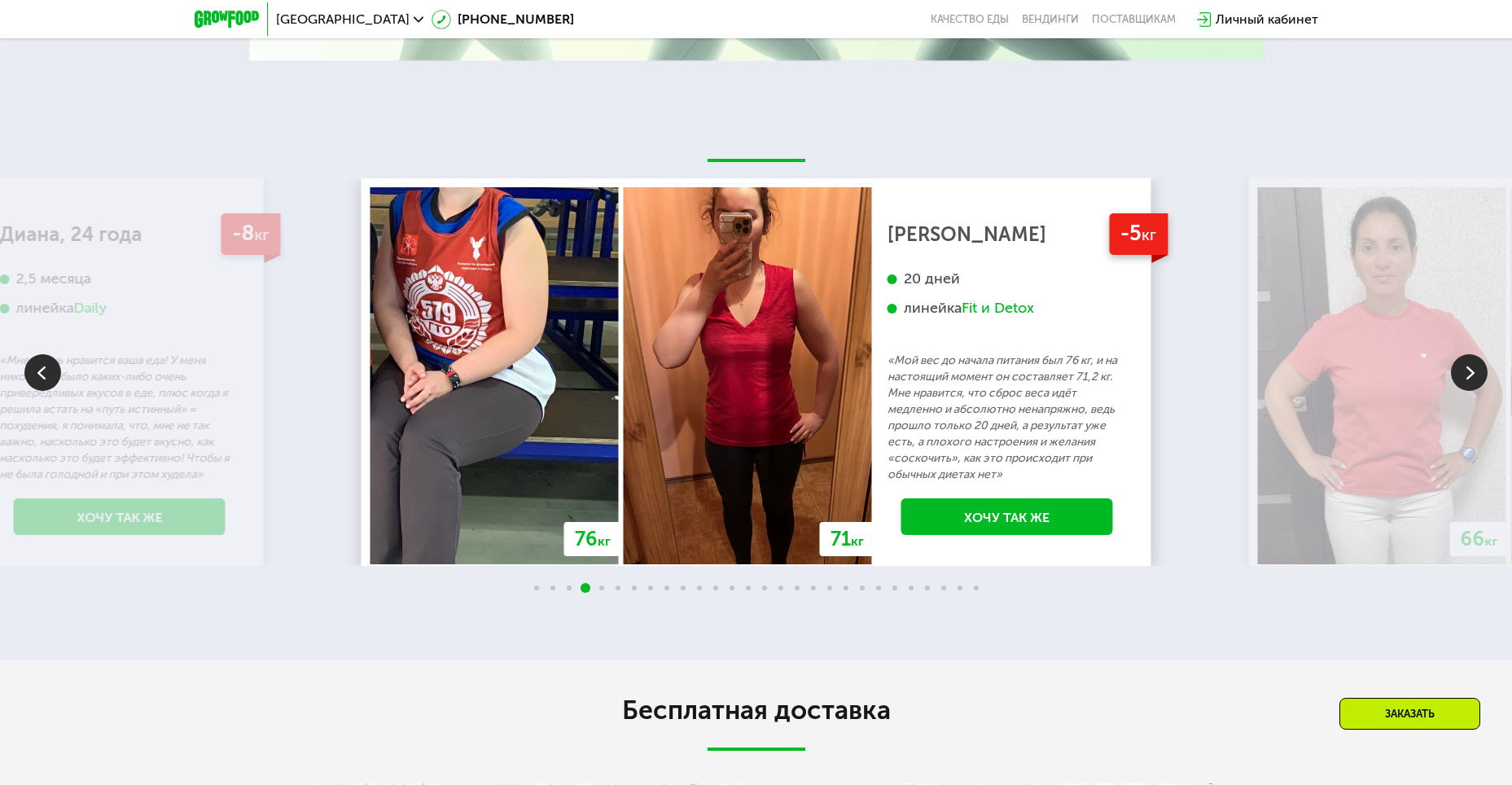
click at [1481, 355] on img at bounding box center [1469, 373] width 37 height 37
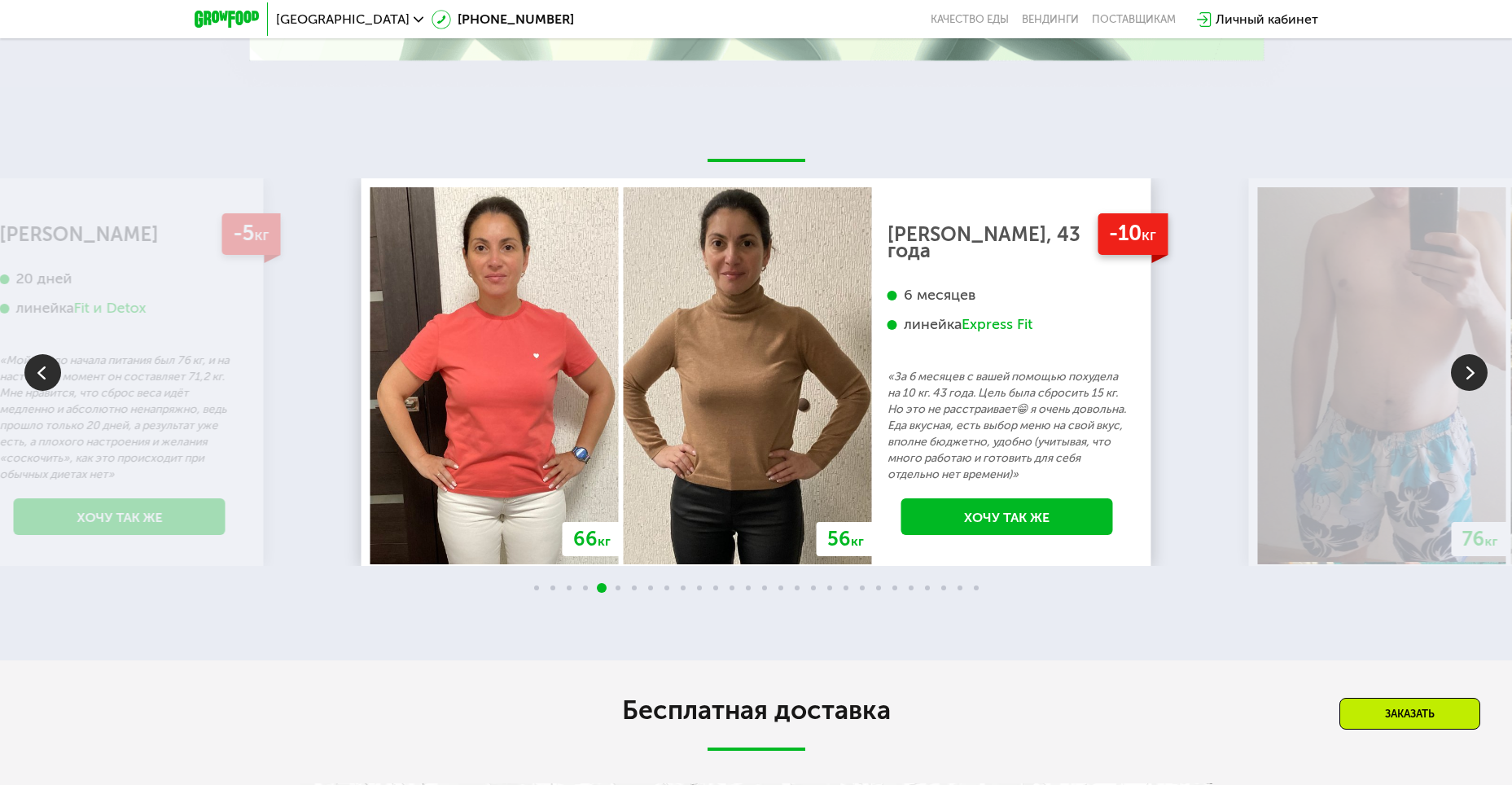
click at [1481, 355] on img at bounding box center [1469, 373] width 37 height 37
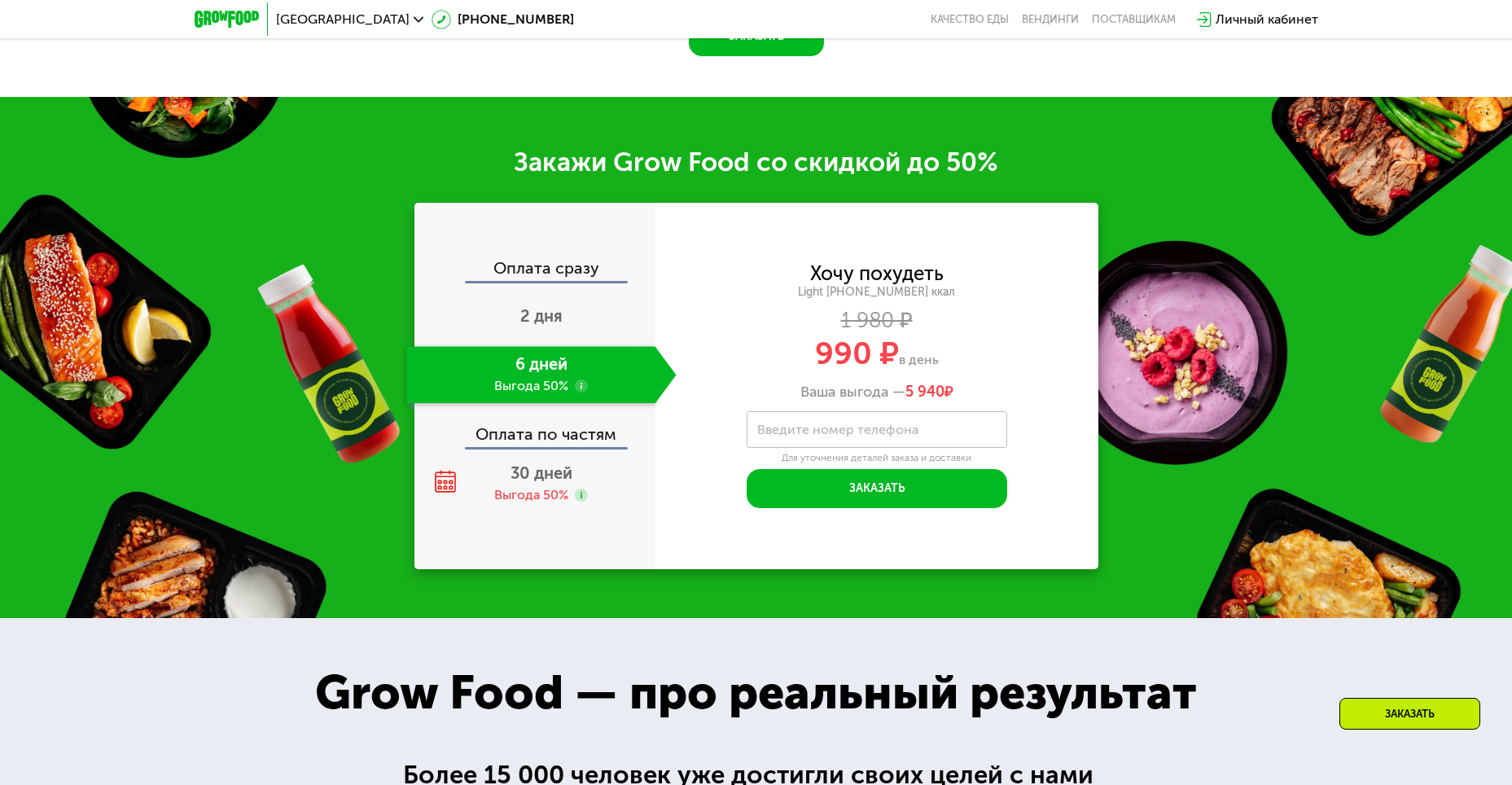
scroll to position [2161, 0]
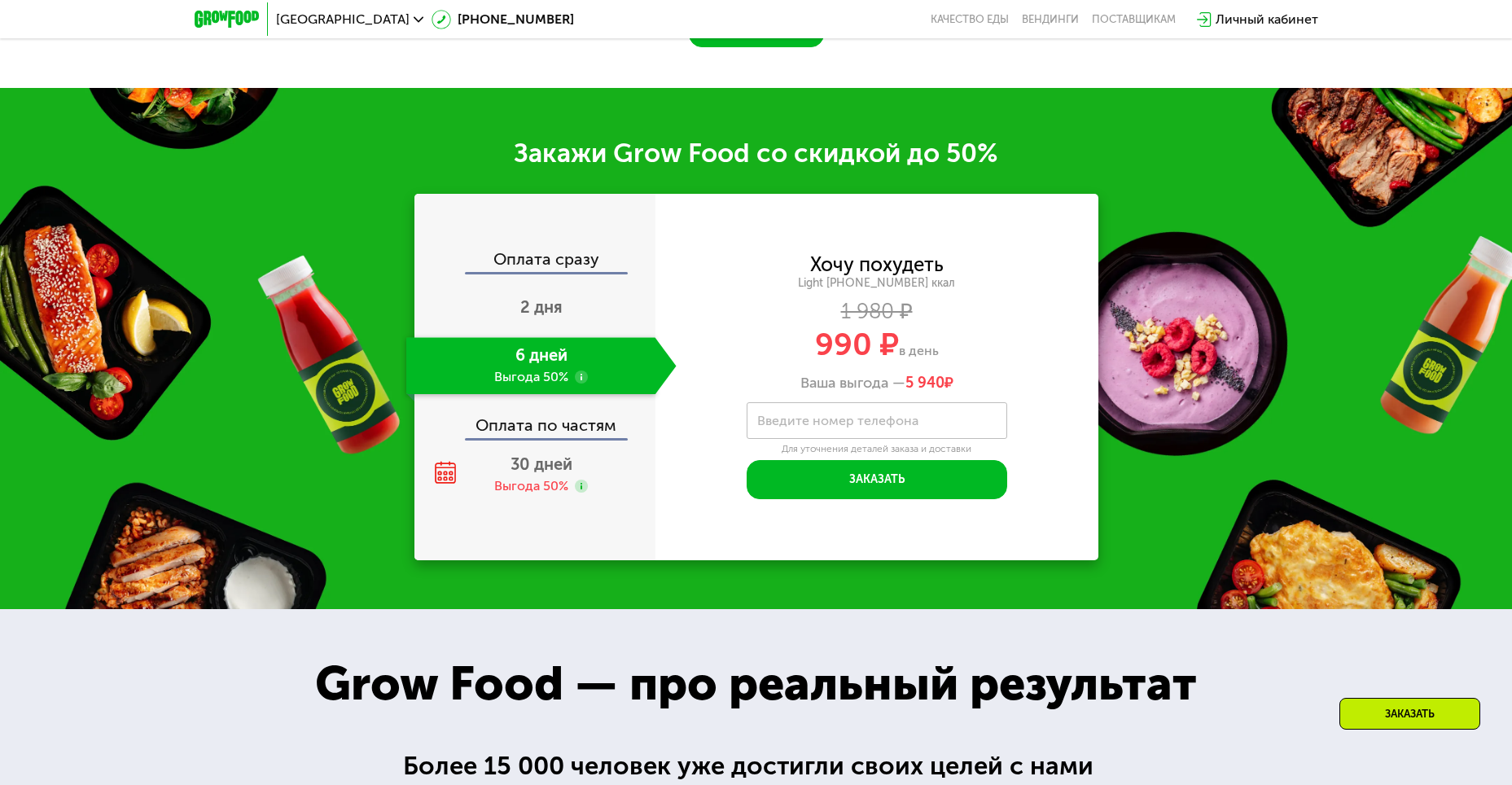
click at [569, 362] on div "6 дней Выгода 50%" at bounding box center [531, 366] width 250 height 57
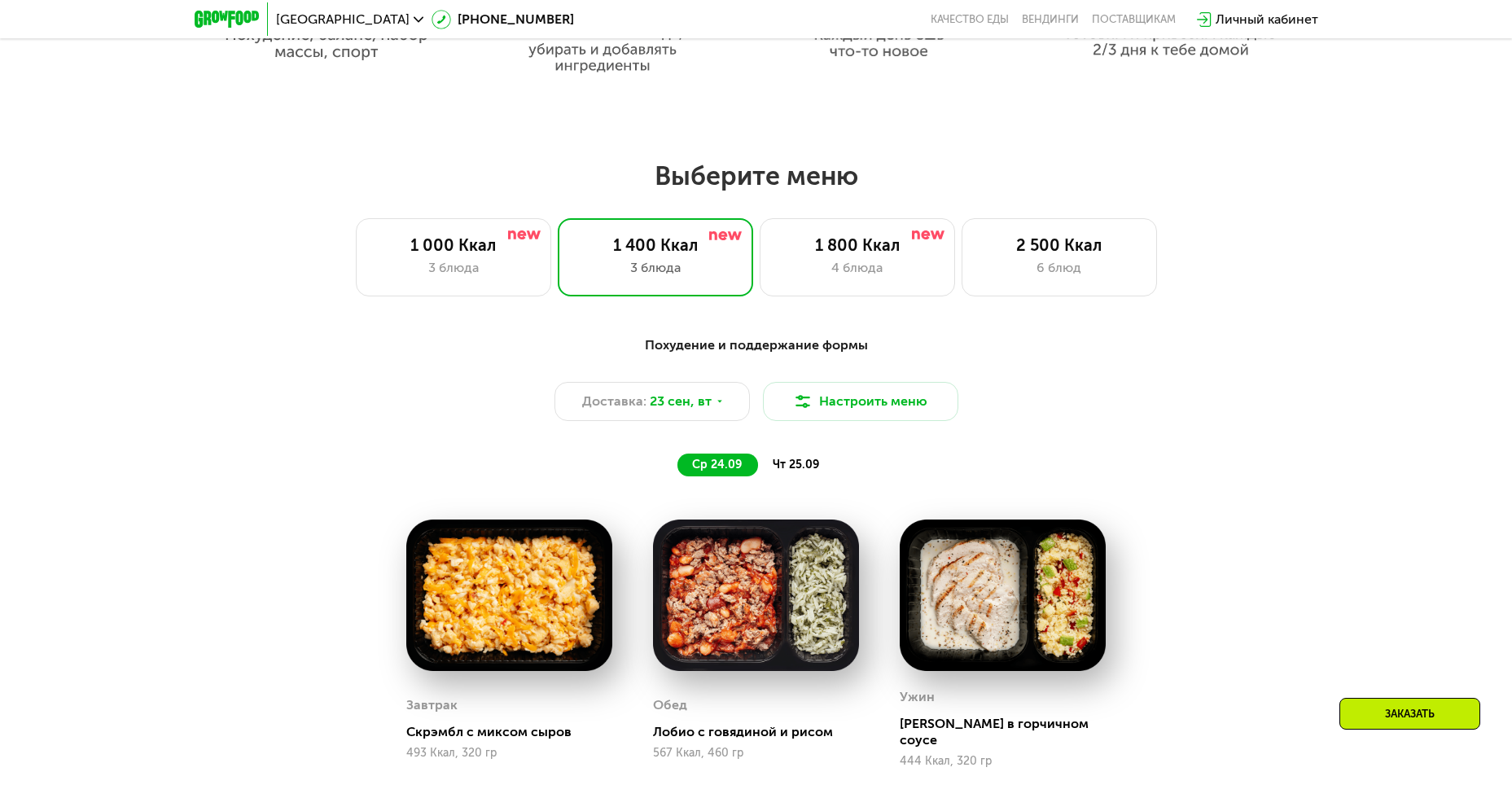
scroll to position [1184, 0]
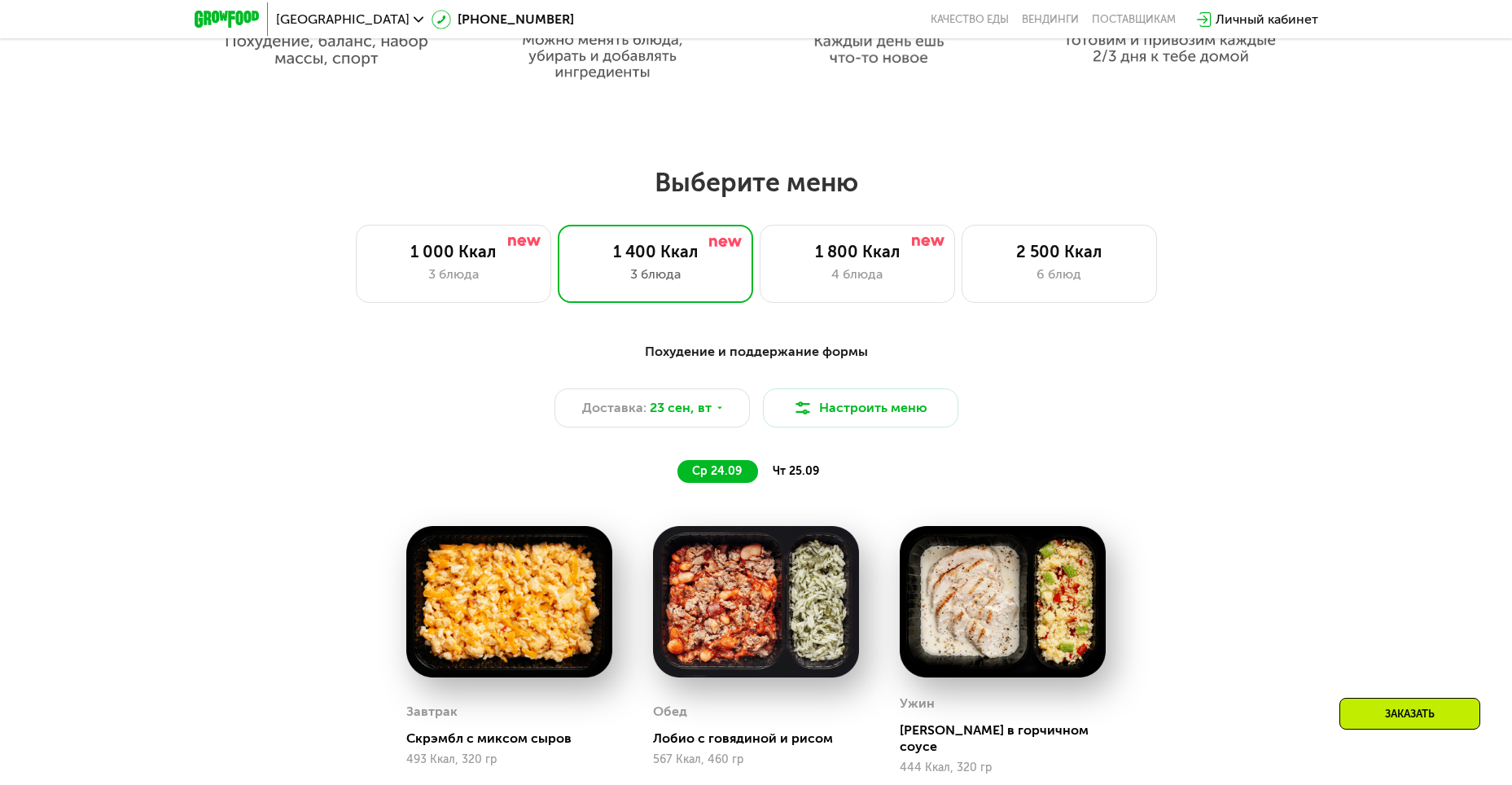
click at [790, 474] on span "чт 25.09" at bounding box center [796, 471] width 46 height 14
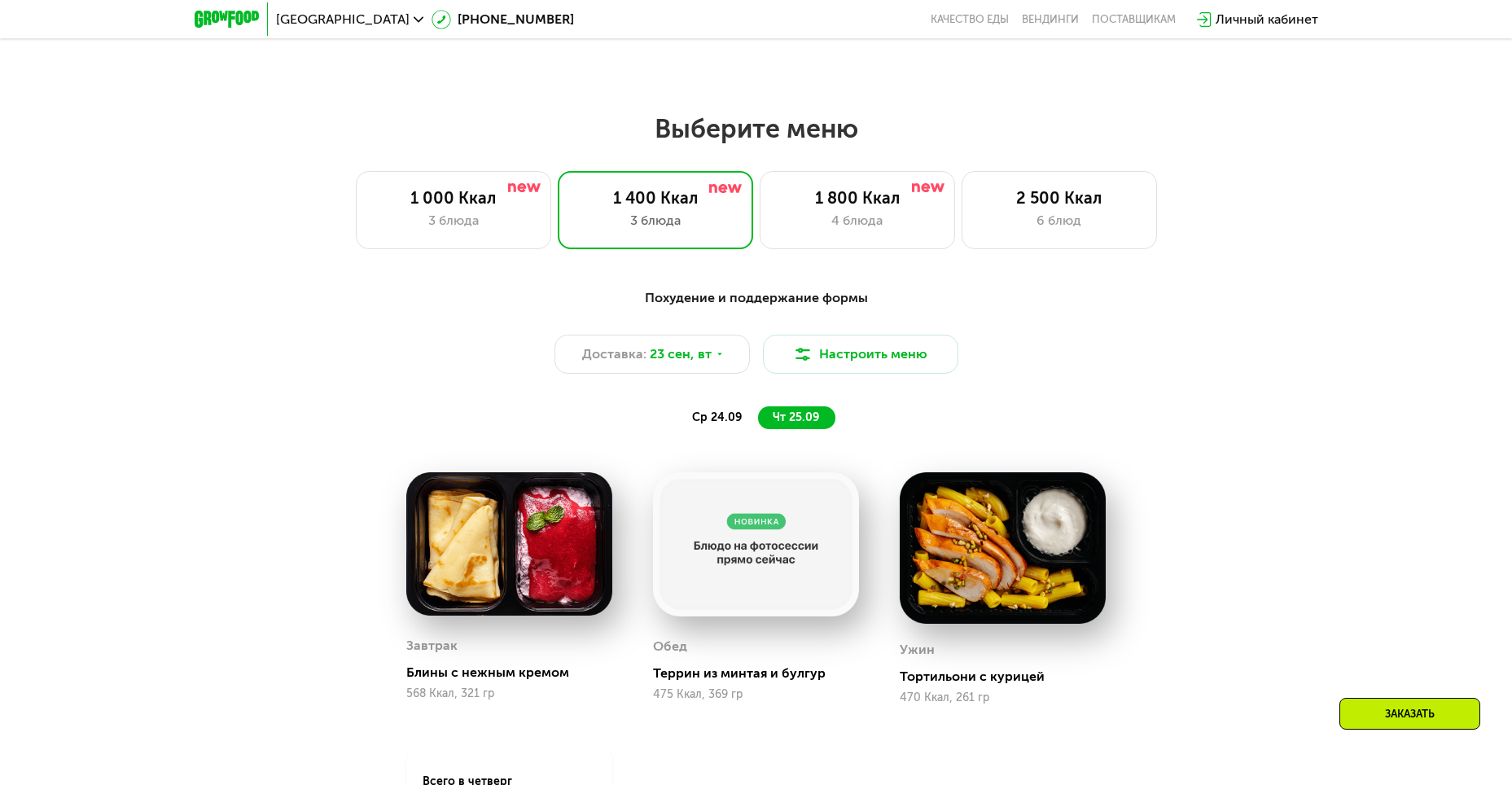
scroll to position [1265, 0]
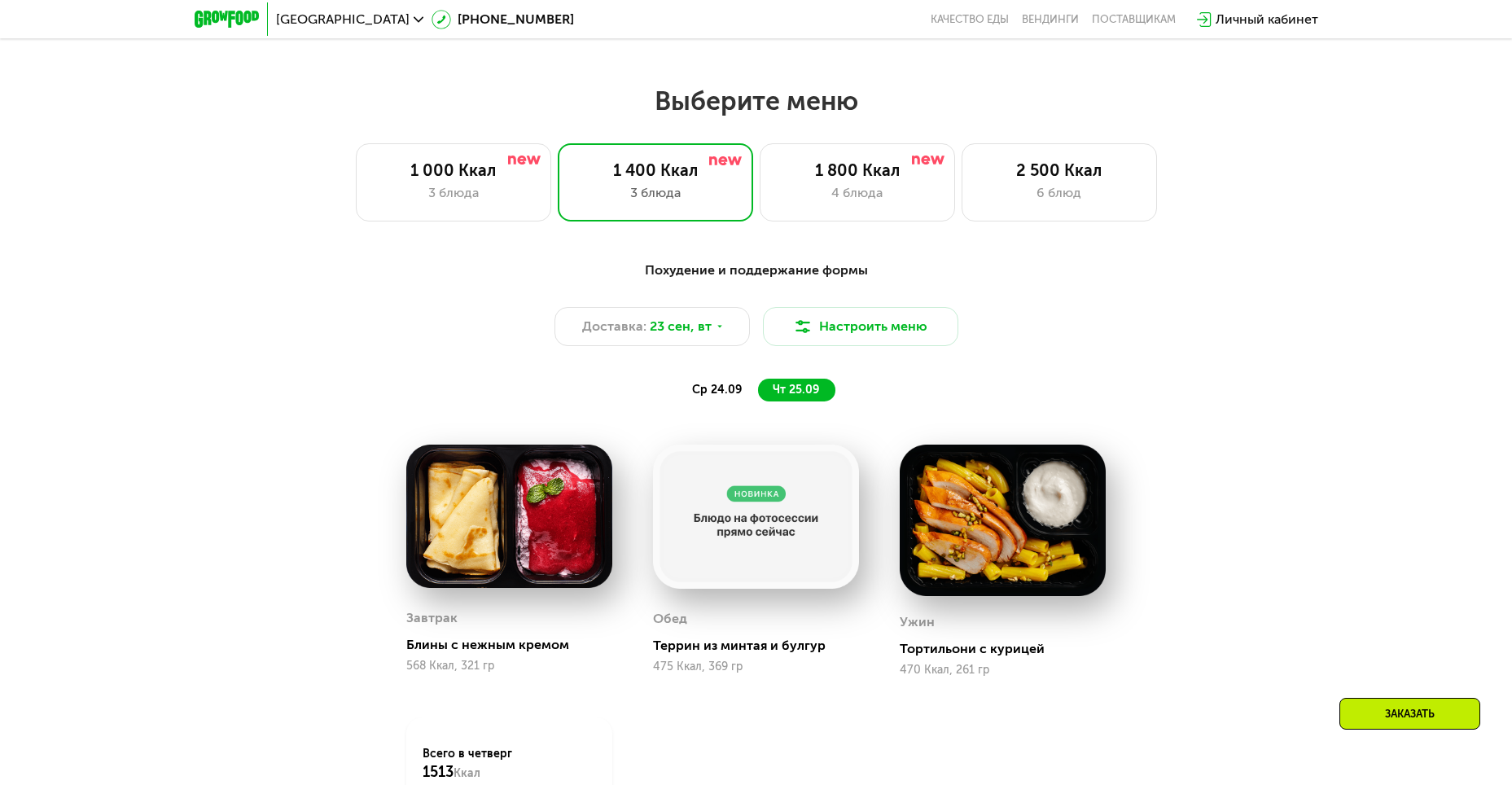
click at [725, 396] on span "ср 24.09" at bounding box center [717, 390] width 50 height 14
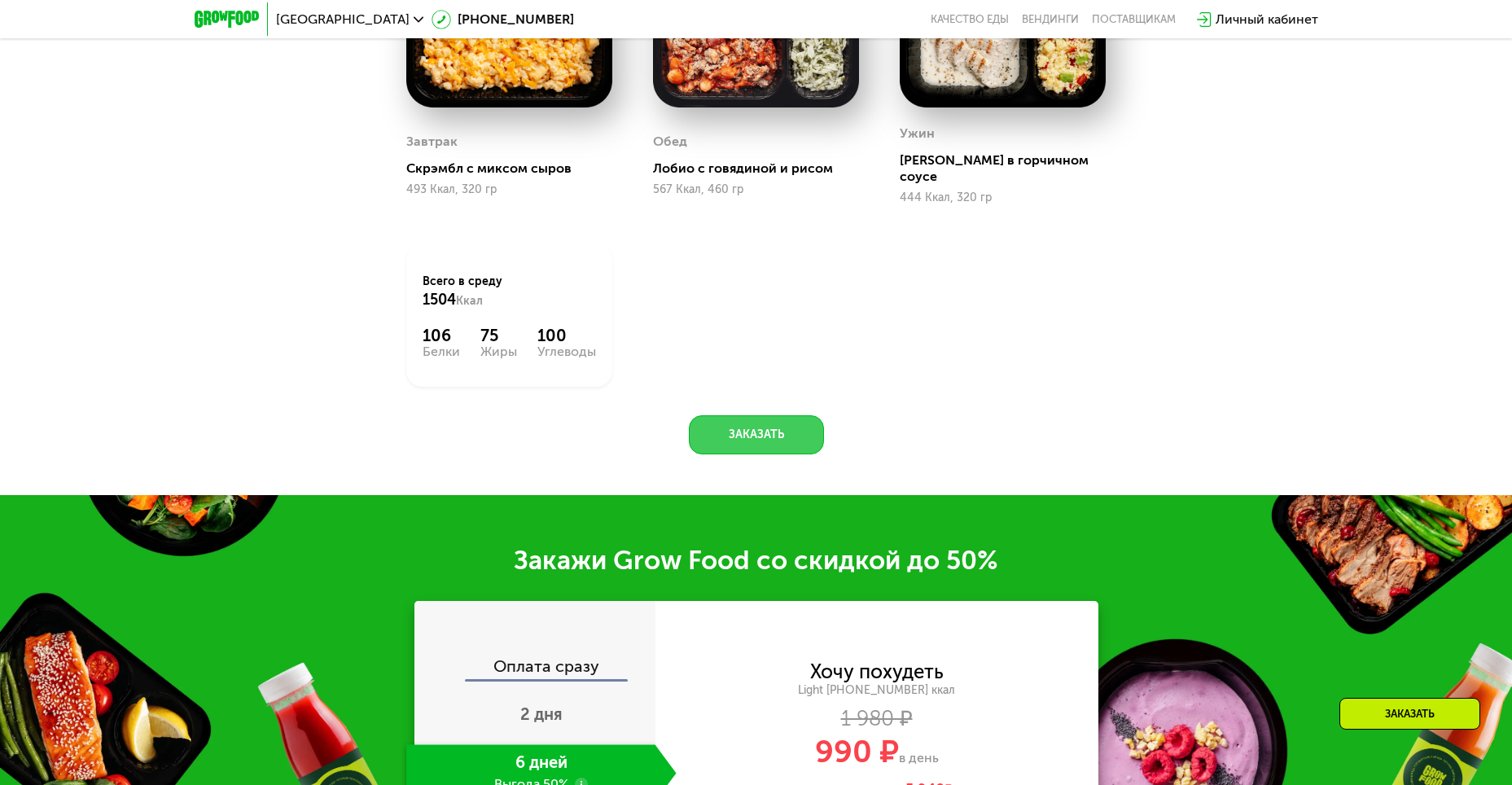
click at [770, 424] on button "Заказать" at bounding box center [756, 434] width 135 height 39
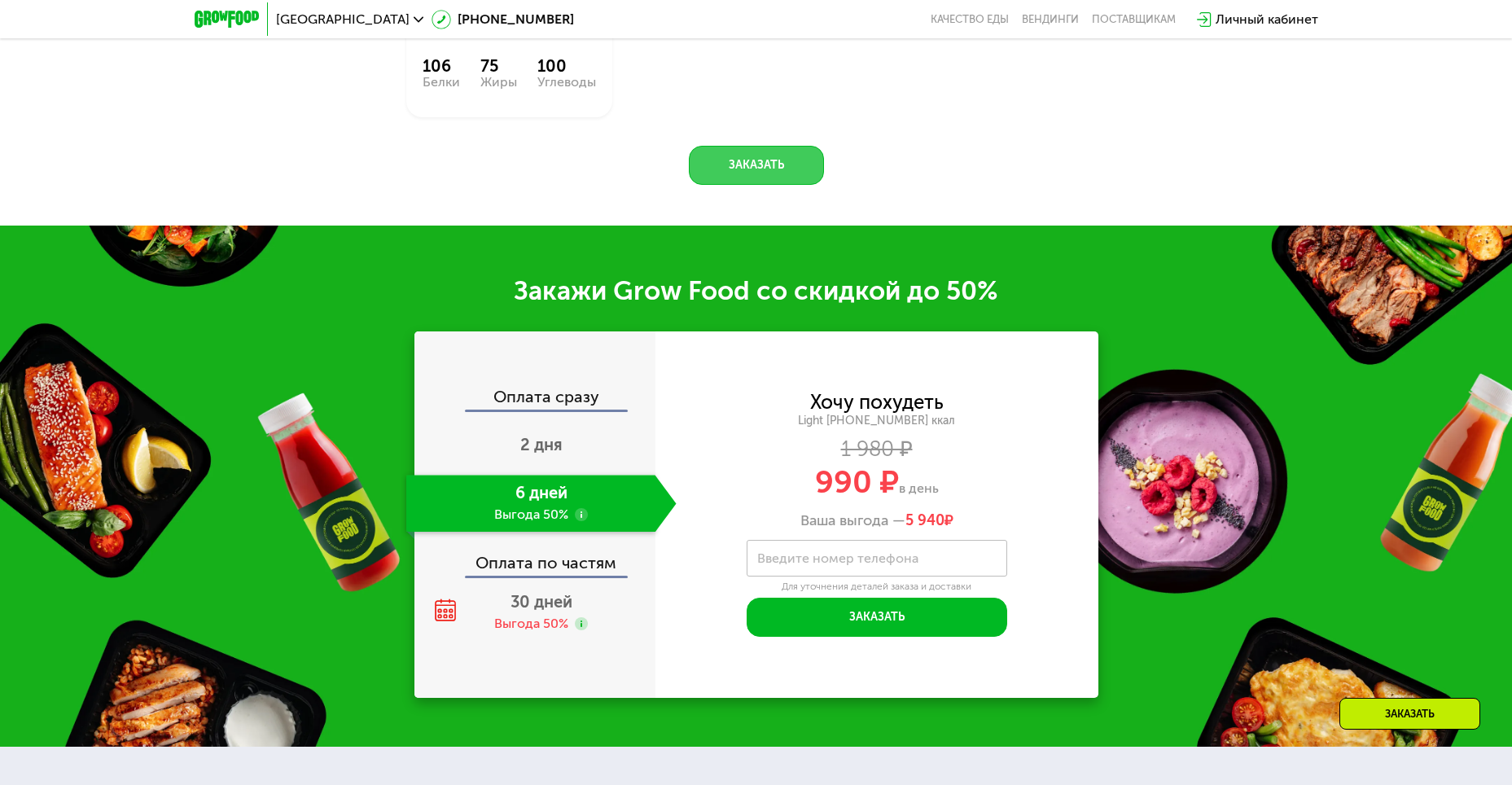
scroll to position [2239, 0]
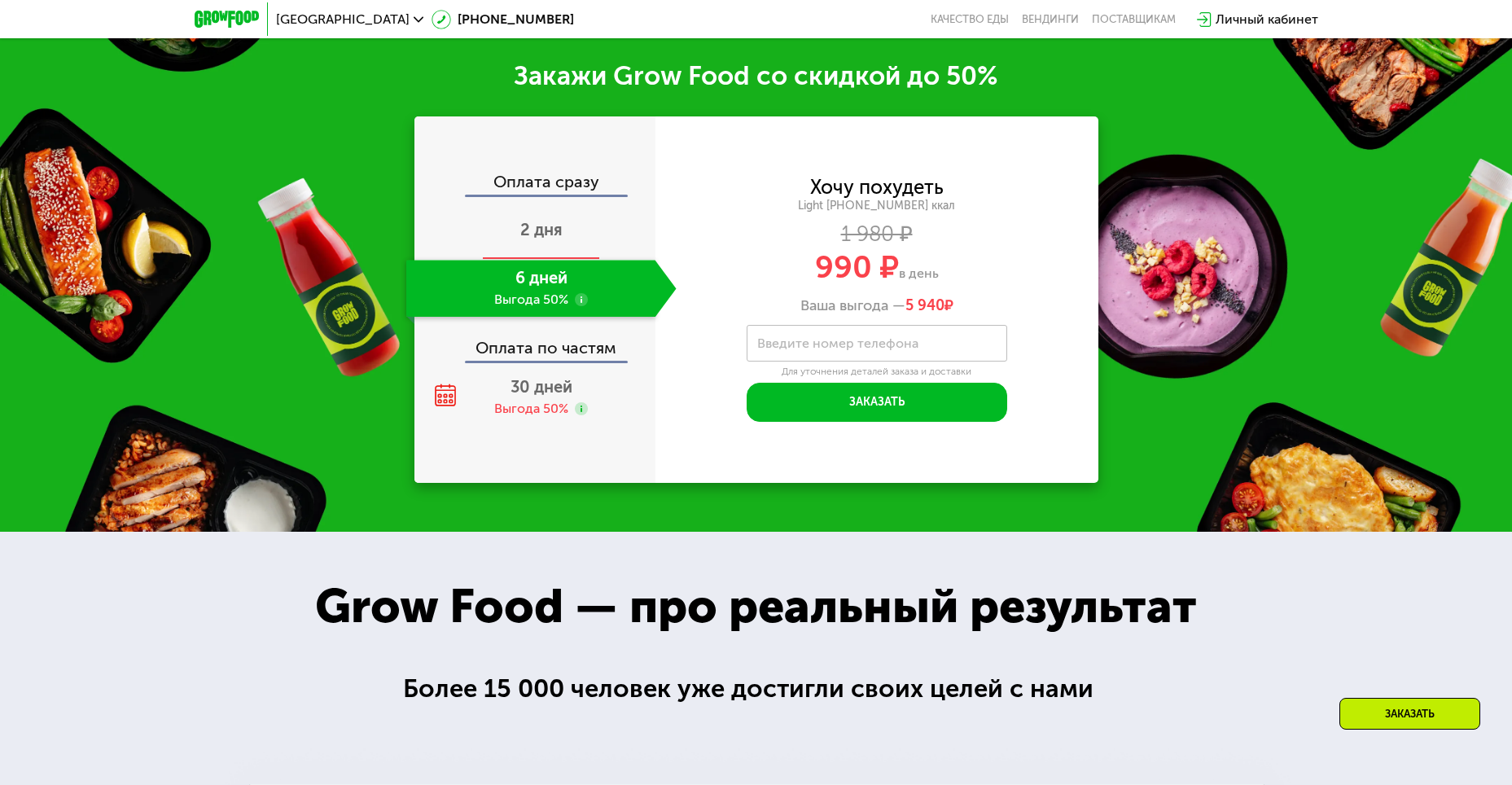
click at [553, 239] on div "2 дня" at bounding box center [541, 231] width 271 height 57
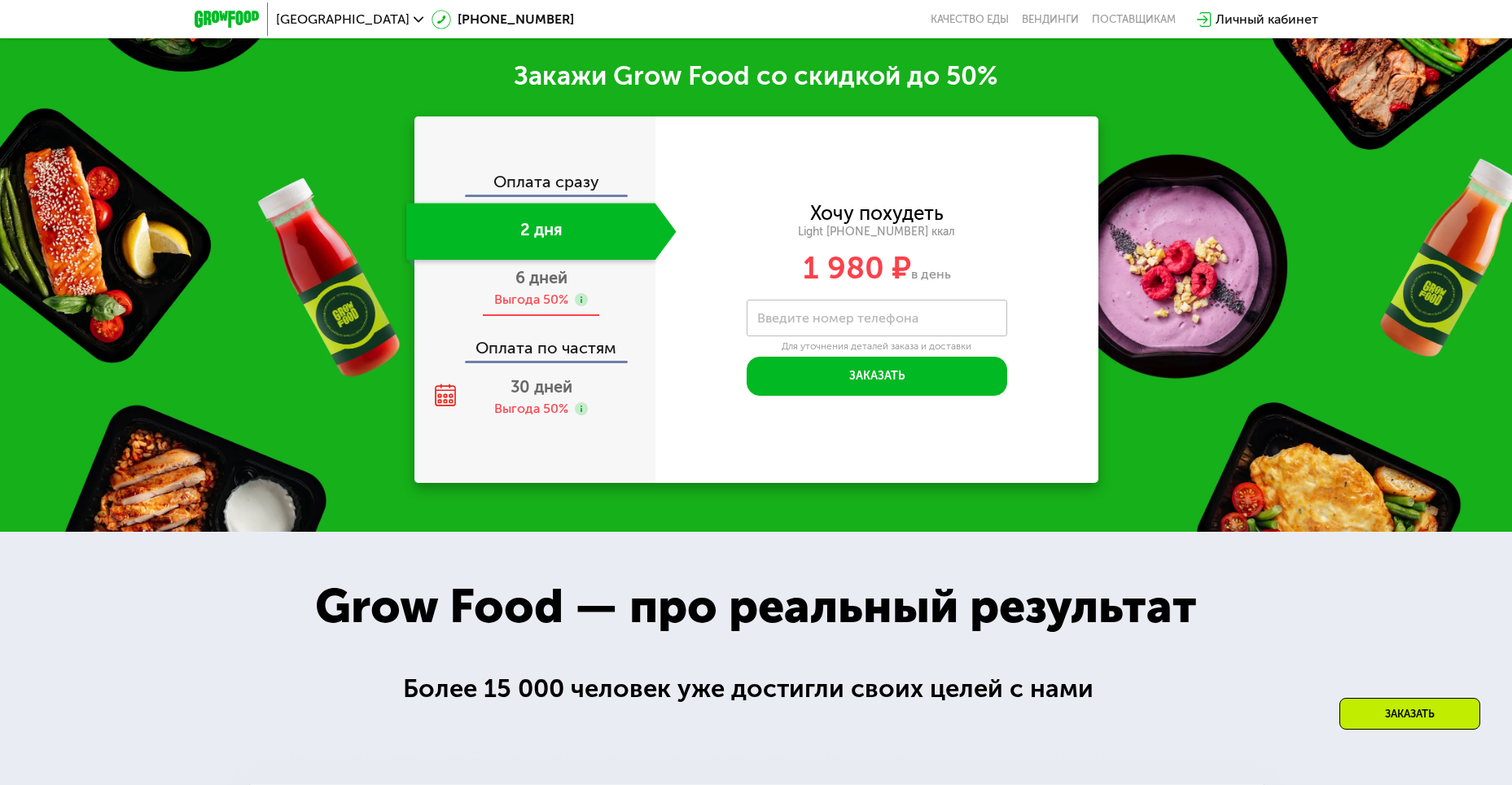
click at [568, 274] on div "6 дней Выгода 50%" at bounding box center [541, 288] width 271 height 57
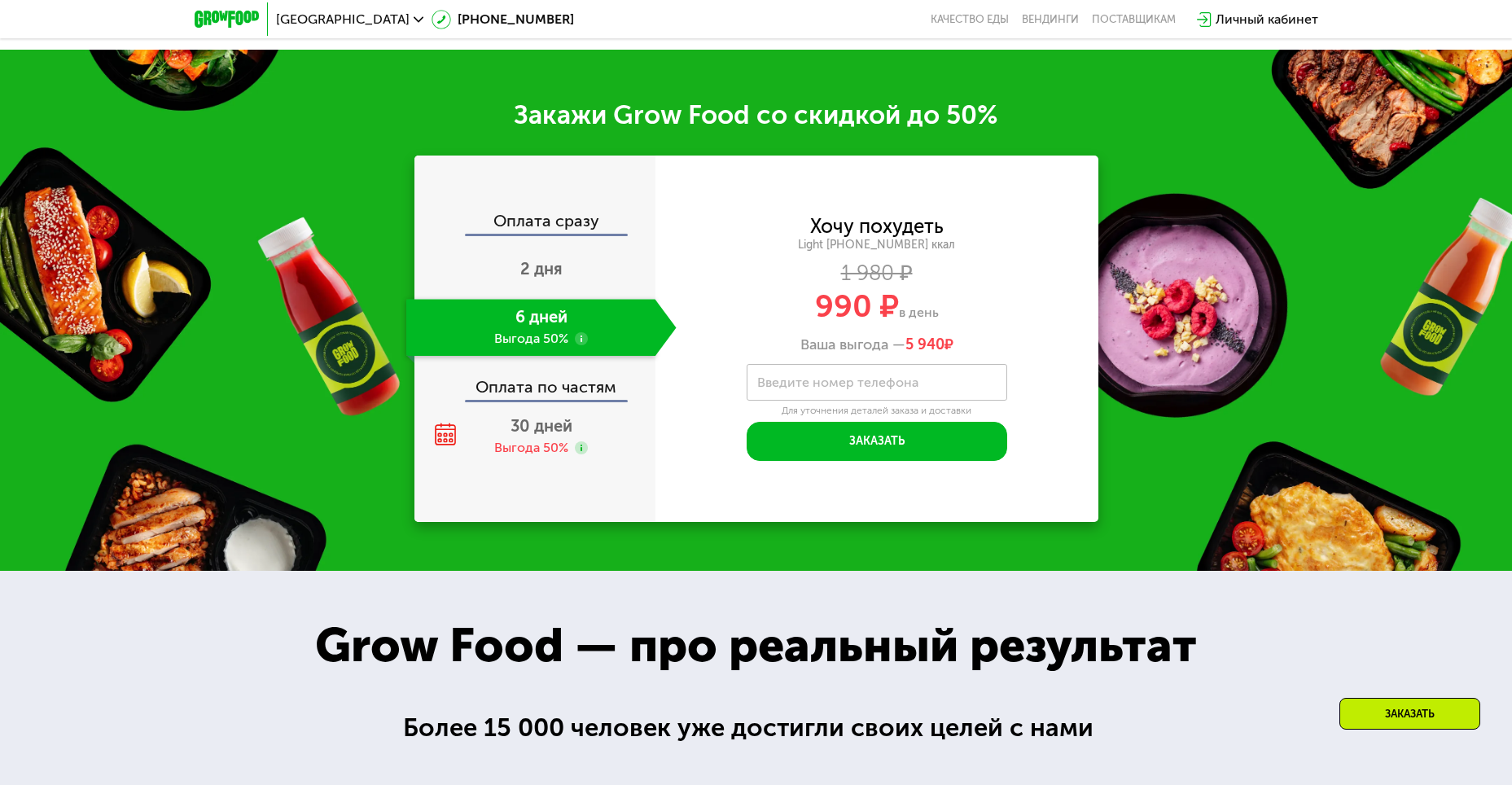
scroll to position [2199, 0]
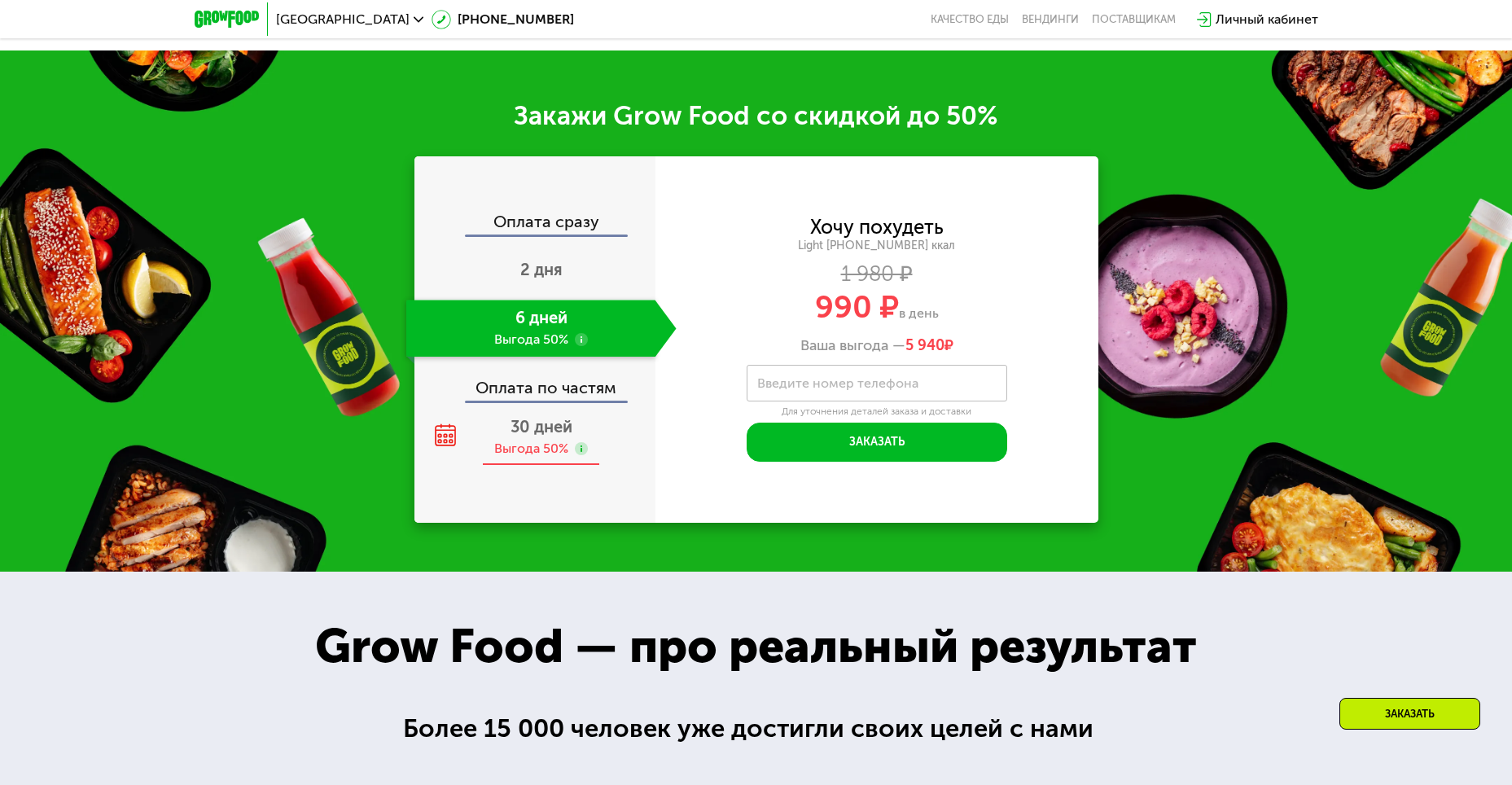
click at [581, 408] on div "30 дней Выгода 50%" at bounding box center [541, 436] width 271 height 57
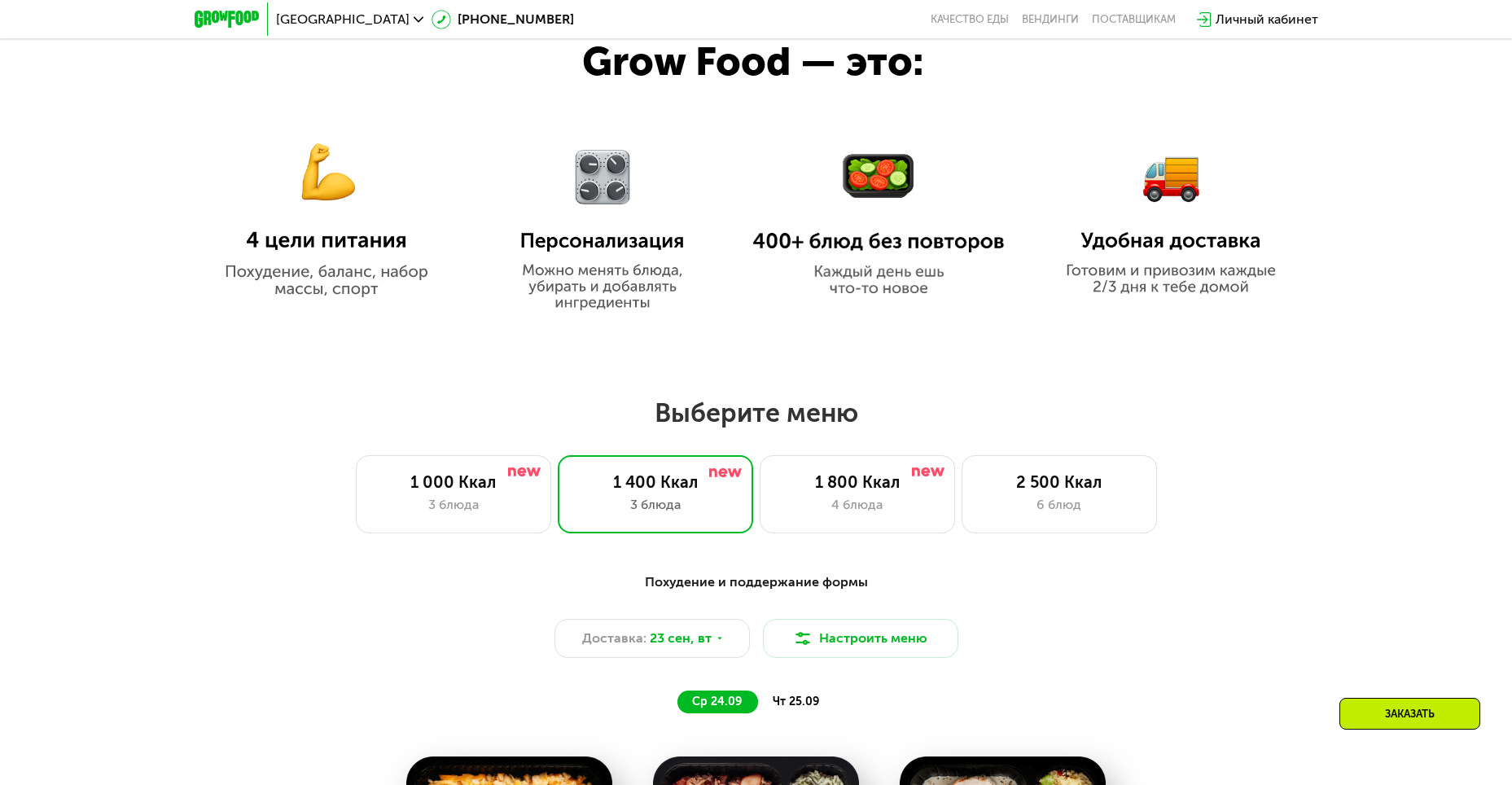
scroll to position [896, 0]
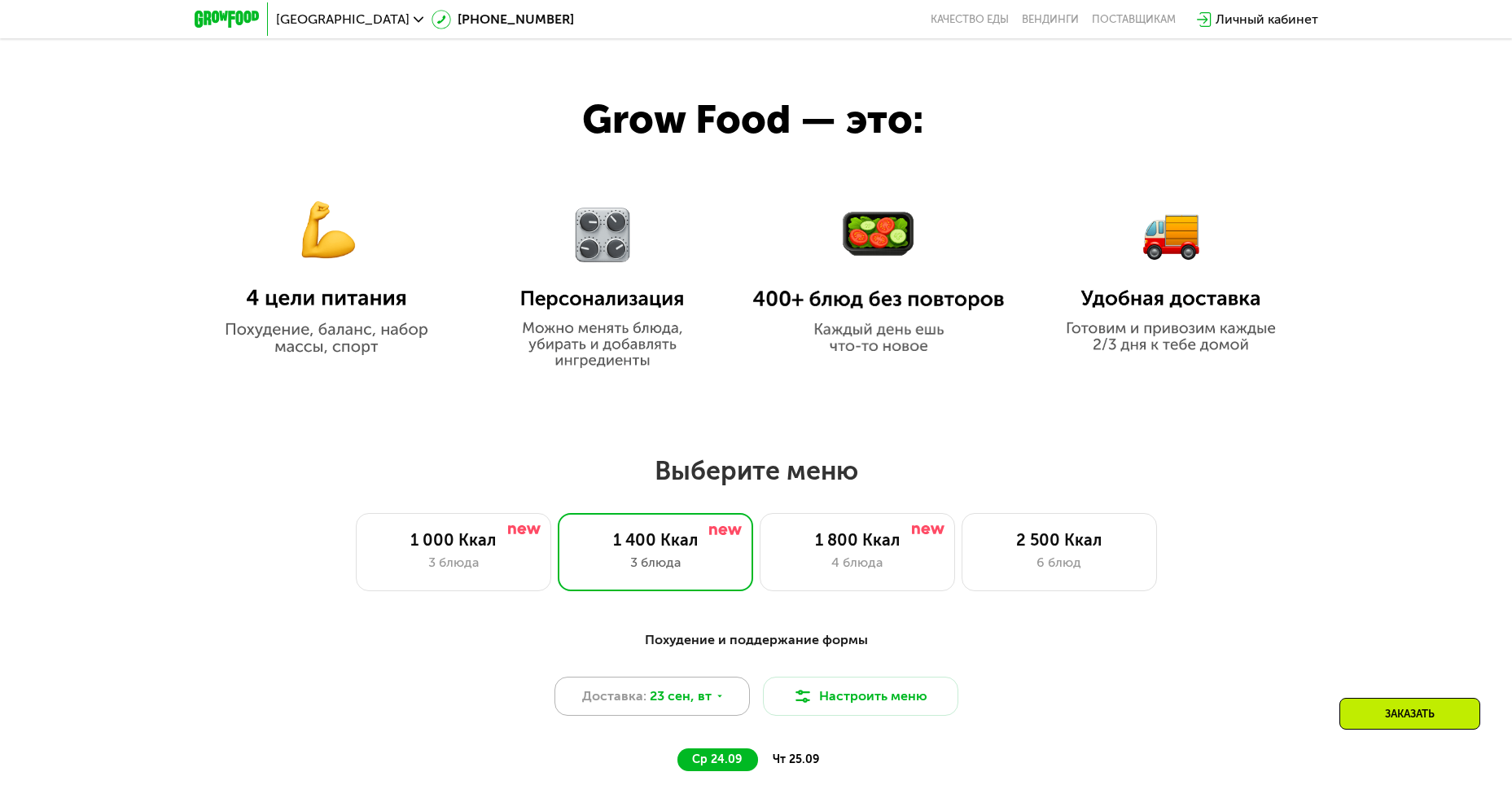
click at [654, 702] on span "23 сен, вт" at bounding box center [681, 696] width 62 height 20
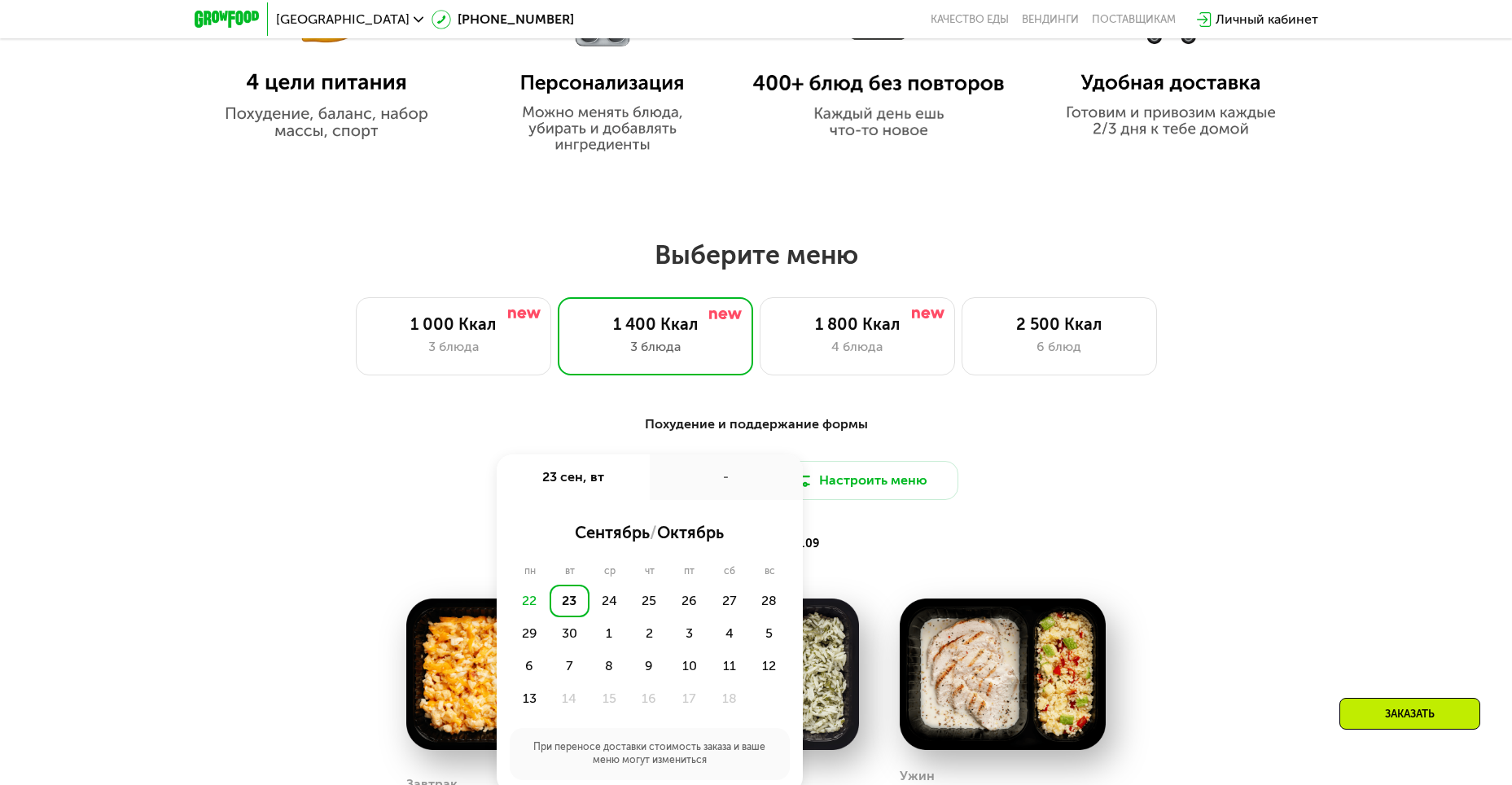
scroll to position [1141, 0]
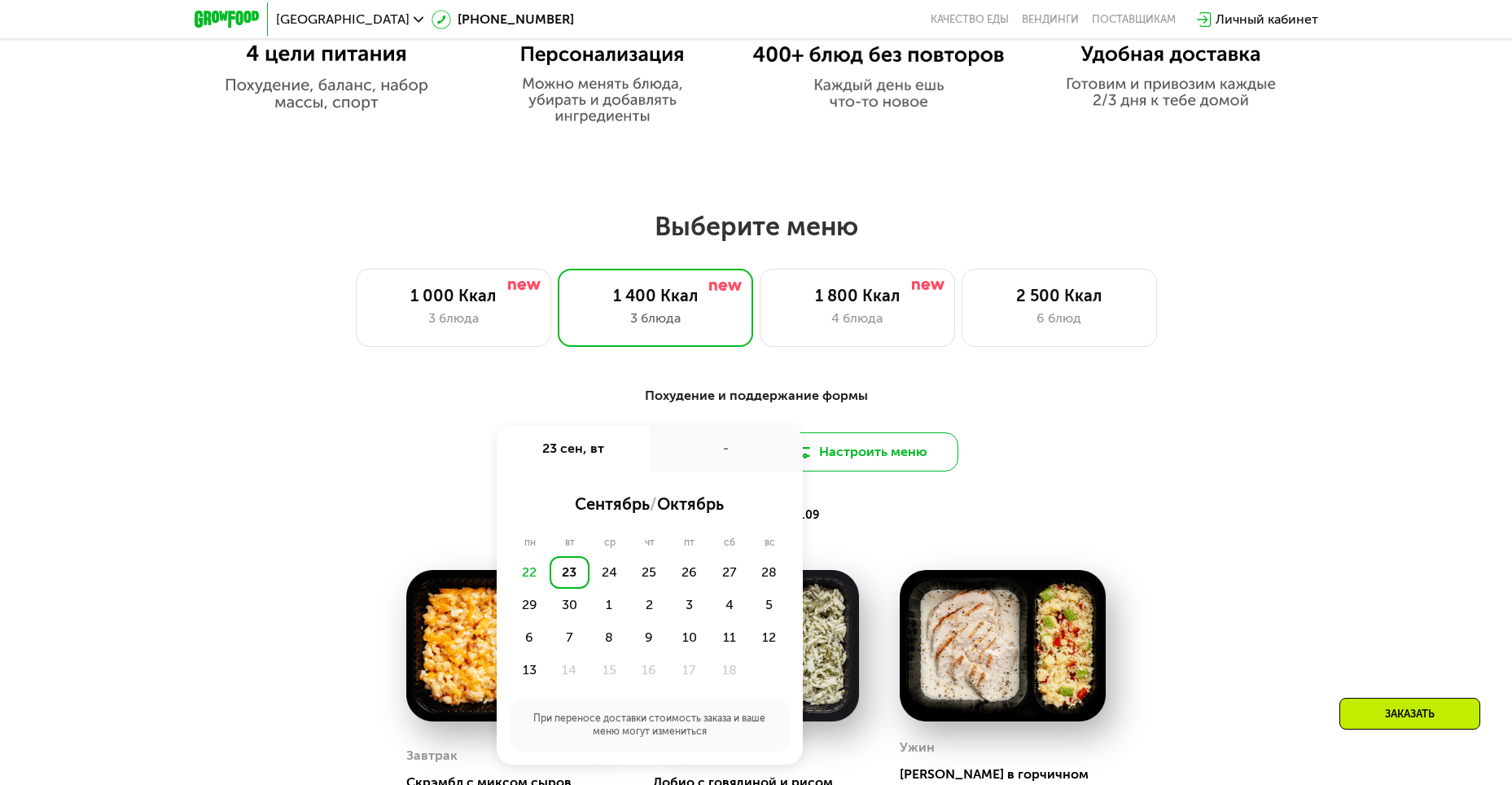
click at [930, 441] on button "Настроить меню" at bounding box center [861, 451] width 196 height 39
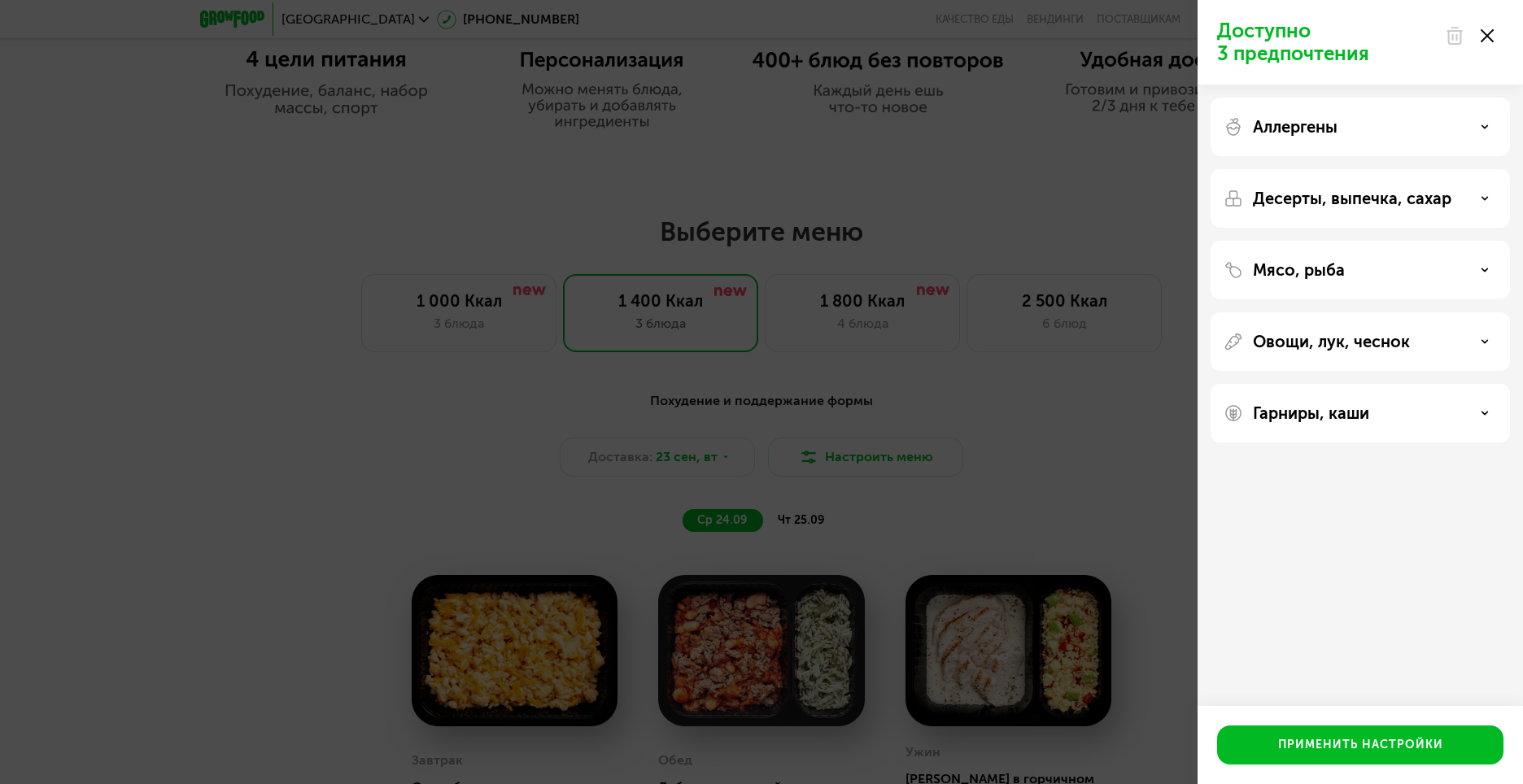
click at [1369, 408] on p "Гарниры, каши" at bounding box center [1311, 413] width 117 height 20
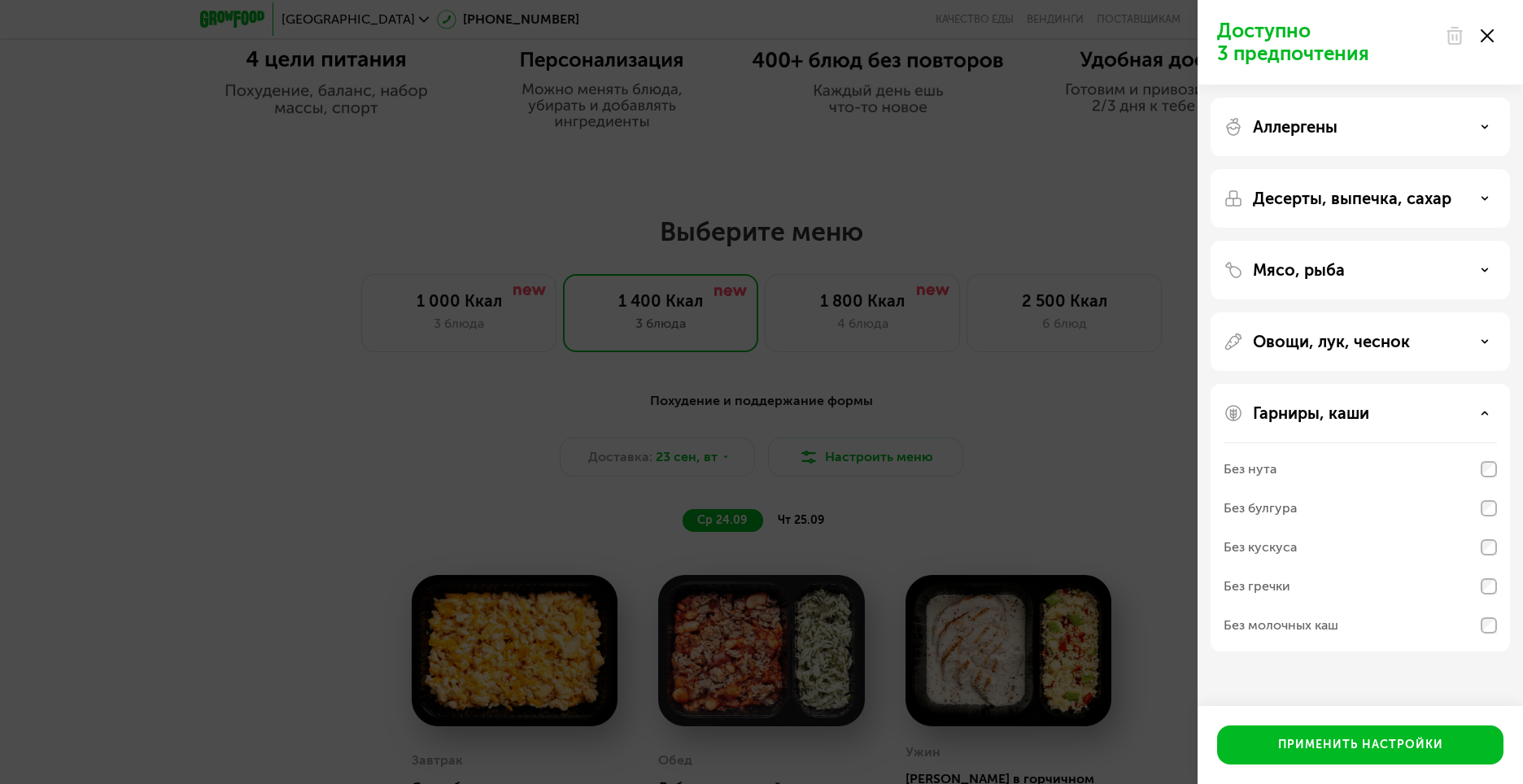
click at [1284, 628] on div "Без молочных каш" at bounding box center [1280, 625] width 115 height 20
click at [1307, 749] on div "Применить настройки" at bounding box center [1361, 745] width 166 height 16
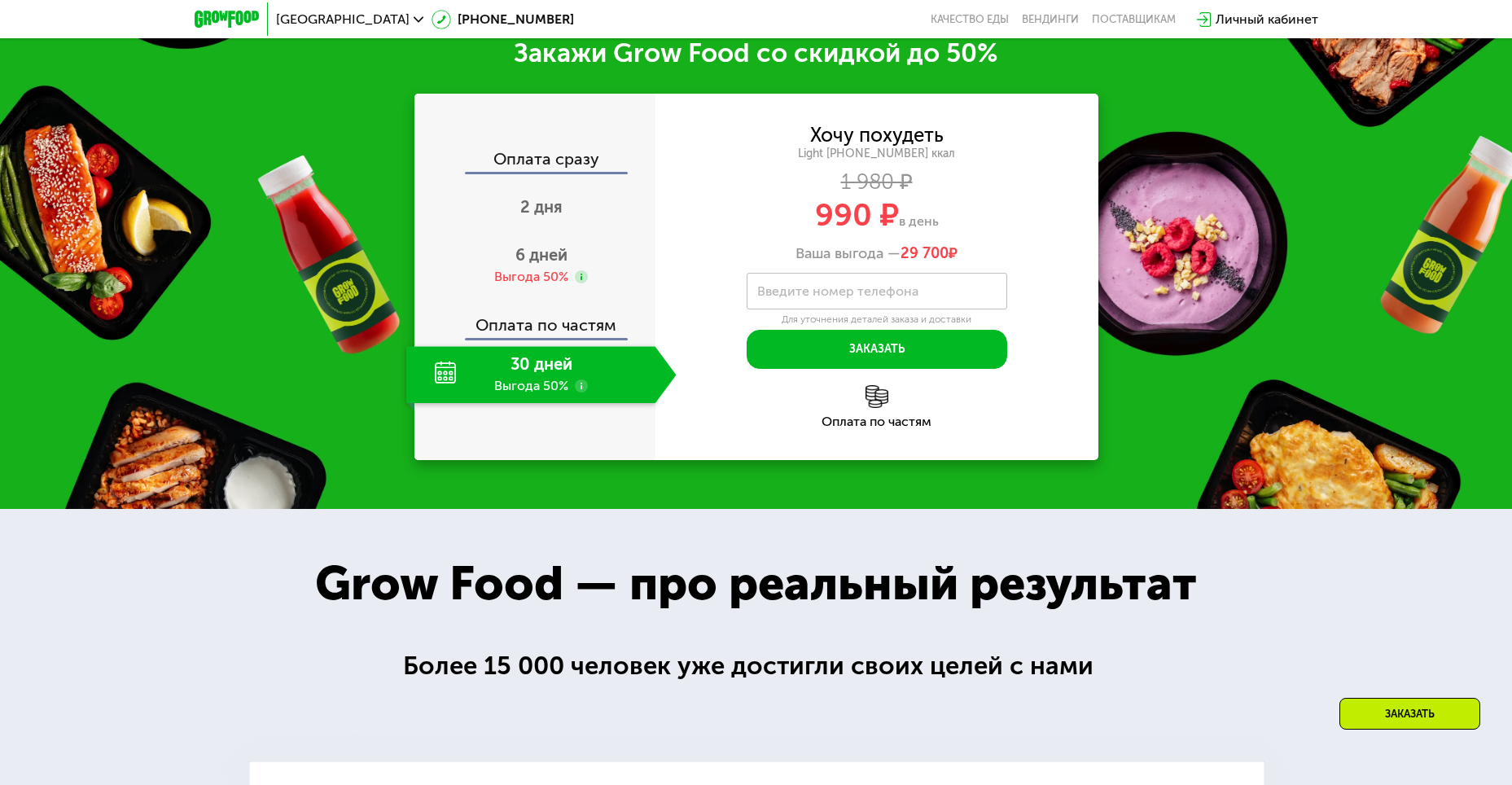
scroll to position [2280, 0]
